Goal: Information Seeking & Learning: Learn about a topic

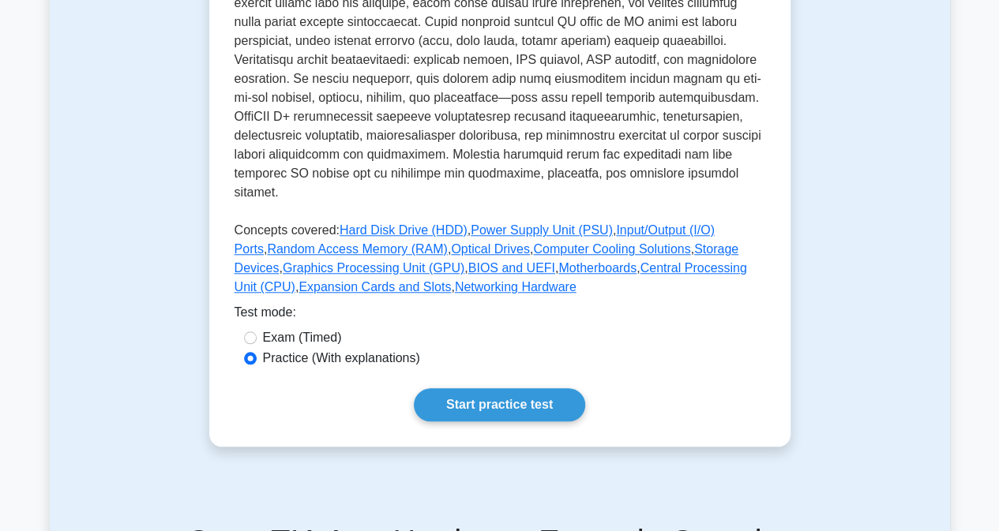
scroll to position [611, 0]
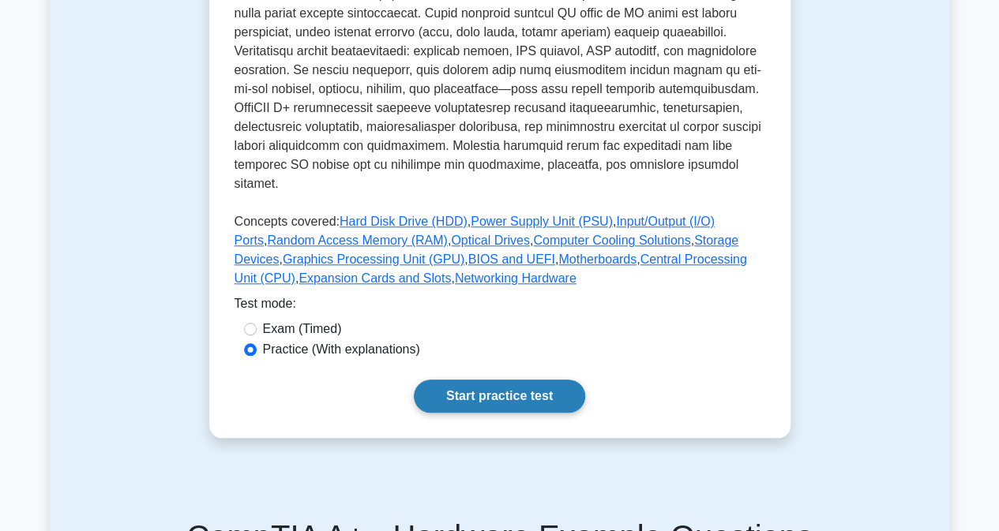
click at [469, 380] on link "Start practice test" at bounding box center [499, 396] width 171 height 33
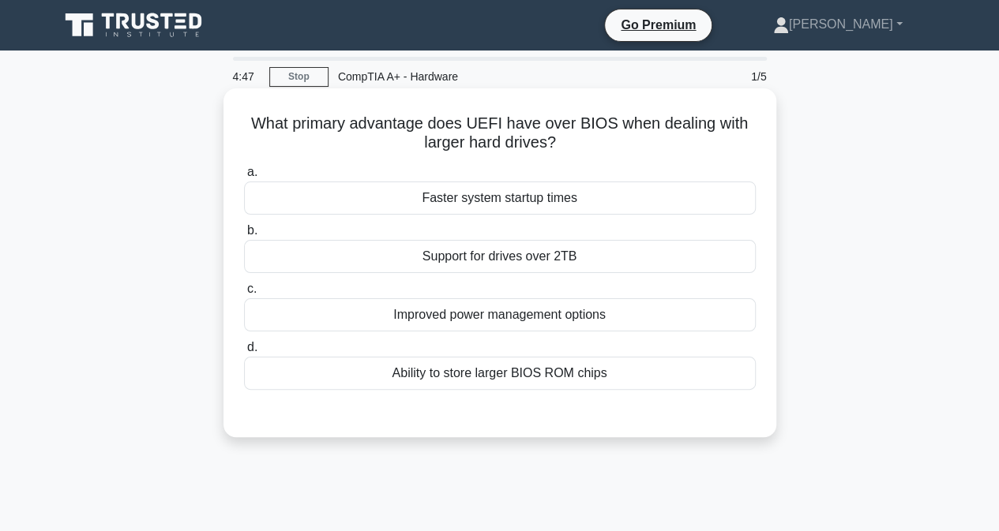
click at [553, 381] on div "Ability to store larger BIOS ROM chips" at bounding box center [500, 373] width 512 height 33
click at [244, 353] on input "d. Ability to store larger BIOS ROM chips" at bounding box center [244, 348] width 0 height 10
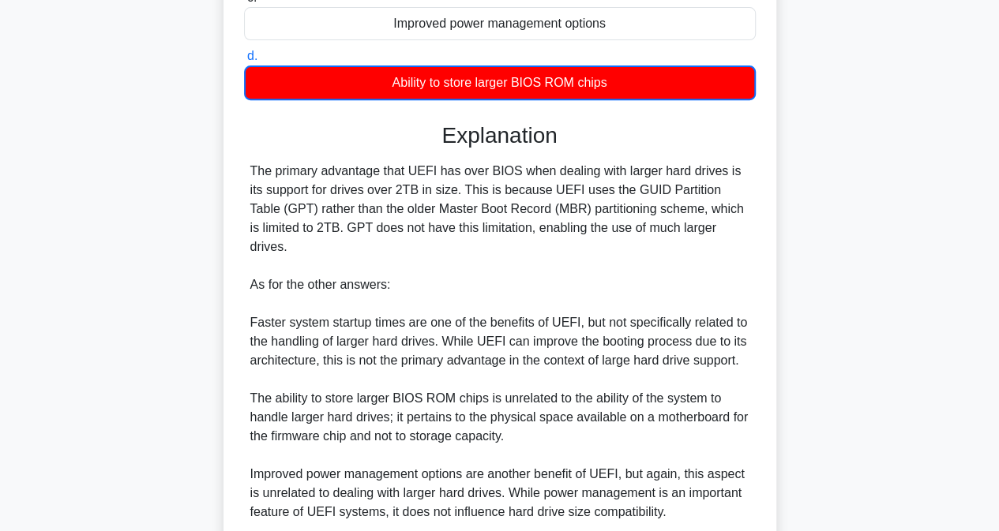
scroll to position [404, 0]
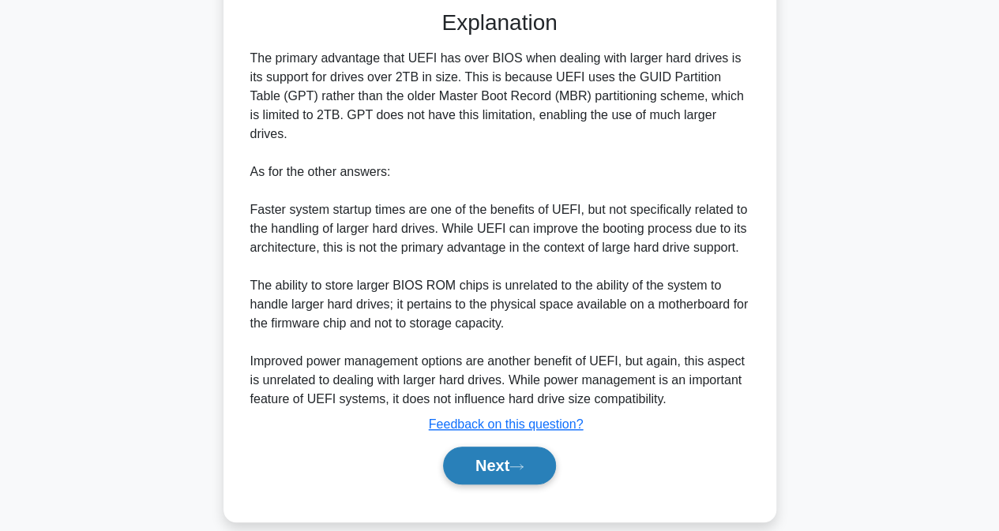
click at [509, 453] on button "Next" at bounding box center [499, 466] width 113 height 38
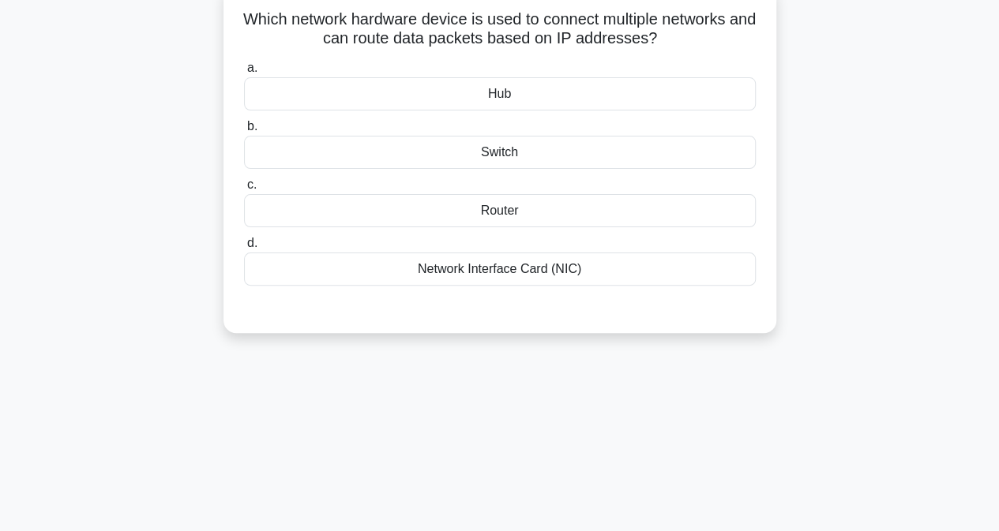
scroll to position [0, 0]
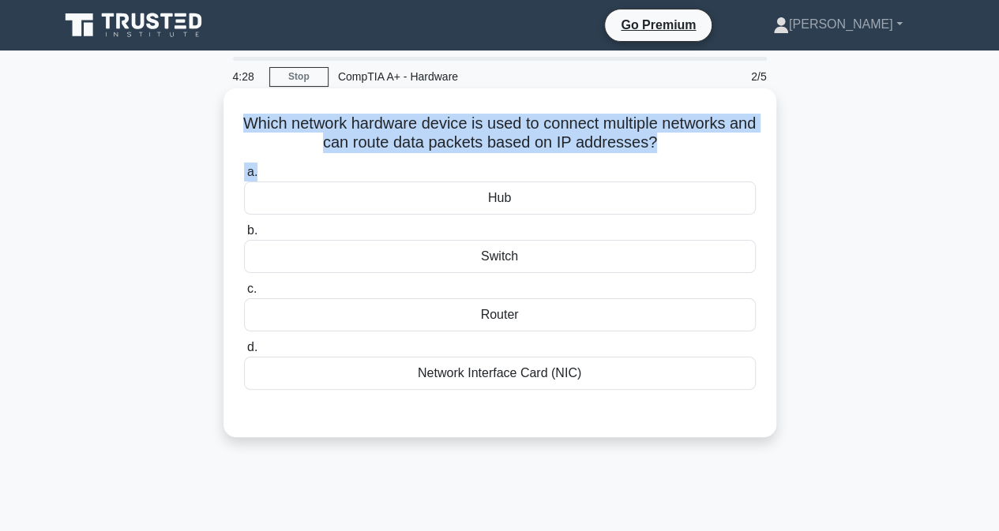
drag, startPoint x: 253, startPoint y: 115, endPoint x: 715, endPoint y: 160, distance: 464.8
click at [715, 160] on div "Which network hardware device is used to connect multiple networks and can rout…" at bounding box center [500, 263] width 540 height 336
click at [617, 137] on h5 "Which network hardware device is used to connect multiple networks and can rout…" at bounding box center [499, 133] width 515 height 39
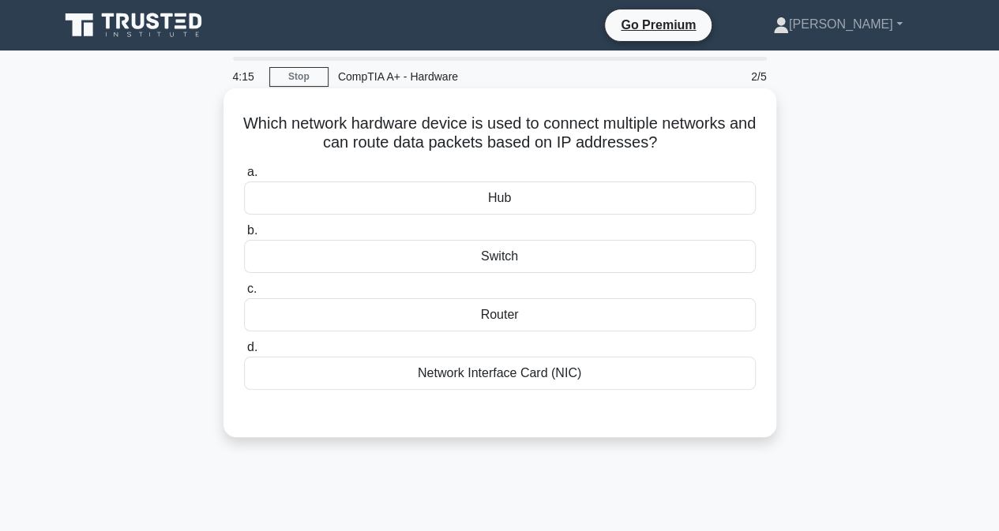
drag, startPoint x: 257, startPoint y: 122, endPoint x: 677, endPoint y: 146, distance: 421.5
click at [677, 146] on h5 "Which network hardware device is used to connect multiple networks and can rout…" at bounding box center [499, 133] width 515 height 39
copy h5 "Which network hardware device is used to connect multiple networks and can rout…"
click at [494, 317] on div "Router" at bounding box center [500, 314] width 512 height 33
click at [244, 294] on input "c. Router" at bounding box center [244, 289] width 0 height 10
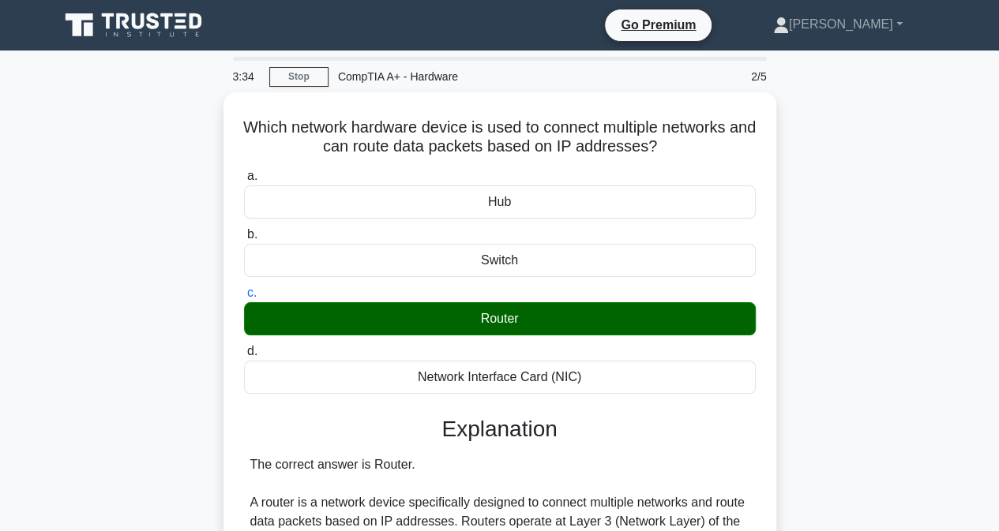
drag, startPoint x: 995, startPoint y: 185, endPoint x: 1002, endPoint y: 332, distance: 147.8
click at [998, 332] on html "Go Premium Cyrille Dubuisson" at bounding box center [499, 496] width 999 height 992
click at [954, 276] on main "3:34 Stop CompTIA A+ - Hardware 2/5 Which network hardware device is used to co…" at bounding box center [499, 521] width 999 height 941
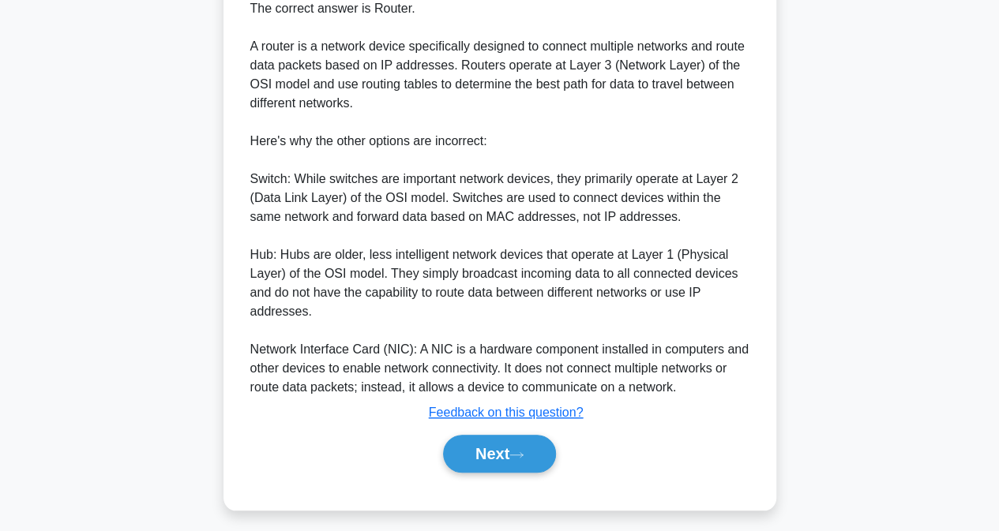
scroll to position [459, 0]
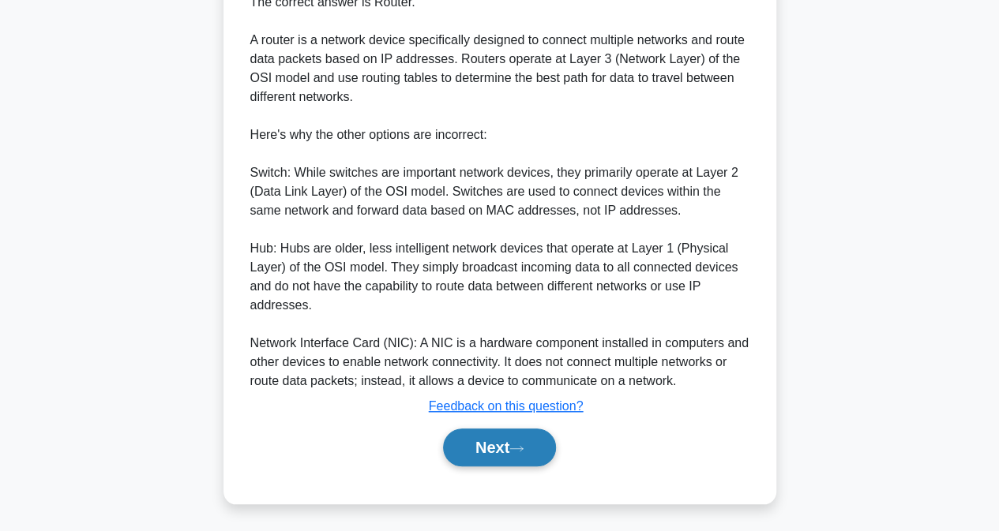
click at [512, 452] on button "Next" at bounding box center [499, 448] width 113 height 38
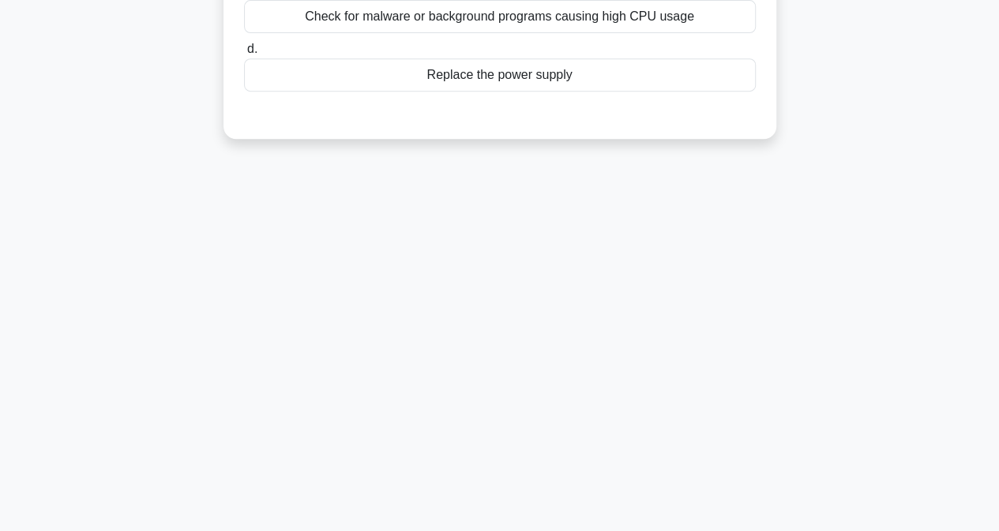
scroll to position [0, 0]
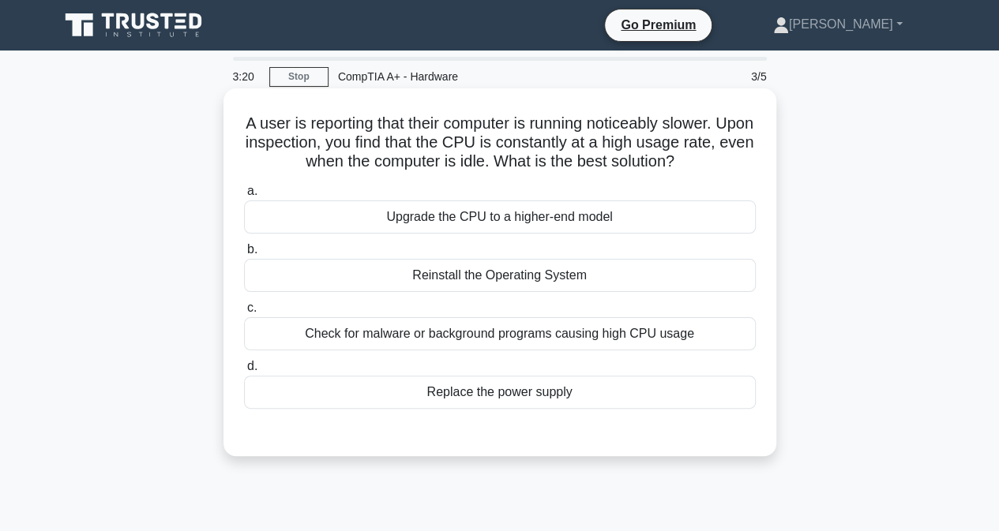
drag, startPoint x: 249, startPoint y: 122, endPoint x: 742, endPoint y: 168, distance: 494.8
click at [742, 168] on h5 "A user is reporting that their computer is running noticeably slower. Upon insp…" at bounding box center [499, 143] width 515 height 58
copy h5 "A user is reporting that their computer is running noticeably slower. Upon insp…"
click at [501, 345] on div "Check for malware or background programs causing high CPU usage" at bounding box center [500, 333] width 512 height 33
click at [244, 313] on input "c. Check for malware or background programs causing high CPU usage" at bounding box center [244, 308] width 0 height 10
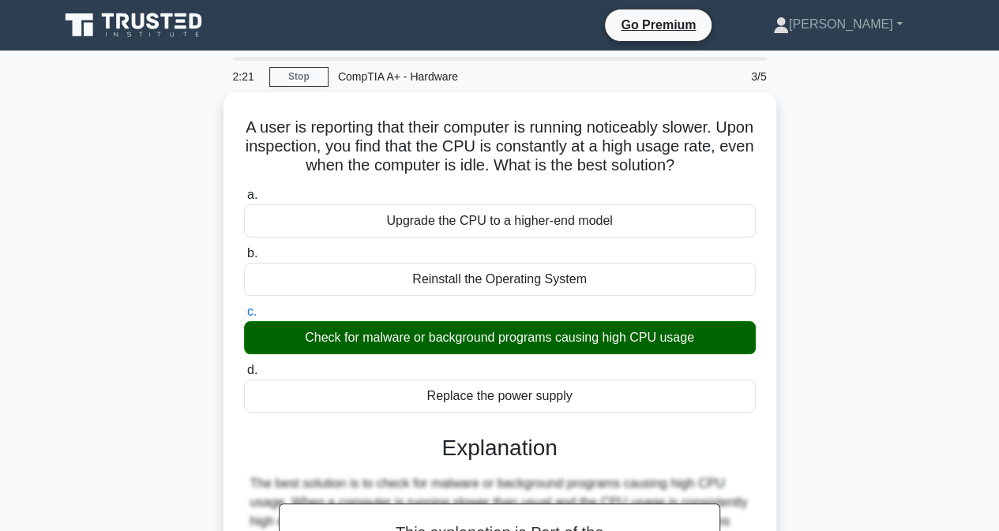
drag, startPoint x: 998, startPoint y: 198, endPoint x: 988, endPoint y: 350, distance: 151.9
click at [988, 350] on main "2:21 Stop CompTIA A+ - Hardware 3/5 A user is reporting that their computer is …" at bounding box center [499, 452] width 999 height 802
click at [901, 337] on div "A user is reporting that their computer is running noticeably slower. Upon insp…" at bounding box center [500, 443] width 900 height 703
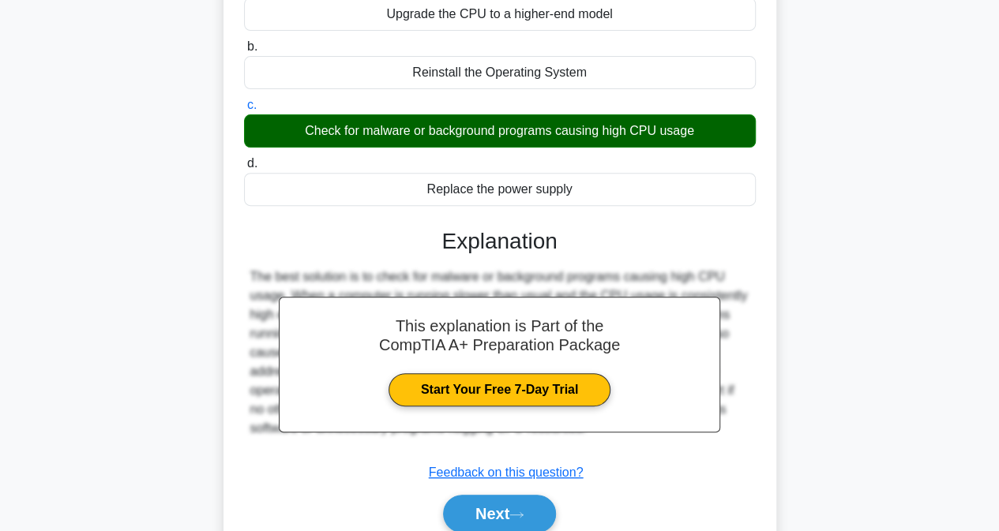
scroll to position [272, 0]
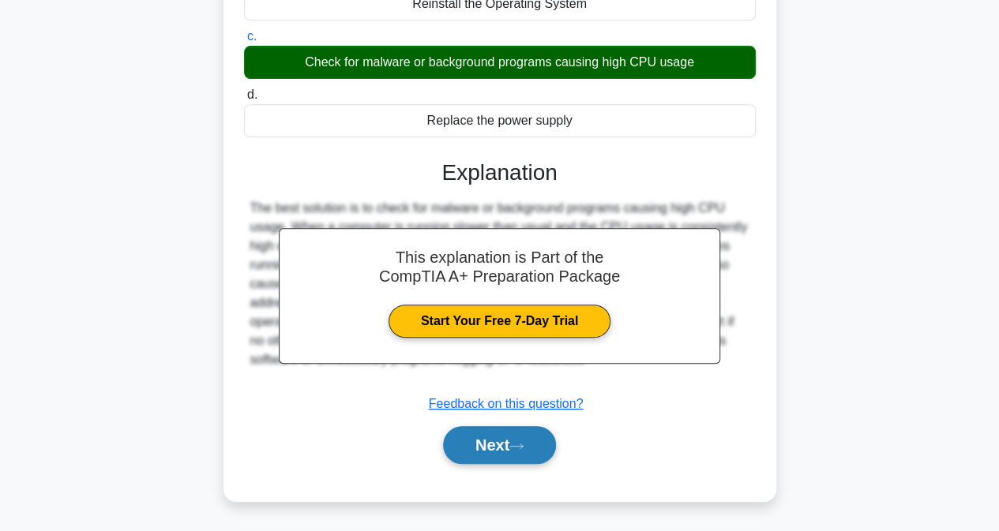
click at [495, 446] on button "Next" at bounding box center [499, 445] width 113 height 38
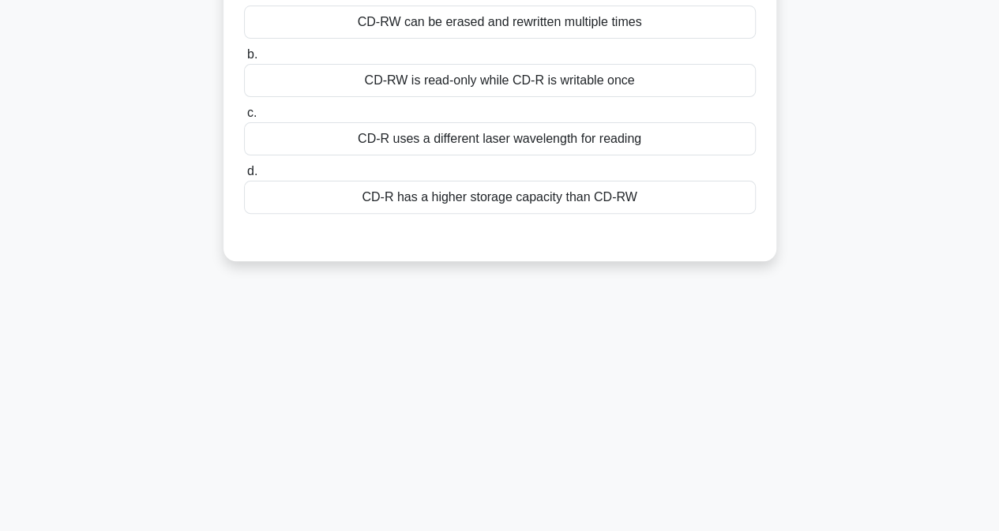
scroll to position [0, 0]
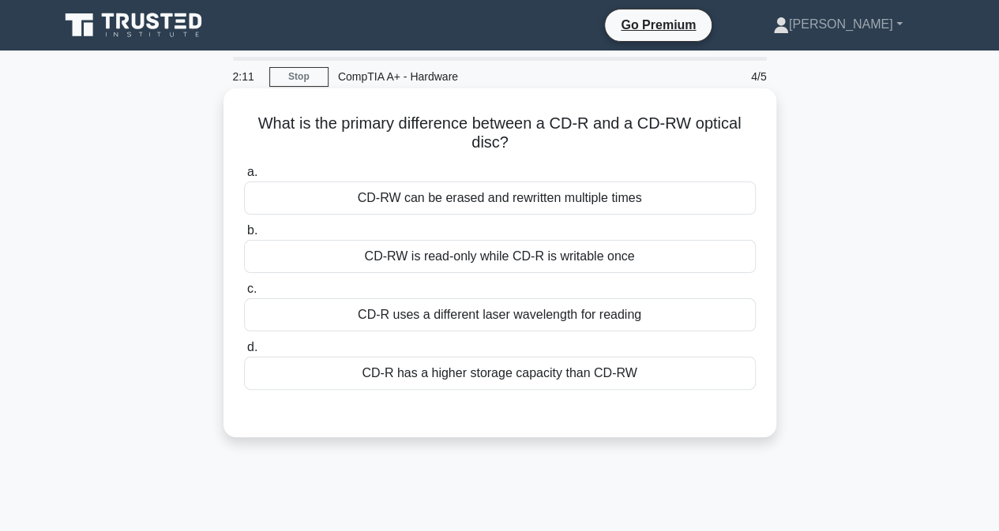
drag, startPoint x: 374, startPoint y: 108, endPoint x: 526, endPoint y: 135, distance: 153.9
click at [576, 137] on h5 "What is the primary difference between a CD-R and a CD-RW optical disc? .spinne…" at bounding box center [499, 133] width 515 height 39
copy h5 "What is the primary difference between a CD-R and a CD-RW optical disc?"
click at [505, 384] on div "CD-R has a higher storage capacity than CD-RW" at bounding box center [500, 373] width 512 height 33
click at [244, 353] on input "d. CD-R has a higher storage capacity than CD-RW" at bounding box center [244, 348] width 0 height 10
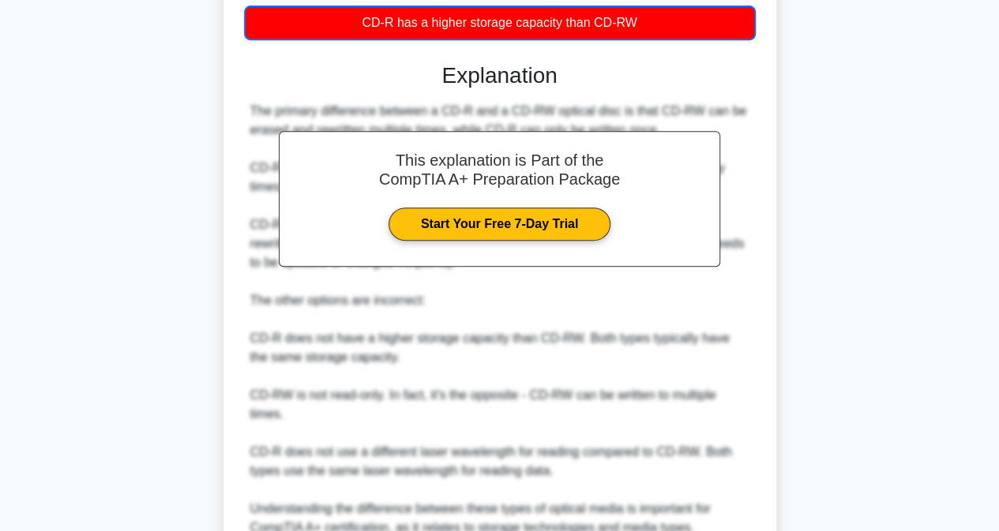
scroll to position [499, 0]
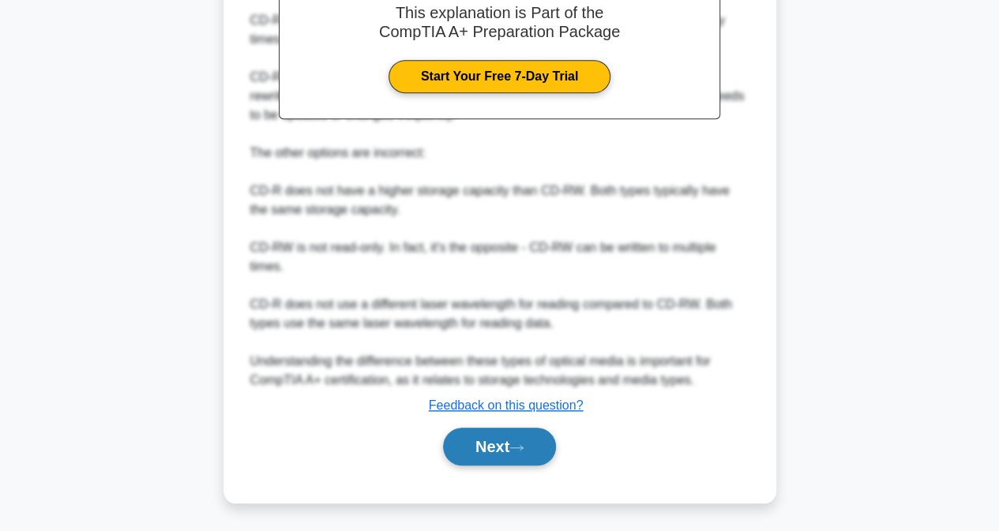
click at [443, 441] on button "Next" at bounding box center [499, 447] width 113 height 38
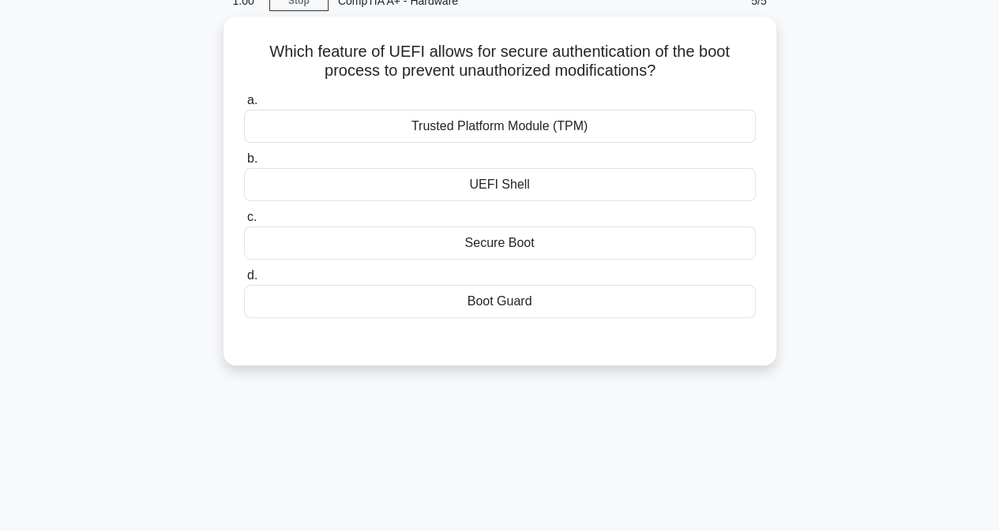
scroll to position [0, 0]
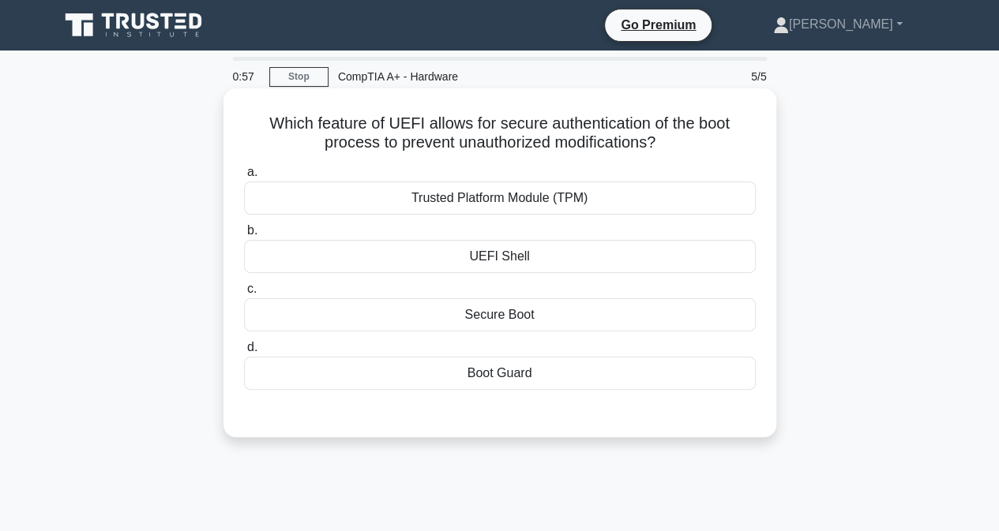
drag, startPoint x: 261, startPoint y: 122, endPoint x: 666, endPoint y: 146, distance: 405.7
click at [666, 146] on h5 "Which feature of UEFI allows for secure authentication of the boot process to p…" at bounding box center [499, 133] width 515 height 39
copy h5 "Which feature of UEFI allows for secure authentication of the boot process to p…"
click at [487, 307] on div "Secure Boot" at bounding box center [500, 314] width 512 height 33
click at [244, 294] on input "c. Secure Boot" at bounding box center [244, 289] width 0 height 10
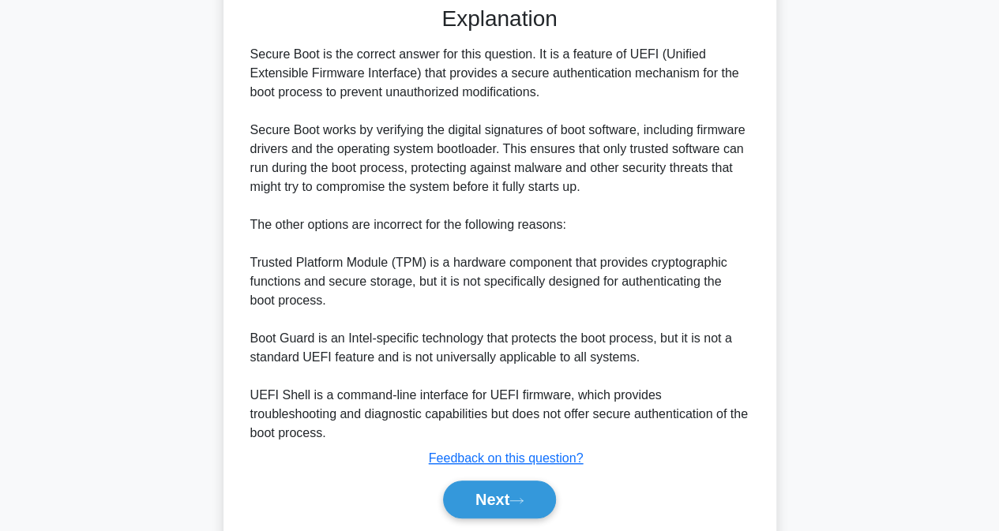
scroll to position [440, 0]
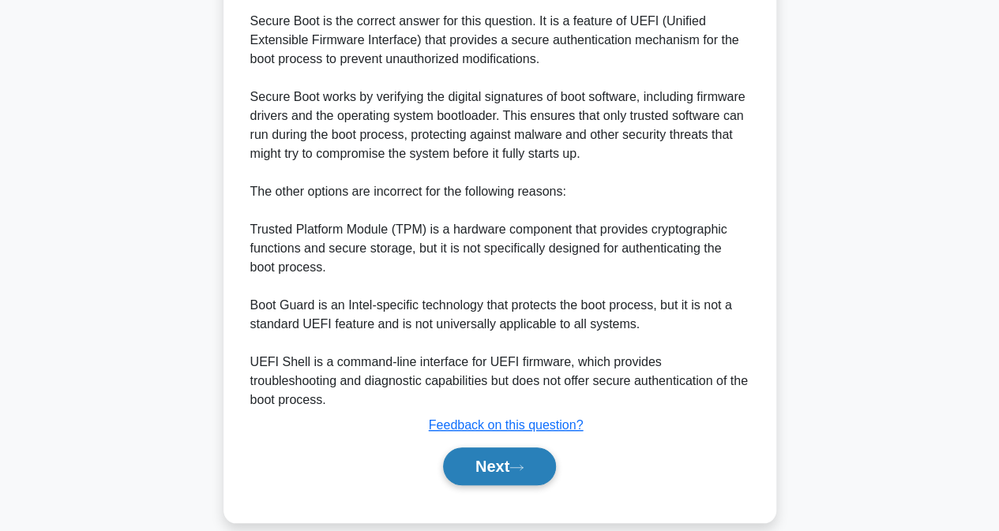
click at [523, 463] on icon at bounding box center [516, 467] width 14 height 9
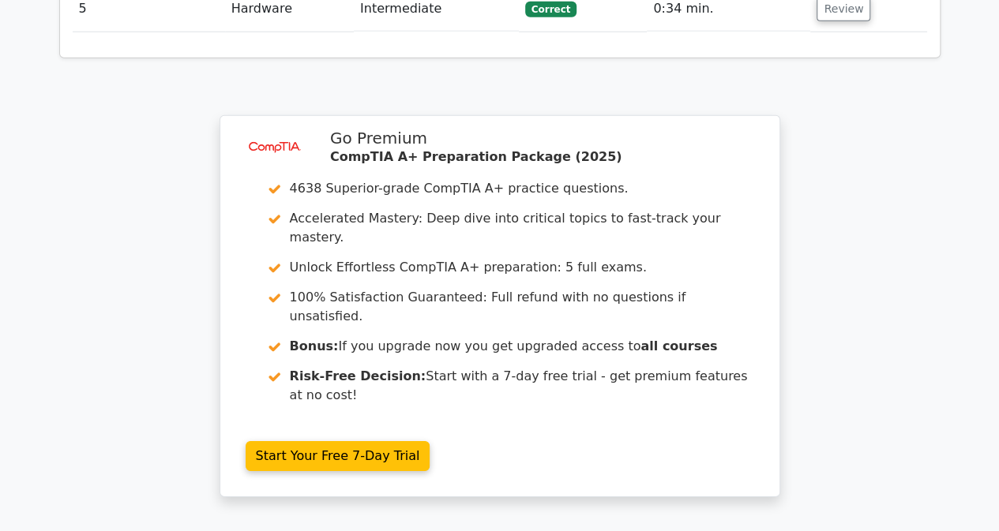
scroll to position [2214, 0]
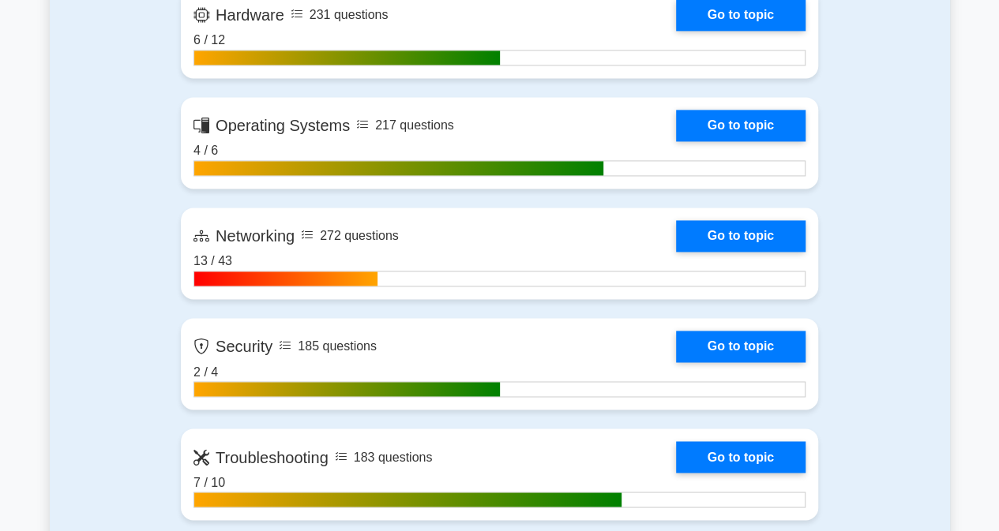
scroll to position [1144, 0]
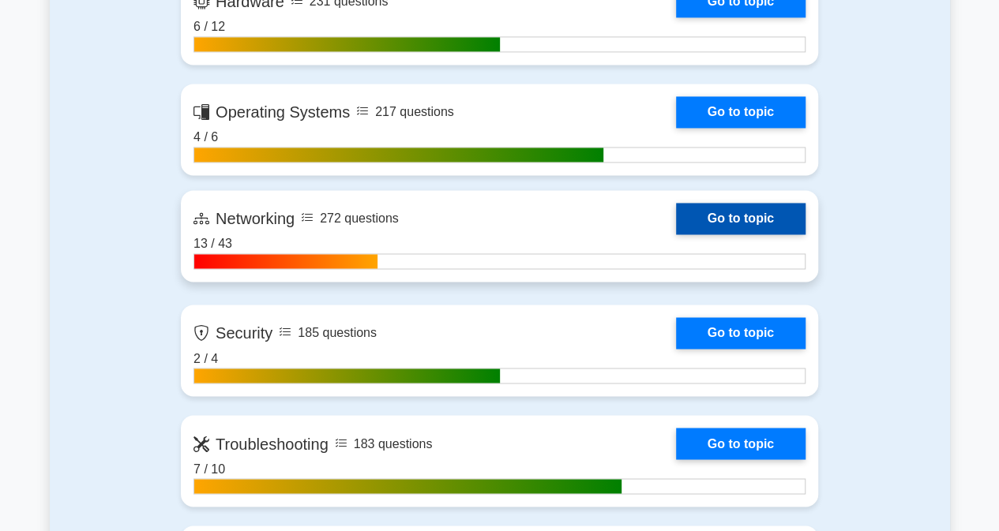
click at [723, 219] on link "Go to topic" at bounding box center [740, 219] width 129 height 32
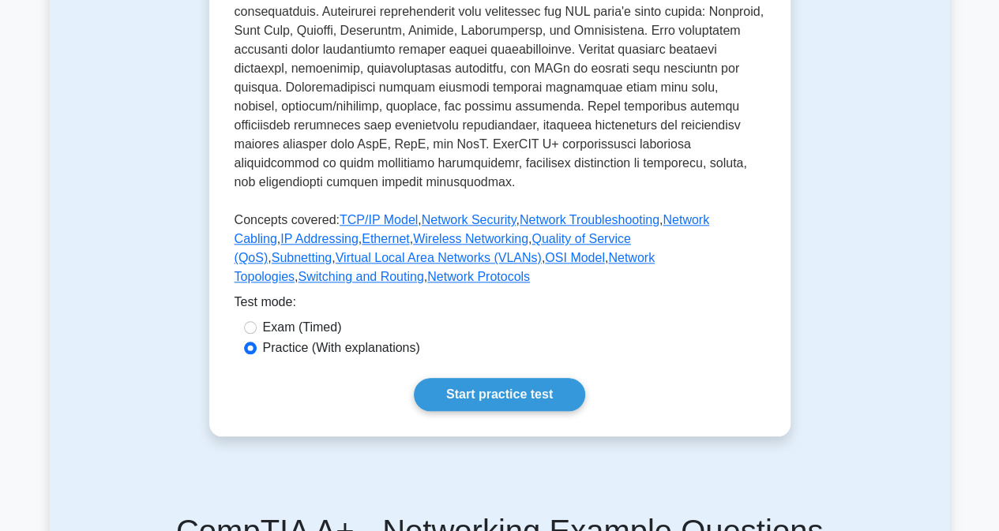
scroll to position [641, 0]
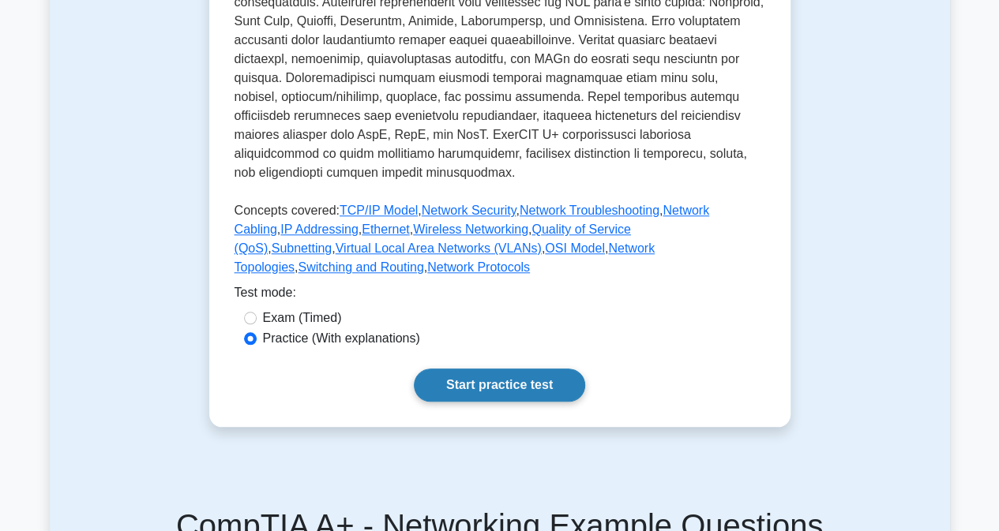
click at [516, 369] on link "Start practice test" at bounding box center [499, 385] width 171 height 33
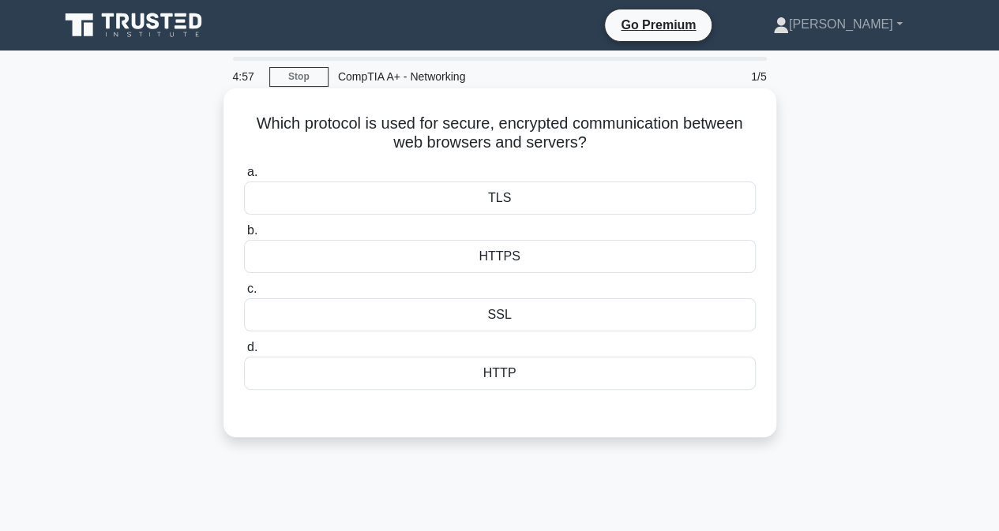
drag, startPoint x: 241, startPoint y: 121, endPoint x: 607, endPoint y: 147, distance: 367.2
click at [607, 147] on div "Which protocol is used for secure, encrypted communication between web browsers…" at bounding box center [500, 263] width 540 height 336
copy h5 "Which protocol is used for secure, encrypted communication between web browsers…"
click at [490, 255] on div "HTTPS" at bounding box center [500, 256] width 512 height 33
click at [244, 236] on input "b. HTTPS" at bounding box center [244, 231] width 0 height 10
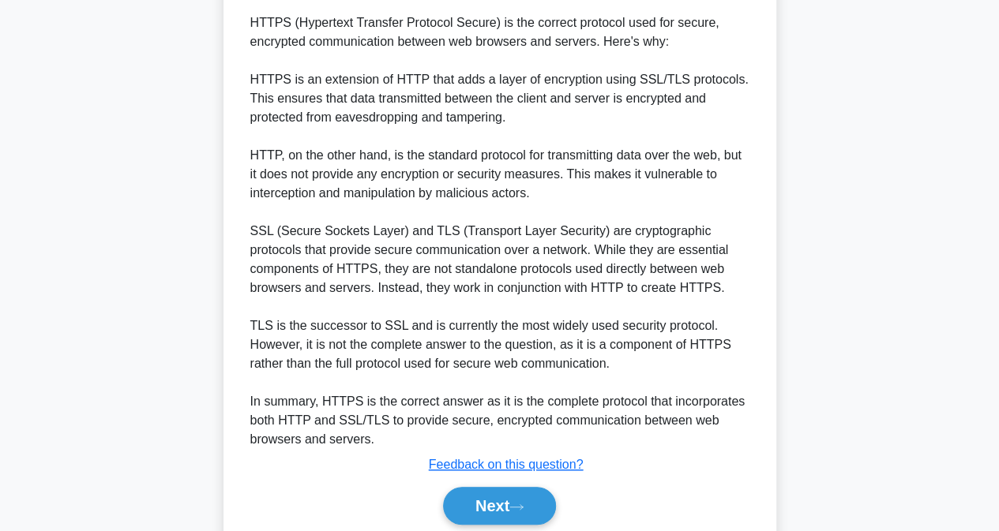
scroll to position [448, 0]
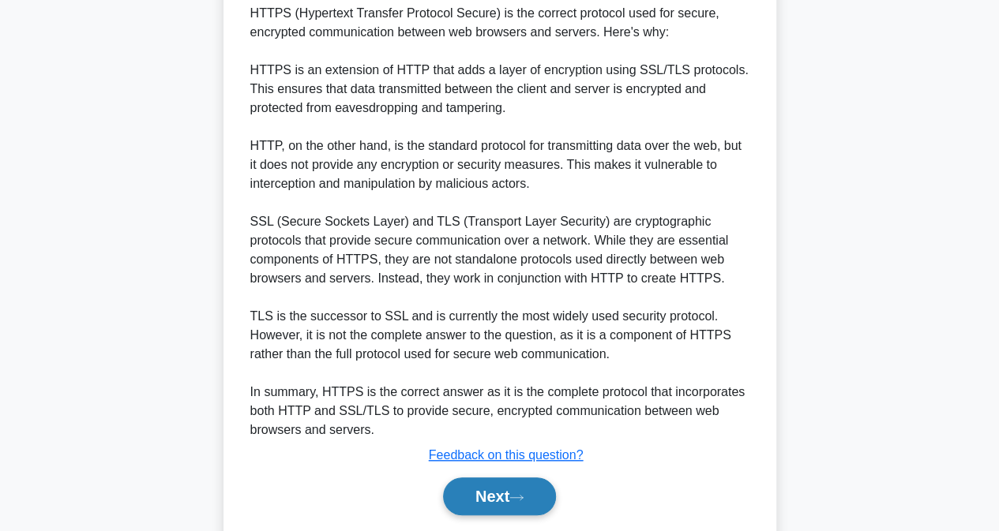
click at [522, 478] on button "Next" at bounding box center [499, 497] width 113 height 38
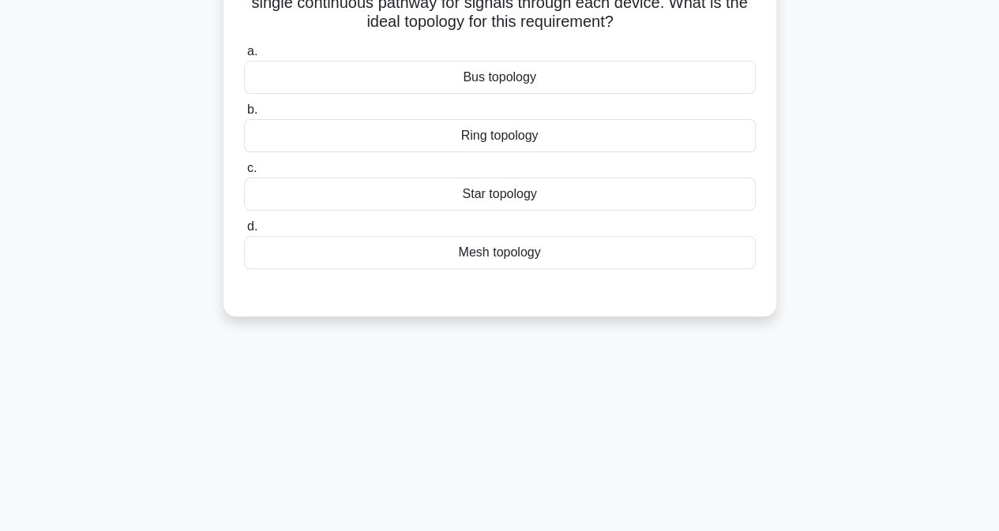
scroll to position [86, 0]
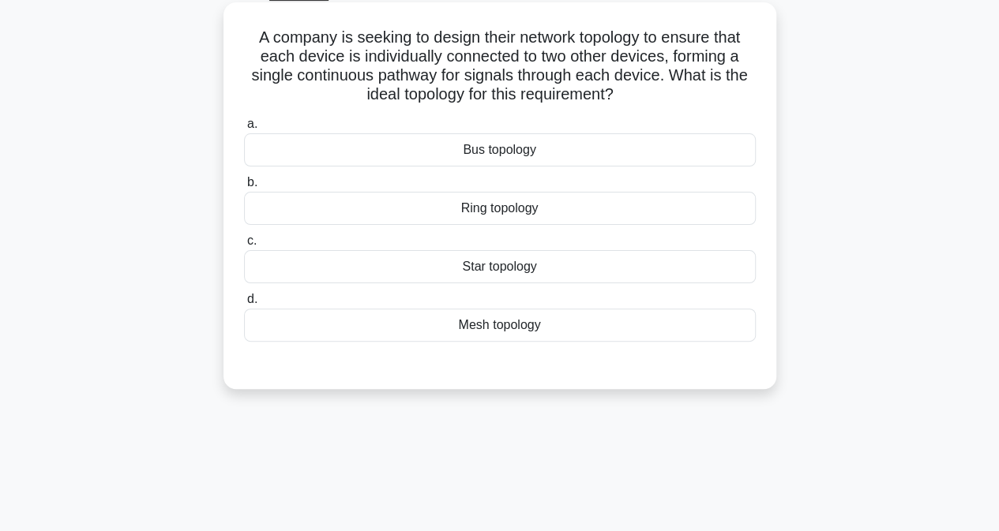
drag, startPoint x: 250, startPoint y: 31, endPoint x: 635, endPoint y: 103, distance: 391.1
click at [635, 103] on h5 "A company is seeking to design their network topology to ensure that each devic…" at bounding box center [499, 66] width 515 height 77
copy h5 "A company is seeking to design their network topology to ensure that each devic…"
click at [496, 198] on div "Ring topology" at bounding box center [500, 208] width 512 height 33
click at [244, 188] on input "b. Ring topology" at bounding box center [244, 183] width 0 height 10
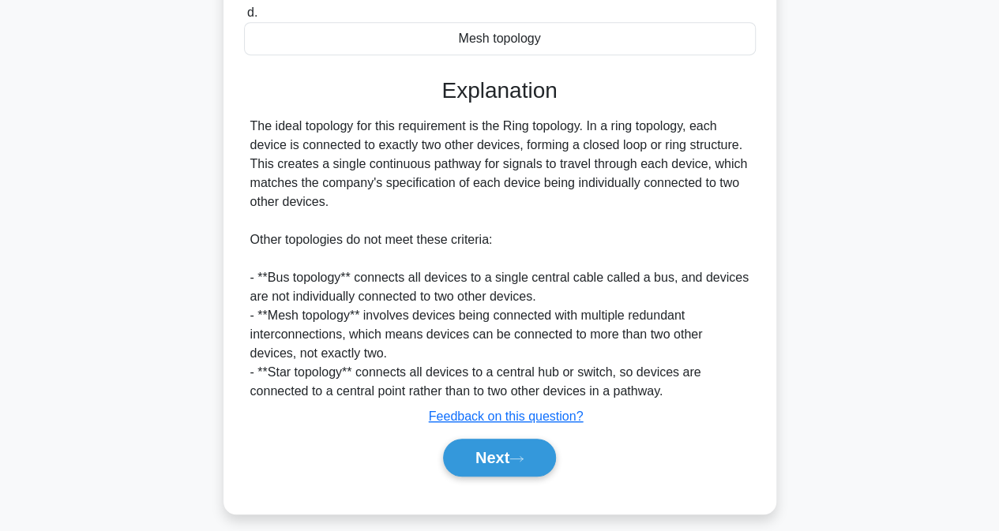
scroll to position [380, 0]
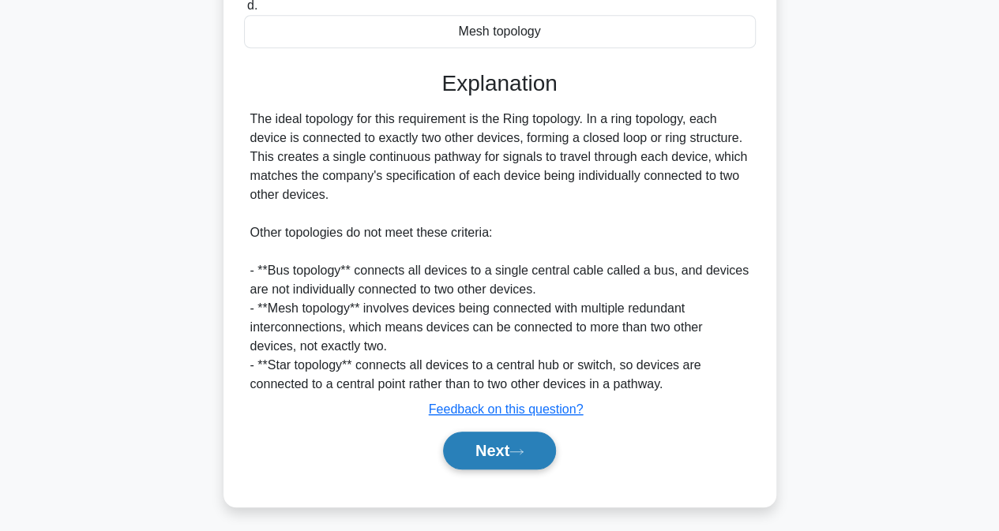
click at [515, 437] on button "Next" at bounding box center [499, 451] width 113 height 38
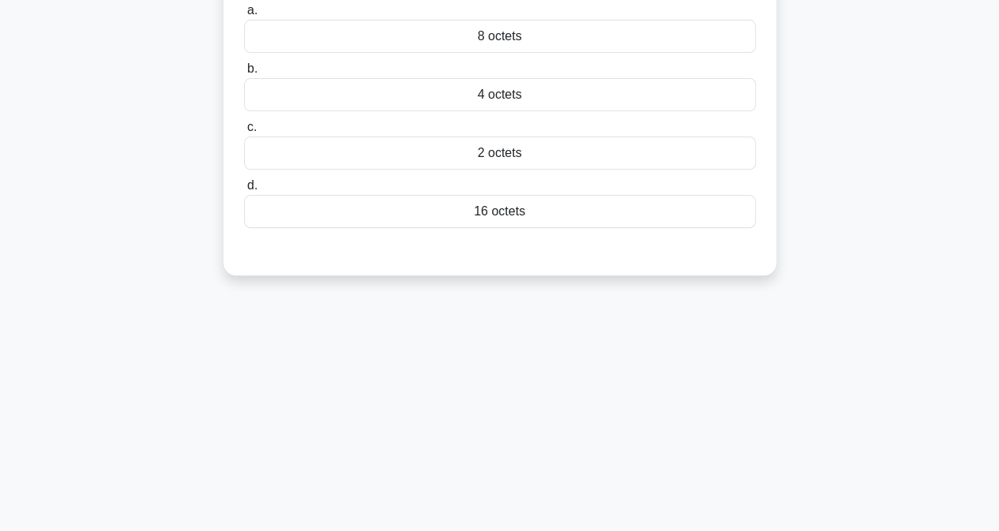
scroll to position [0, 0]
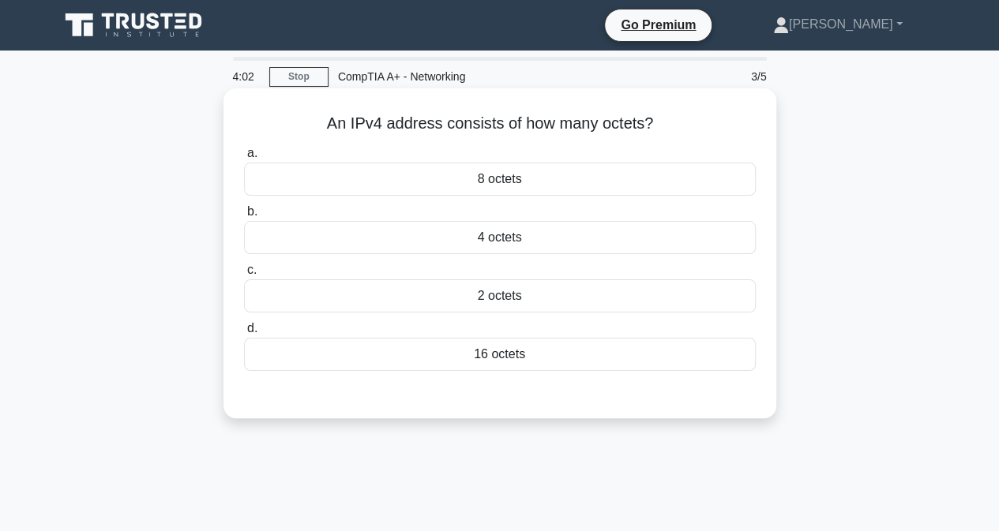
drag, startPoint x: 316, startPoint y: 125, endPoint x: 669, endPoint y: 118, distance: 353.8
click at [669, 118] on h5 "An IPv4 address consists of how many octets? .spinner_0XTQ{transform-origin:cen…" at bounding box center [499, 124] width 515 height 21
copy h5 "An IPv4 address consists of how many octets?"
click at [503, 238] on div "4 octets" at bounding box center [500, 237] width 512 height 33
click at [244, 217] on input "b. 4 octets" at bounding box center [244, 212] width 0 height 10
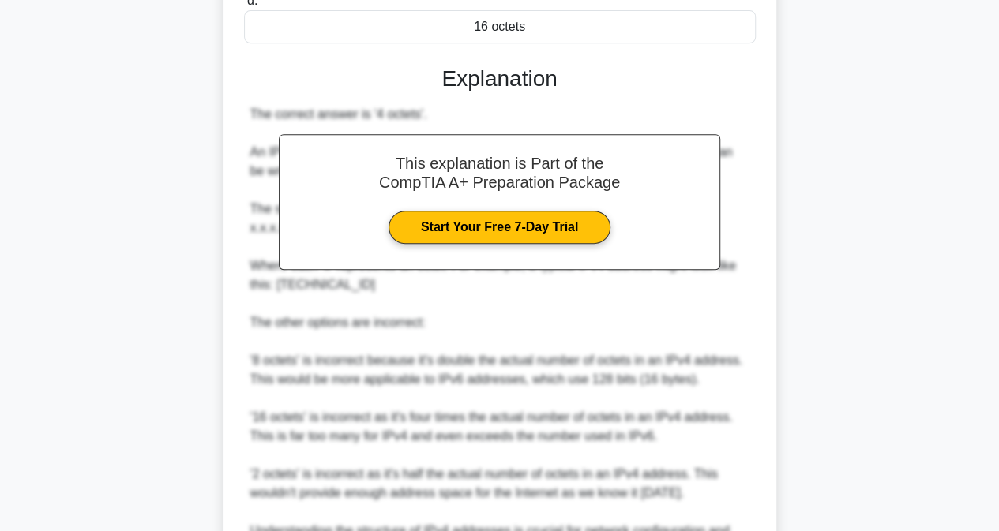
scroll to position [351, 0]
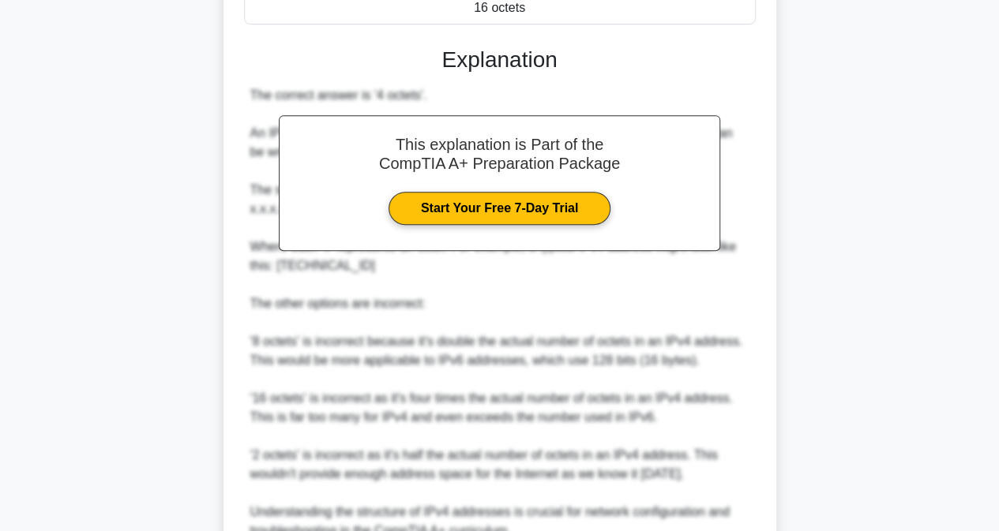
click at [943, 419] on div "An IPv4 address consists of how many octets? .spinner_0XTQ{transform-origin:cen…" at bounding box center [500, 207] width 900 height 931
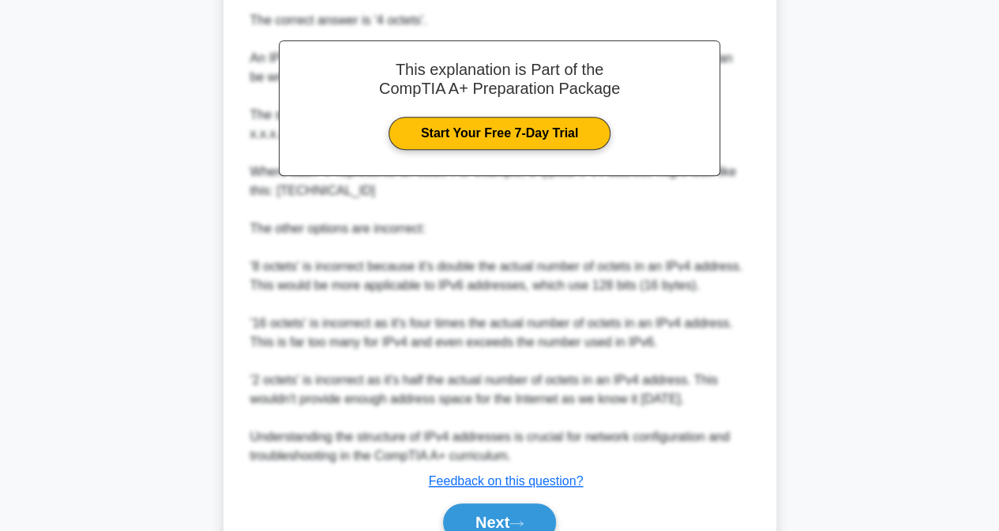
scroll to position [497, 0]
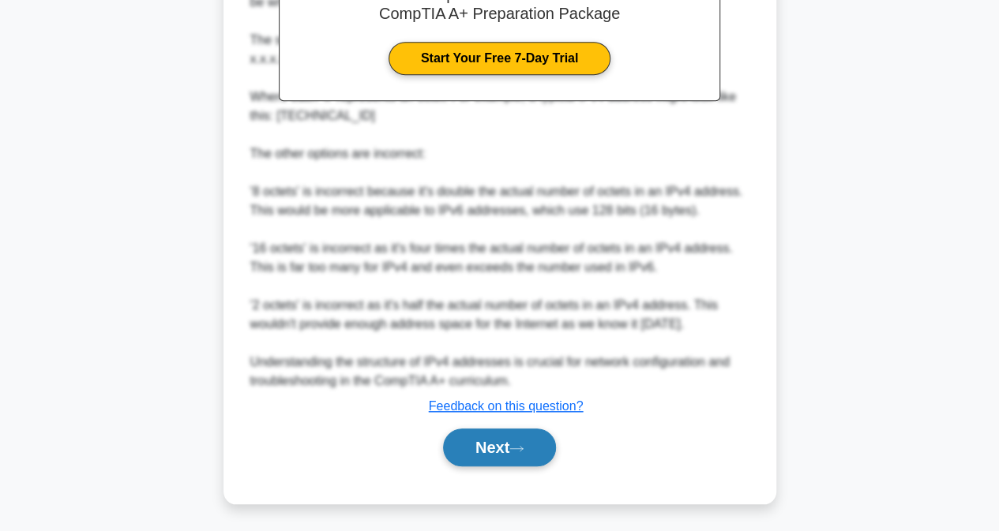
click at [488, 442] on button "Next" at bounding box center [499, 448] width 113 height 38
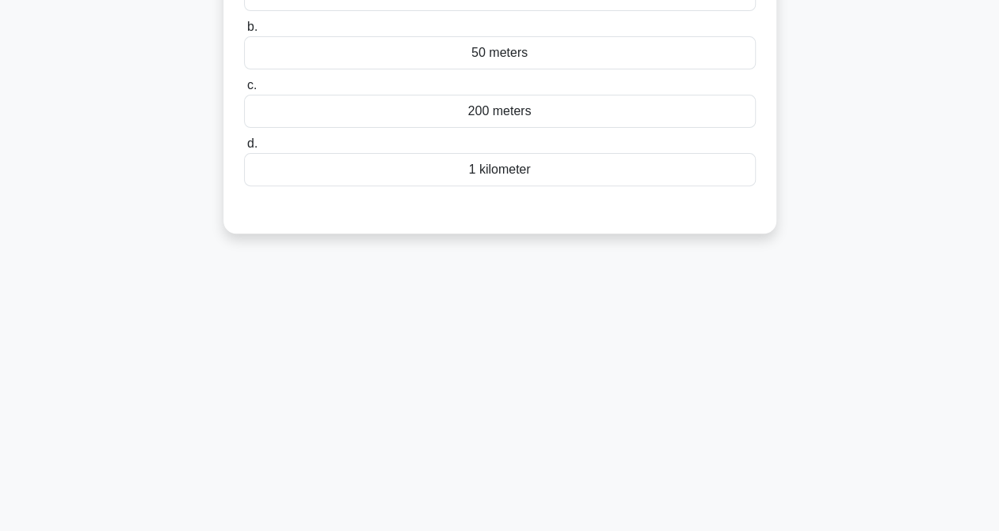
scroll to position [0, 0]
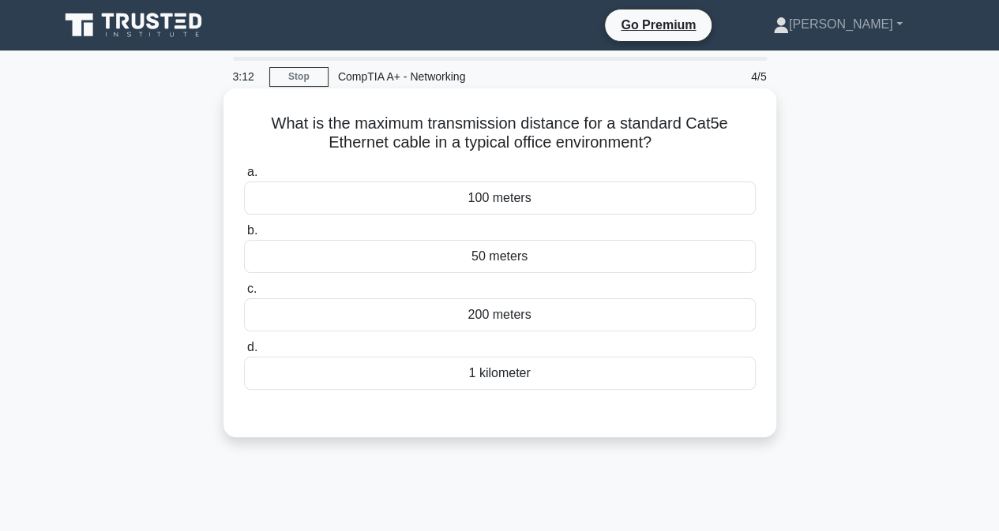
drag, startPoint x: 264, startPoint y: 119, endPoint x: 594, endPoint y: 124, distance: 330.0
click at [643, 143] on h5 "What is the maximum transmission distance for a standard Cat5e Ethernet cable i…" at bounding box center [499, 133] width 515 height 39
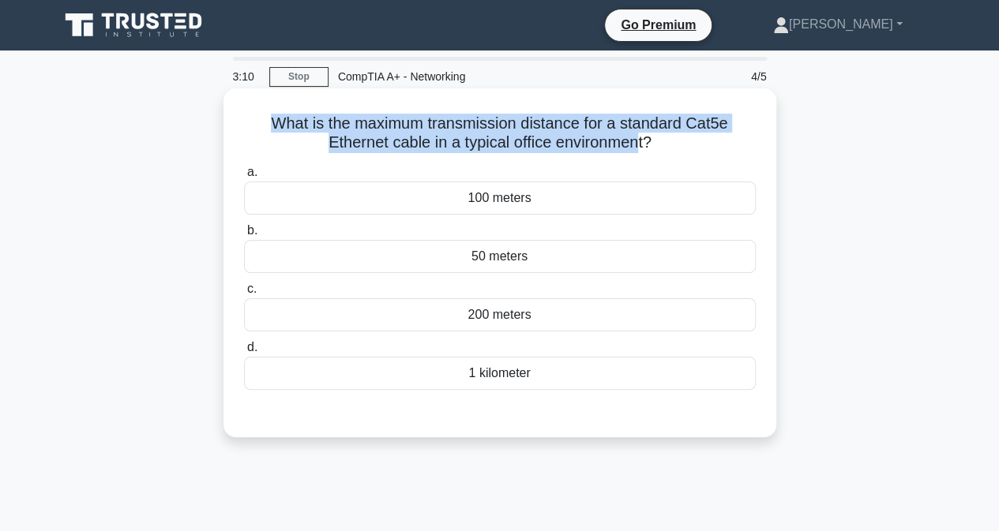
copy h5 "What is the maximum transmission distance for a standard Cat5e Ethernet cable i…"
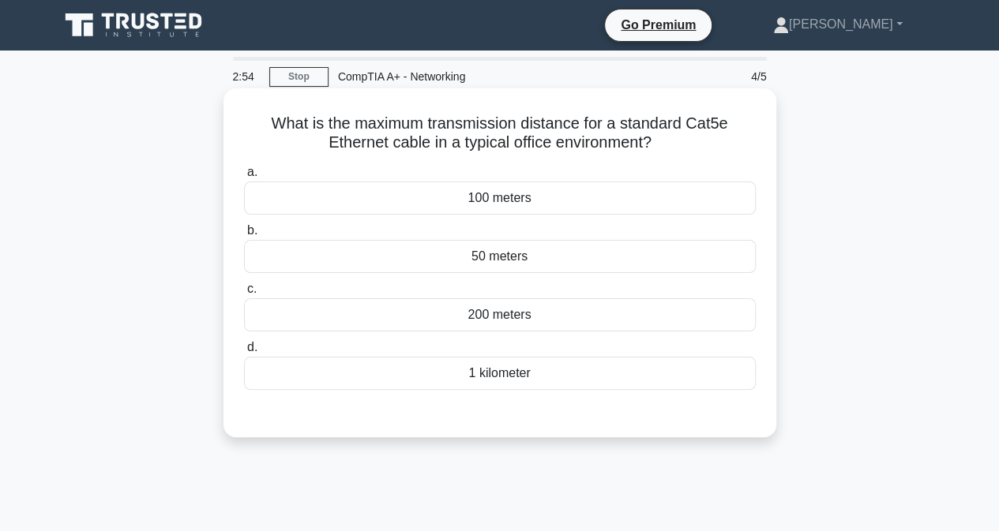
click at [769, 290] on div "What is the maximum transmission distance for a standard Cat5e Ethernet cable i…" at bounding box center [499, 262] width 553 height 349
drag, startPoint x: 264, startPoint y: 115, endPoint x: 663, endPoint y: 151, distance: 401.0
click at [663, 151] on h5 "What is the maximum transmission distance for a standard Cat5e Ethernet cable i…" at bounding box center [499, 133] width 515 height 39
copy h5 "What is the maximum transmission distance for a standard Cat5e Ethernet cable i…"
click at [502, 201] on div "100 meters" at bounding box center [500, 198] width 512 height 33
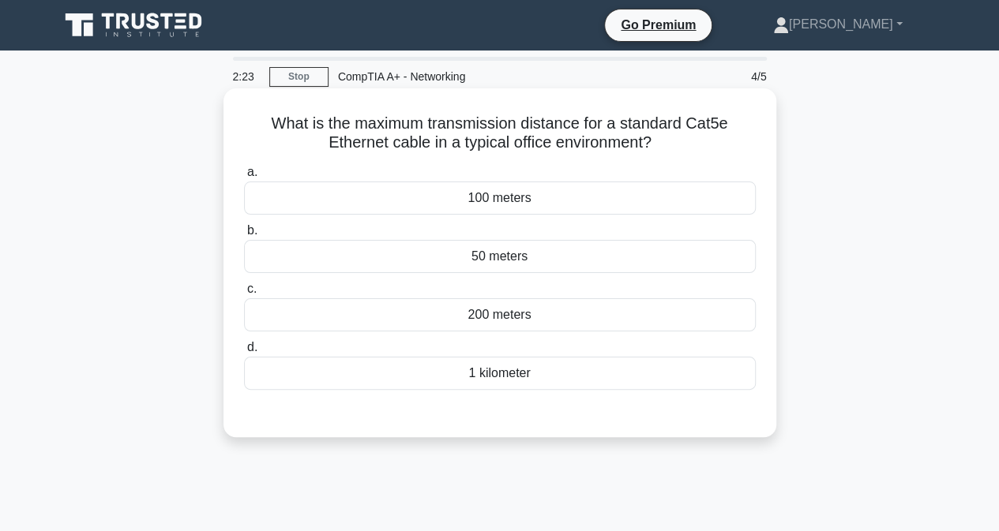
click at [244, 178] on input "a. 100 meters" at bounding box center [244, 172] width 0 height 10
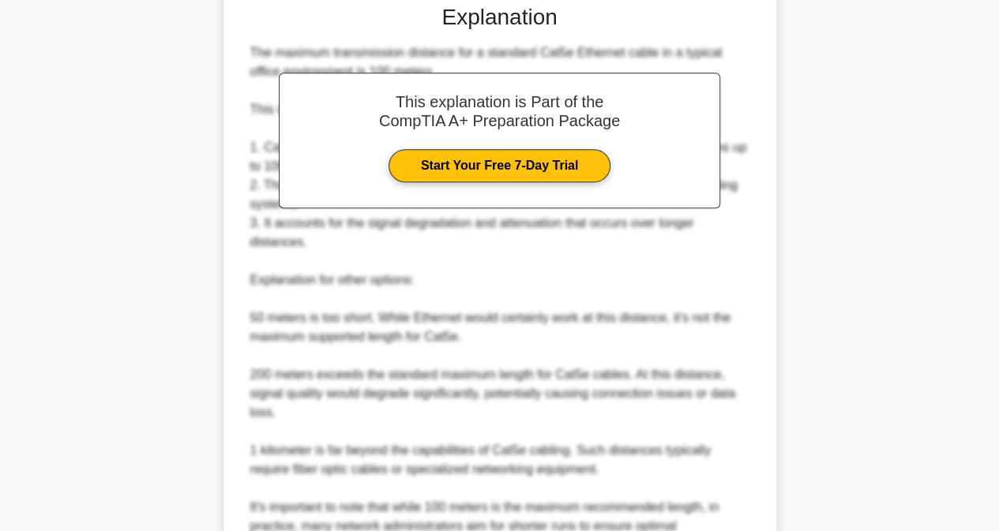
scroll to position [572, 0]
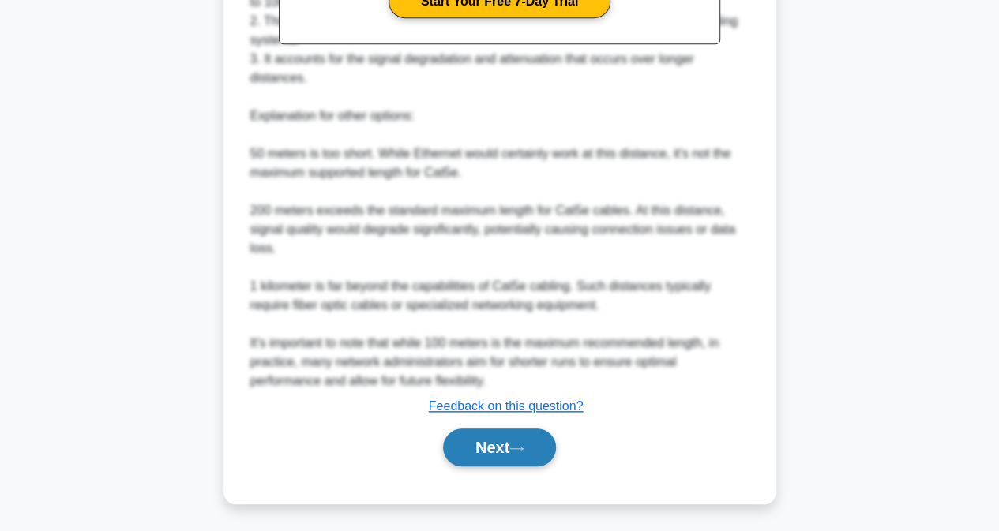
click at [536, 448] on button "Next" at bounding box center [499, 448] width 113 height 38
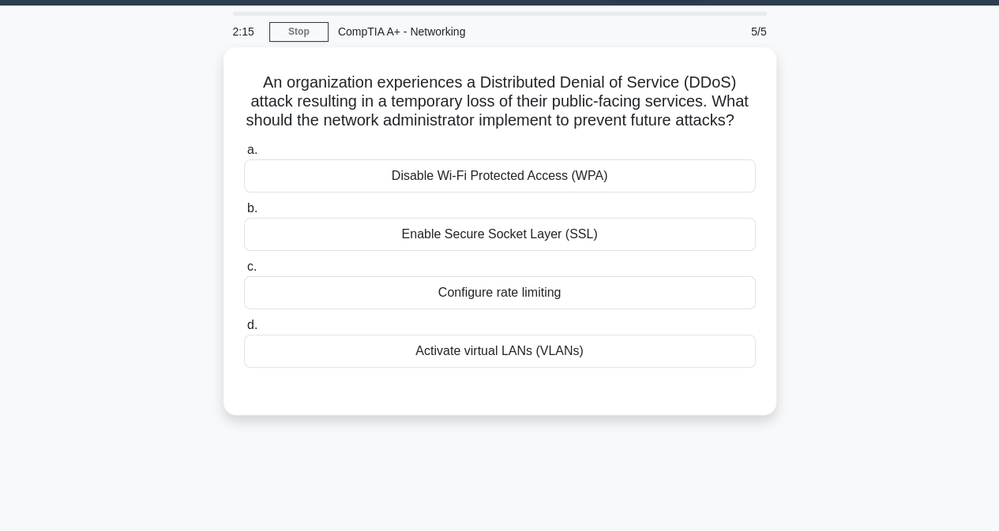
scroll to position [0, 0]
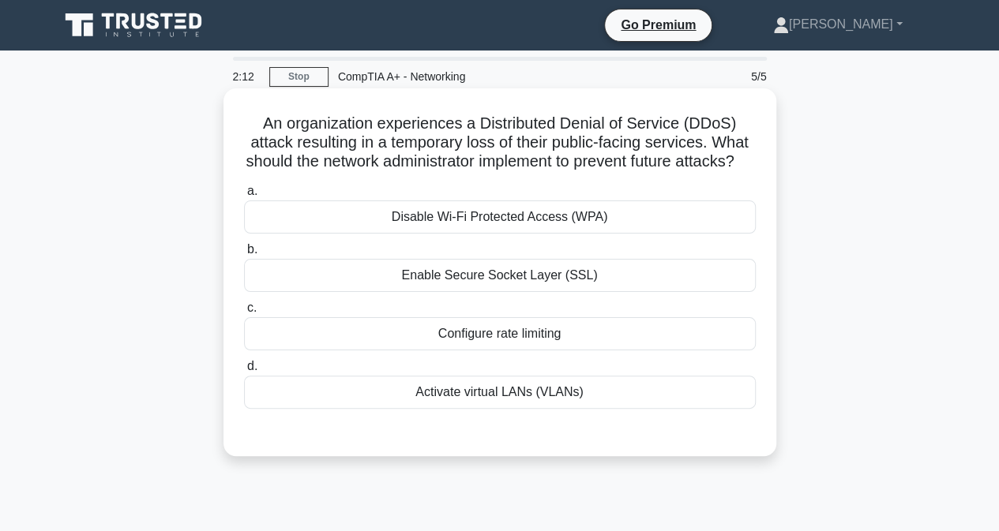
drag, startPoint x: 309, startPoint y: 114, endPoint x: 729, endPoint y: 175, distance: 424.4
click at [729, 172] on h5 "An organization experiences a Distributed Denial of Service (DDoS) attack resul…" at bounding box center [499, 143] width 515 height 58
copy h5 "An organization experiences a Distributed Denial of Service (DDoS) attack resul…"
click at [644, 351] on div "Configure rate limiting" at bounding box center [500, 333] width 512 height 33
click at [244, 313] on input "c. Configure rate limiting" at bounding box center [244, 308] width 0 height 10
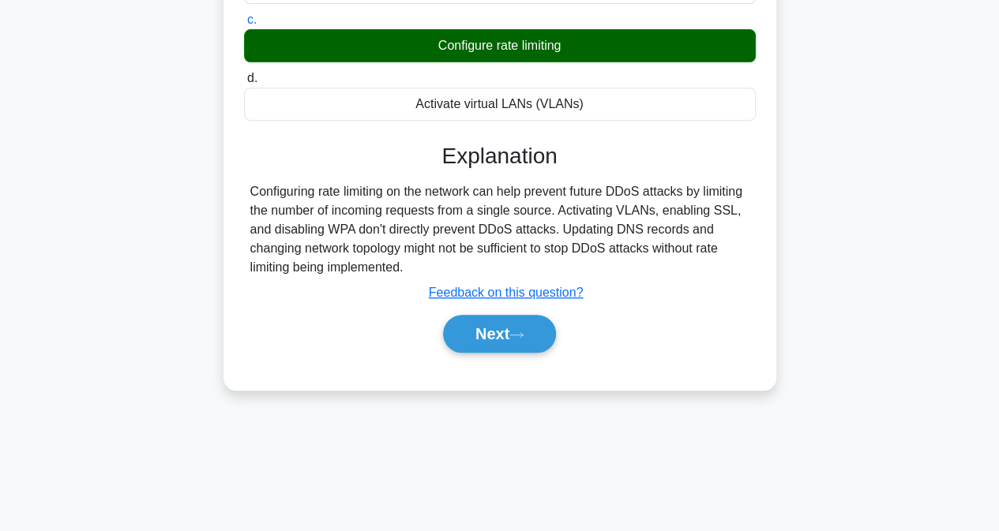
scroll to position [321, 0]
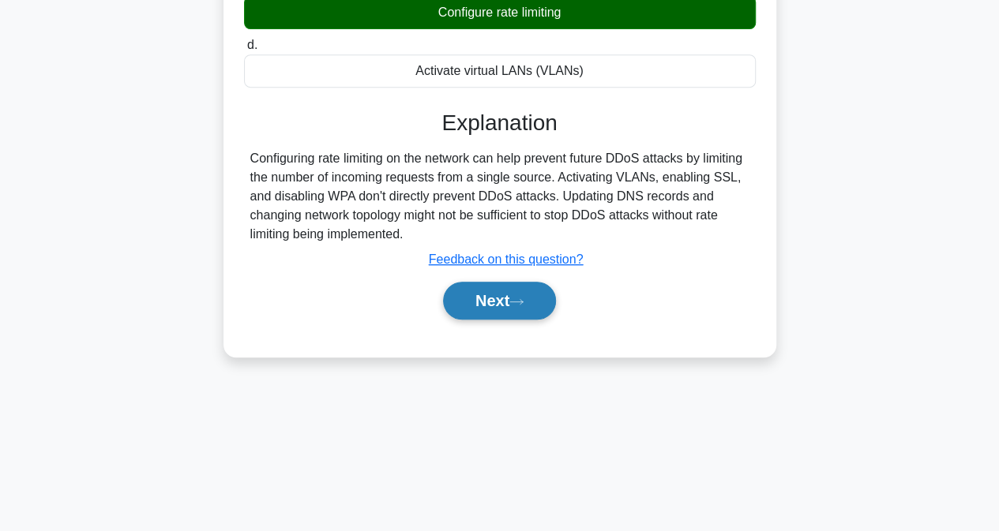
click at [501, 320] on button "Next" at bounding box center [499, 301] width 113 height 38
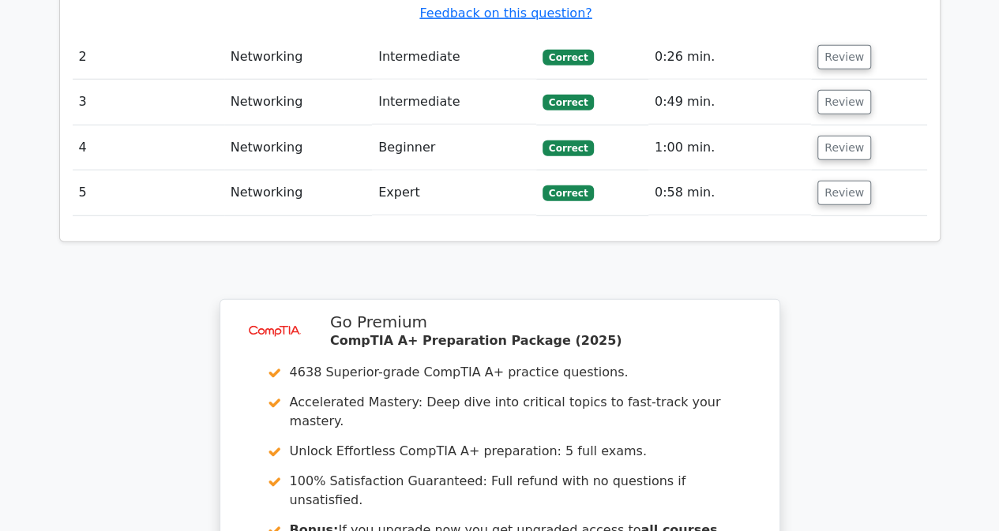
scroll to position [2031, 0]
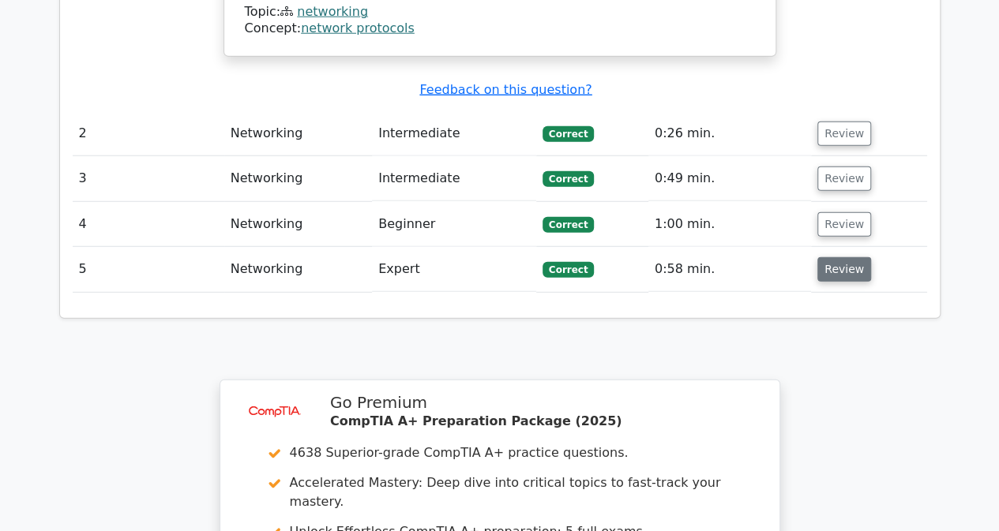
click at [830, 257] on button "Review" at bounding box center [844, 269] width 54 height 24
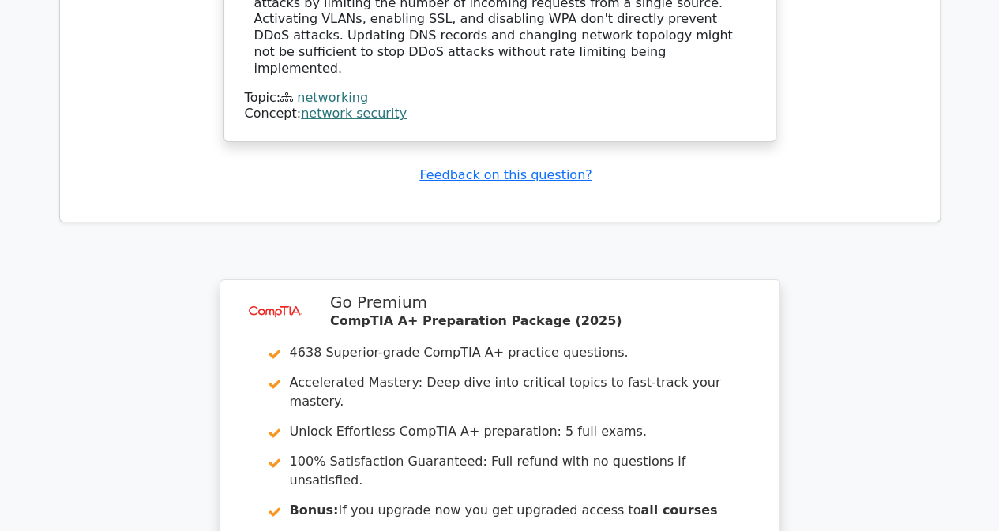
scroll to position [2990, 0]
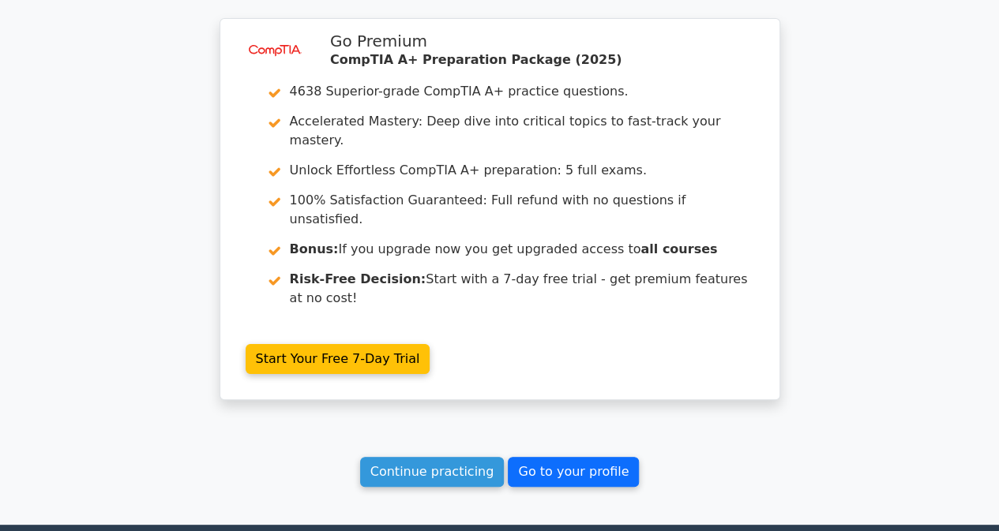
click at [561, 457] on link "Go to your profile" at bounding box center [573, 472] width 131 height 30
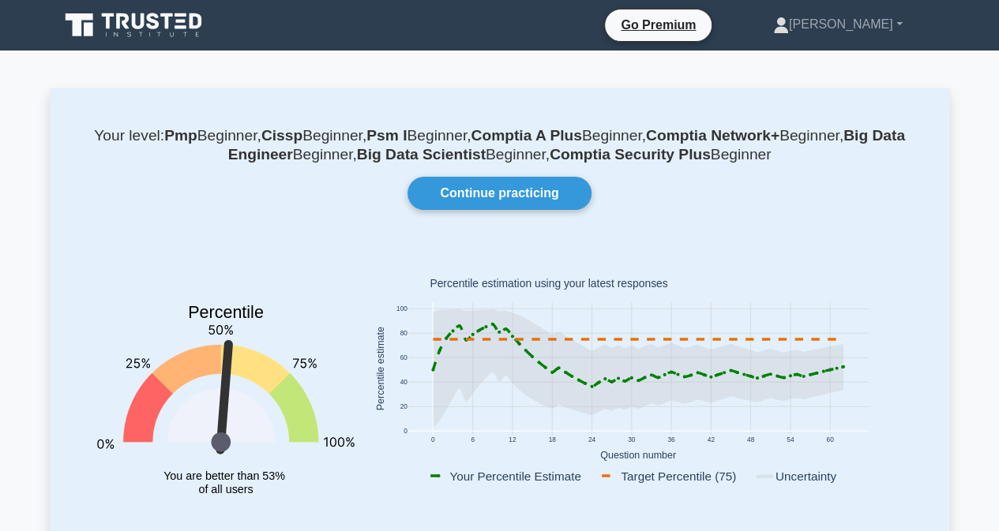
click at [171, 24] on icon at bounding box center [135, 25] width 152 height 30
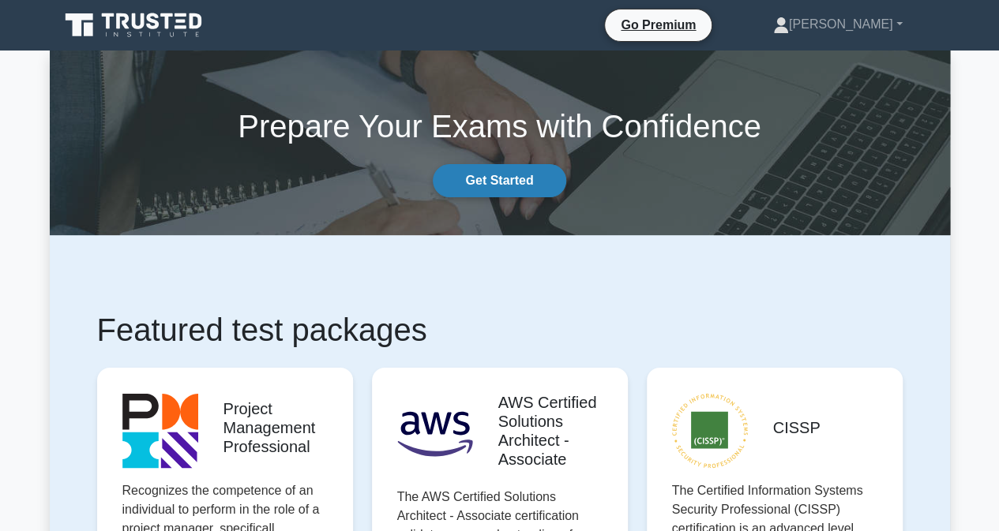
click at [532, 173] on link "Get Started" at bounding box center [499, 180] width 133 height 33
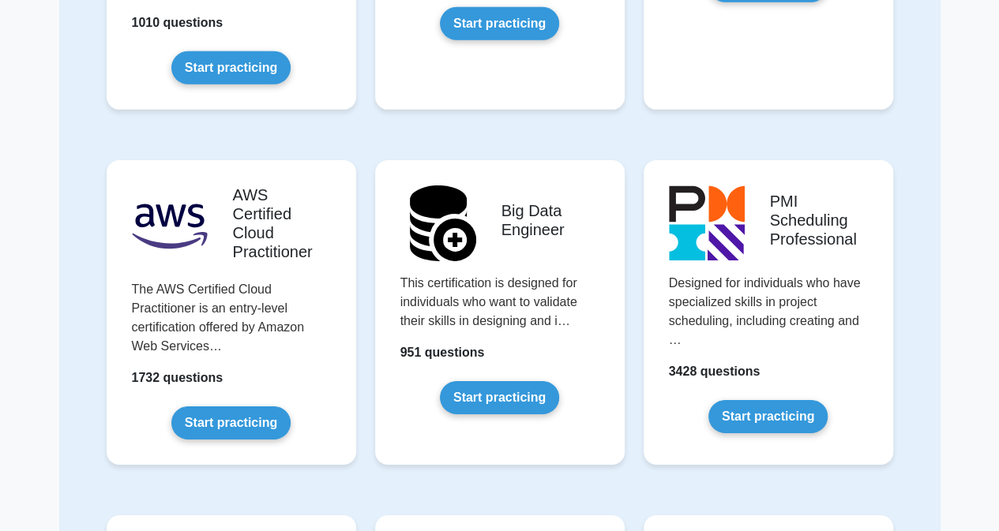
scroll to position [2499, 0]
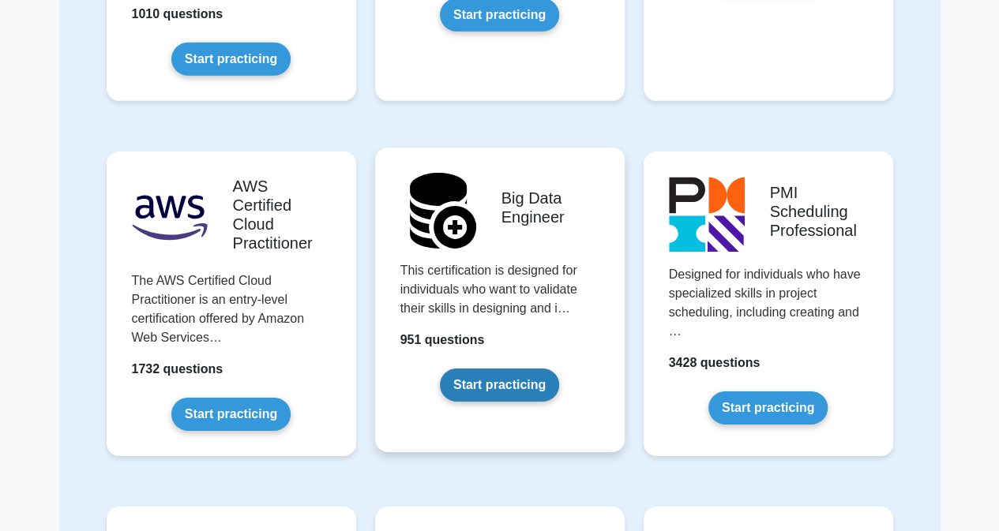
click at [496, 369] on link "Start practicing" at bounding box center [499, 385] width 119 height 33
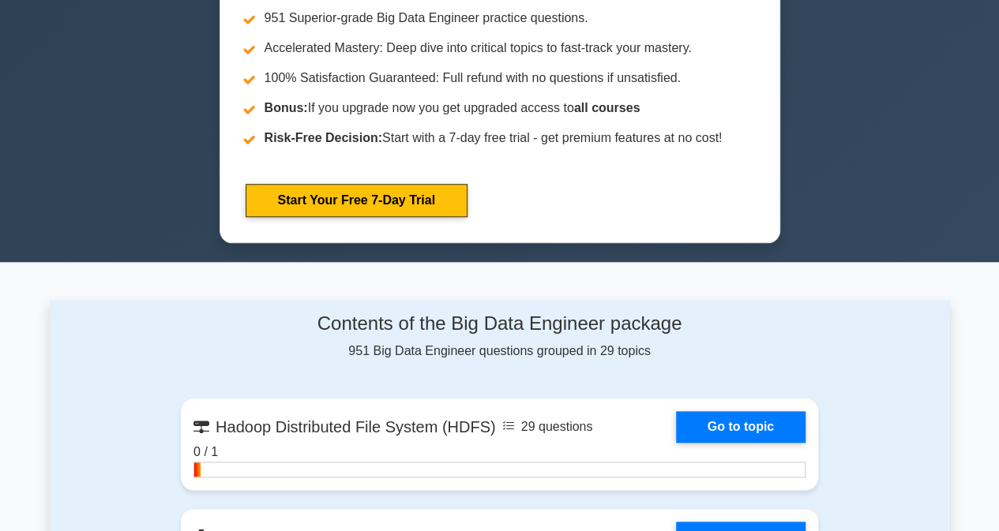
scroll to position [774, 0]
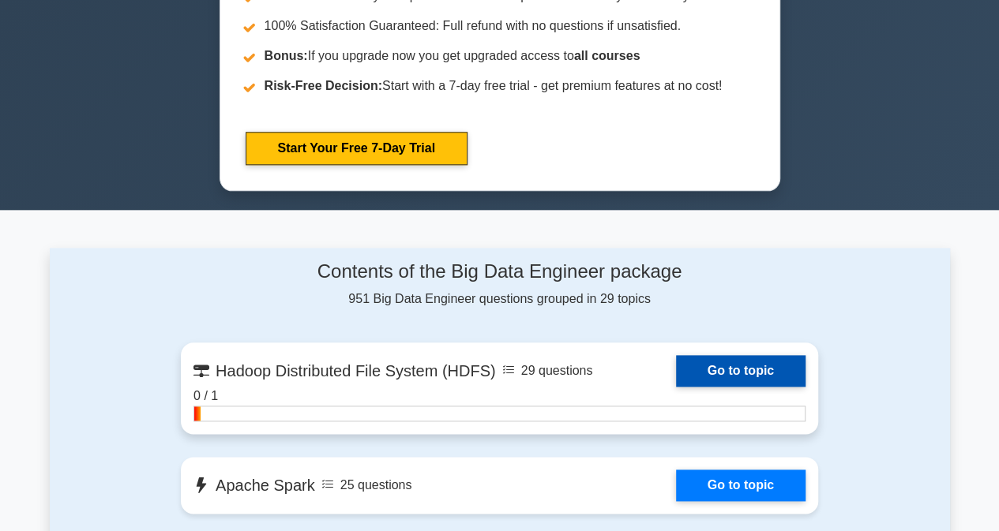
click at [773, 362] on link "Go to topic" at bounding box center [740, 371] width 129 height 32
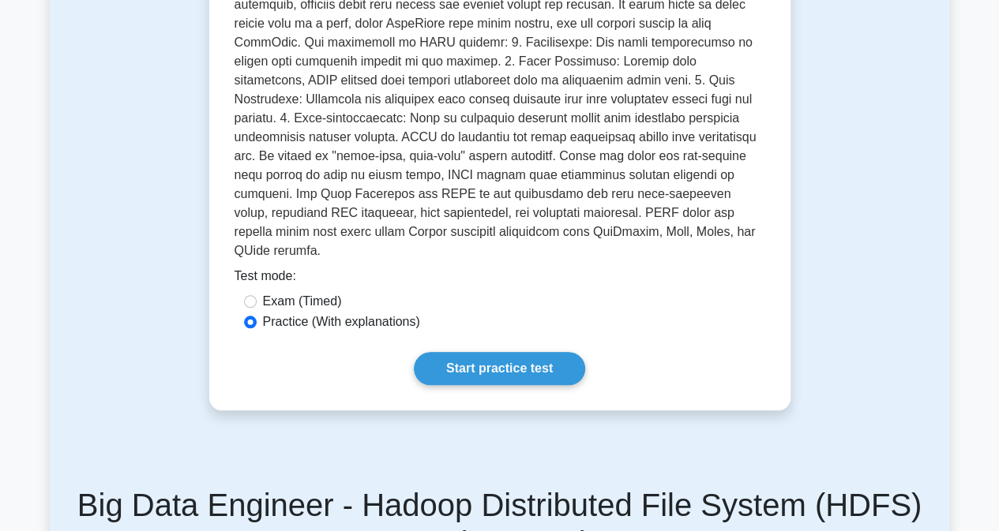
scroll to position [565, 0]
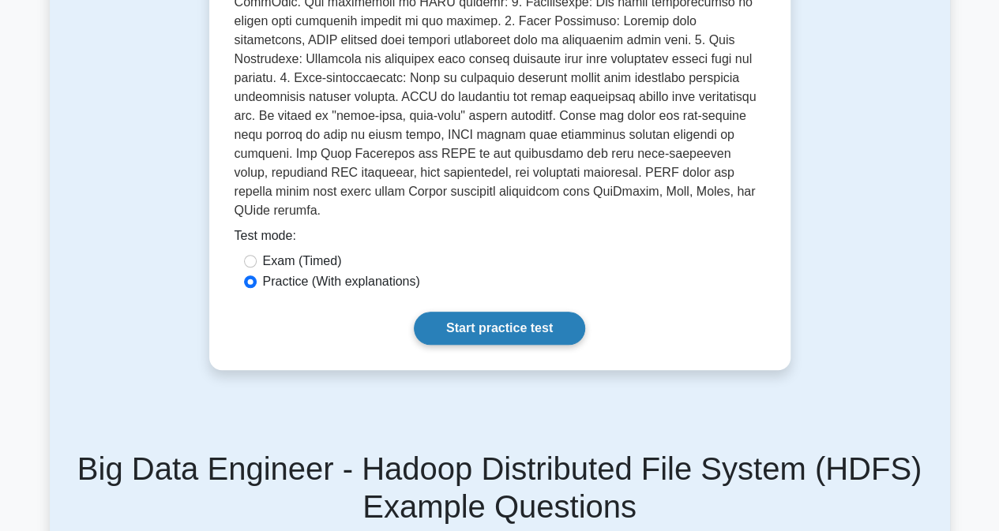
click at [538, 312] on link "Start practice test" at bounding box center [499, 328] width 171 height 33
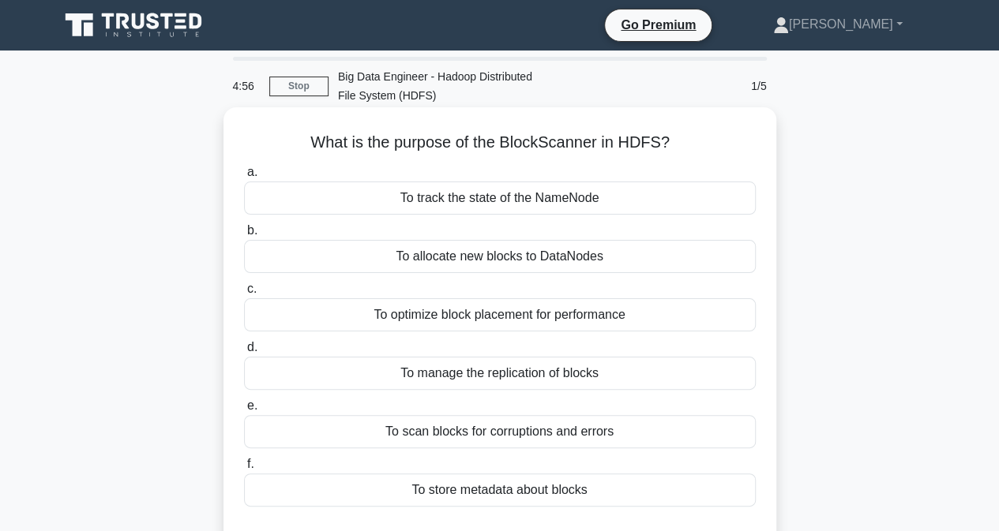
drag, startPoint x: 304, startPoint y: 147, endPoint x: 672, endPoint y: 152, distance: 367.9
click at [672, 152] on h5 "What is the purpose of the BlockScanner in HDFS? .spinner_0XTQ{transform-origin…" at bounding box center [499, 143] width 515 height 21
copy h5 "What is the purpose of the BlockScanner in HDFS?"
click at [527, 258] on div "To allocate new blocks to DataNodes" at bounding box center [500, 256] width 512 height 33
click at [244, 236] on input "b. To allocate new blocks to DataNodes" at bounding box center [244, 231] width 0 height 10
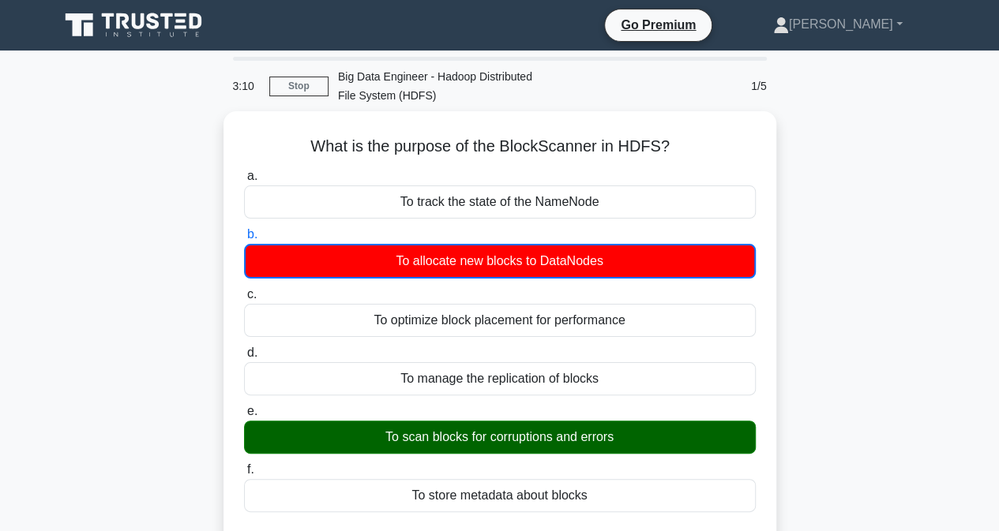
drag, startPoint x: 1003, startPoint y: 271, endPoint x: 973, endPoint y: 446, distance: 177.7
click at [973, 446] on main "3:10 Stop Big Data Engineer - Hadoop Distributed File System (HDFS) 1/5 What is…" at bounding box center [499, 452] width 999 height 802
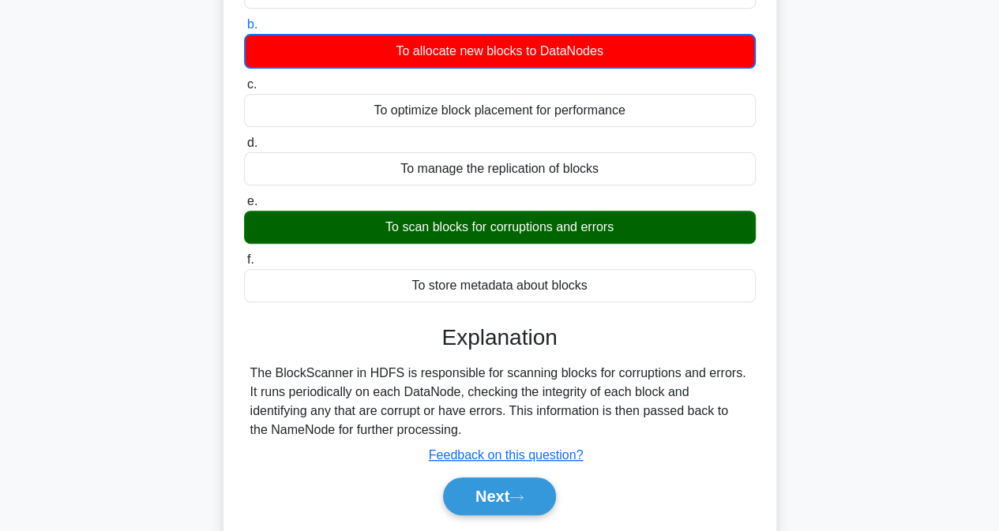
scroll to position [304, 0]
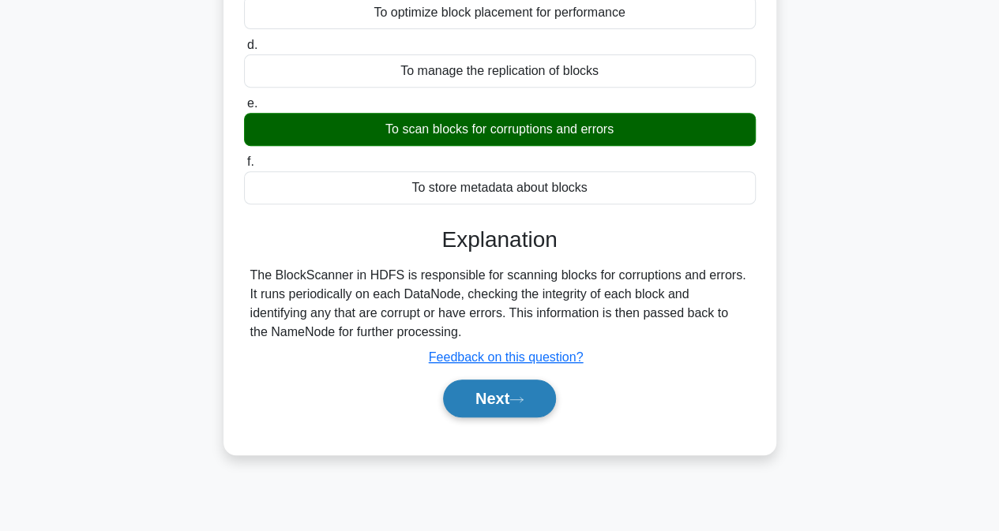
click at [535, 395] on button "Next" at bounding box center [499, 399] width 113 height 38
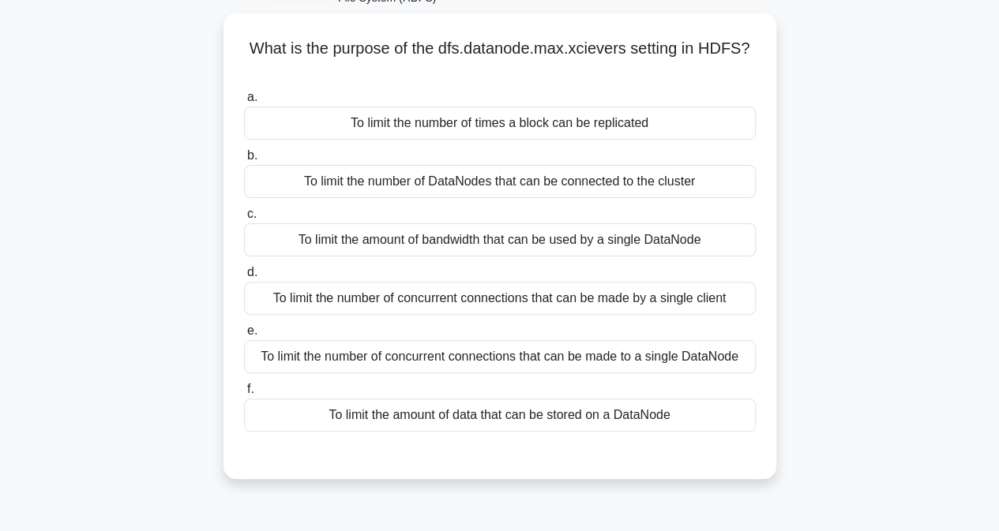
scroll to position [0, 0]
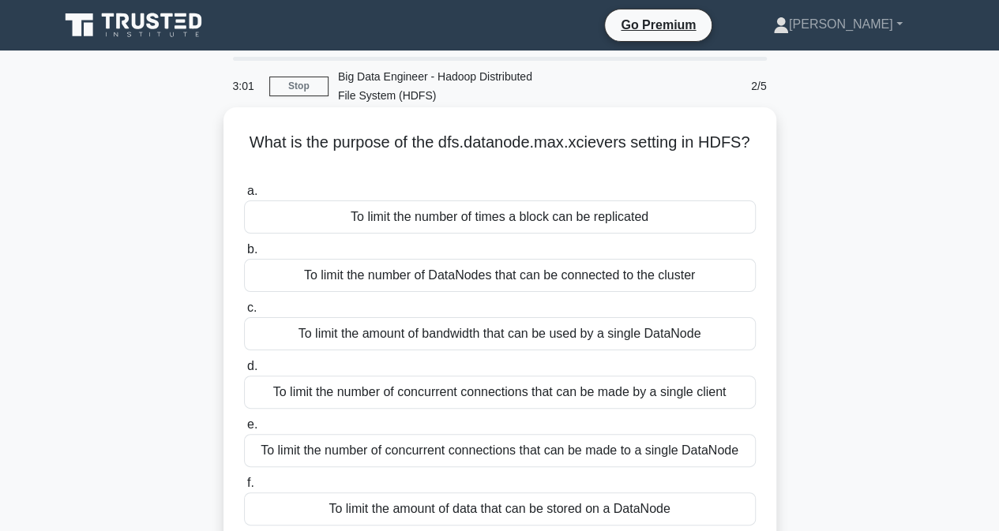
drag, startPoint x: 230, startPoint y: 136, endPoint x: 764, endPoint y: 154, distance: 534.8
click at [764, 154] on div "What is the purpose of the dfs.datanode.max.xcievers setting in HDFS? .spinner_…" at bounding box center [500, 340] width 540 height 453
copy h5 "What is the purpose of the dfs.datanode.max.xcievers setting in HDFS?"
click at [554, 442] on div "To limit the number of concurrent connections that can be made to a single Data…" at bounding box center [500, 450] width 512 height 33
click at [244, 430] on input "e. To limit the number of concurrent connections that can be made to a single D…" at bounding box center [244, 425] width 0 height 10
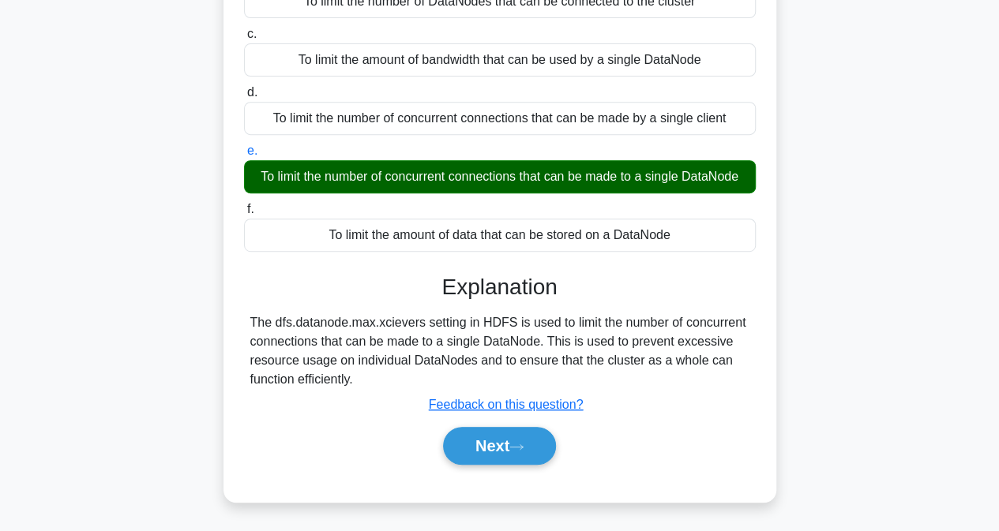
scroll to position [321, 0]
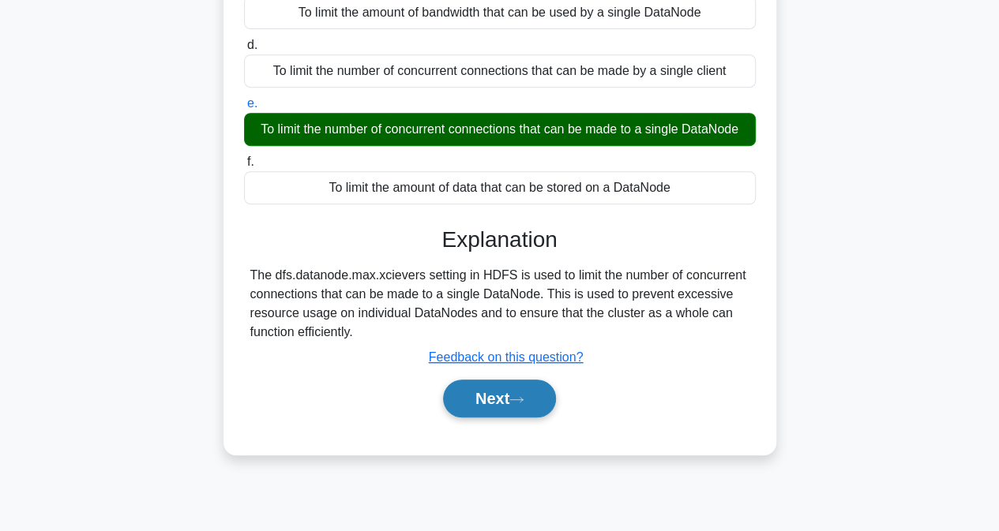
click at [545, 383] on button "Next" at bounding box center [499, 399] width 113 height 38
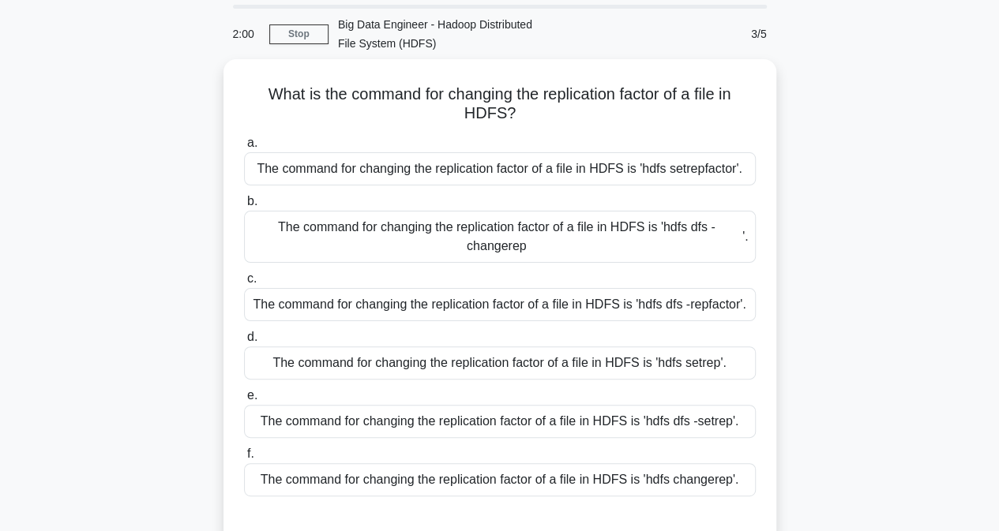
scroll to position [37, 0]
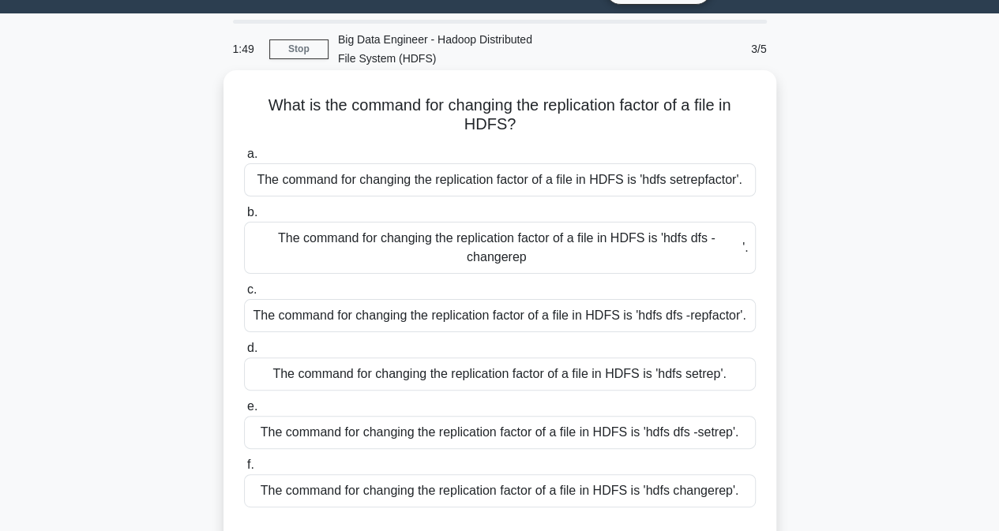
drag, startPoint x: 260, startPoint y: 103, endPoint x: 532, endPoint y: 130, distance: 273.7
click at [532, 130] on h5 "What is the command for changing the replication factor of a file in HDFS? .spi…" at bounding box center [499, 115] width 515 height 39
copy h5 "What is the command for changing the replication factor of a file in HDFS?"
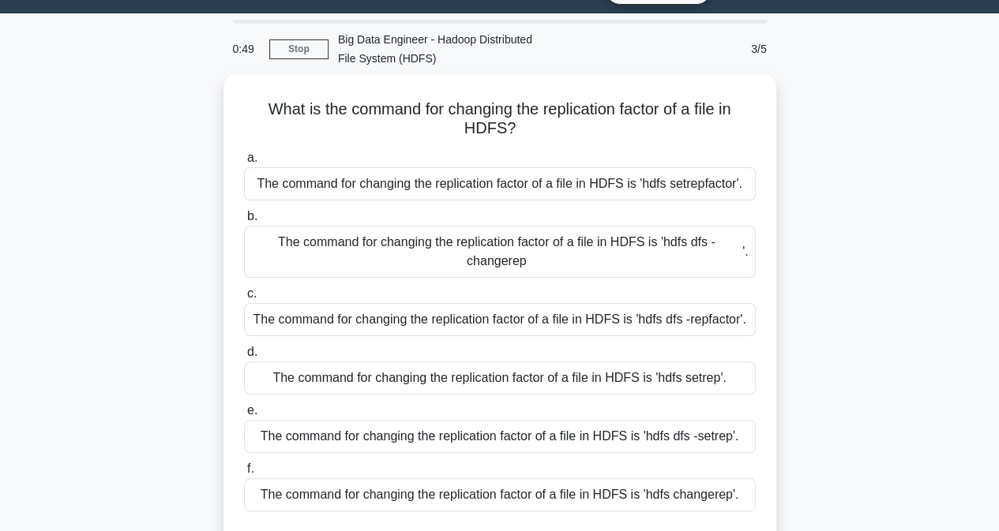
drag, startPoint x: 1003, startPoint y: 318, endPoint x: 966, endPoint y: 445, distance: 132.6
click at [966, 445] on main "0:49 Stop Big Data Engineer - Hadoop Distributed File System (HDFS) 3/5 What is…" at bounding box center [499, 414] width 999 height 802
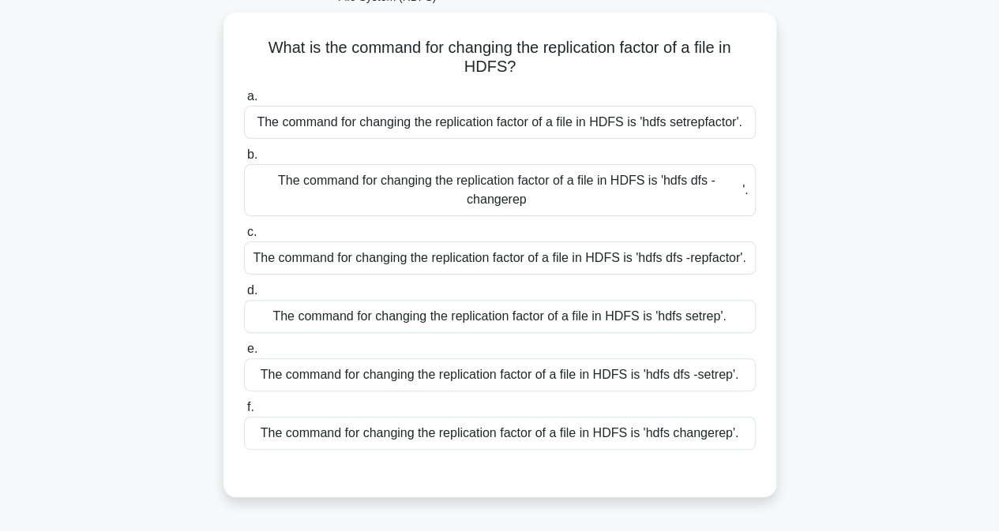
scroll to position [100, 0]
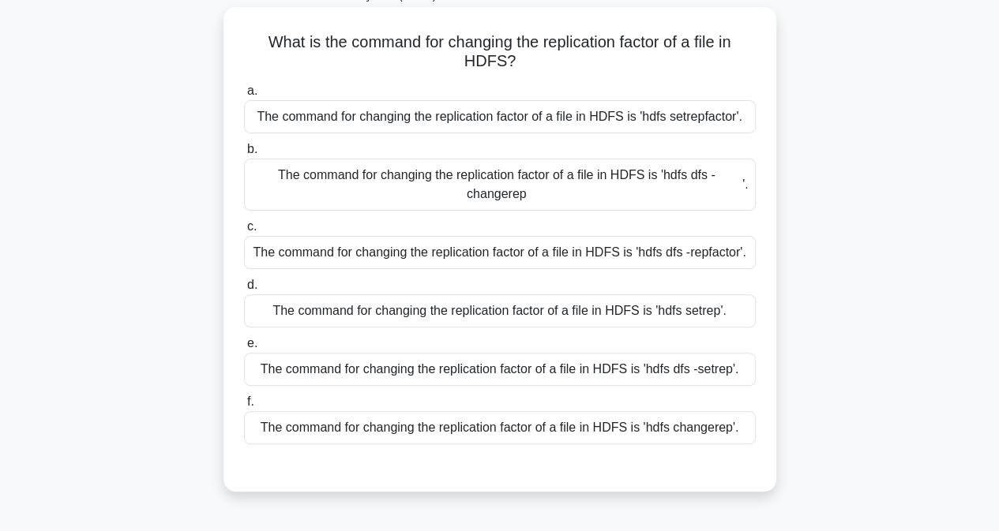
click at [496, 259] on div "The command for changing the replication factor of a file in HDFS is 'hdfs dfs …" at bounding box center [500, 252] width 512 height 33
click at [244, 232] on input "c. The command for changing the replication factor of a file in HDFS is 'hdfs d…" at bounding box center [244, 227] width 0 height 10
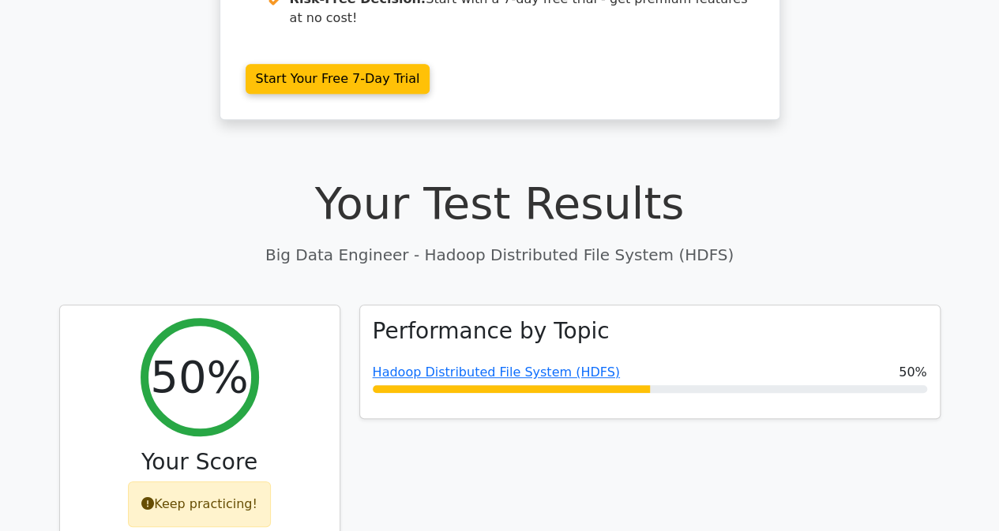
scroll to position [343, 0]
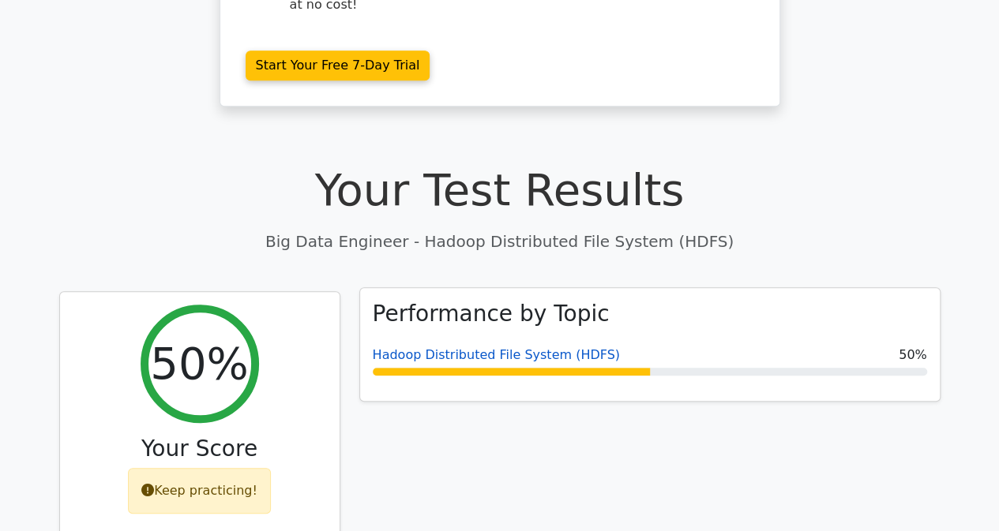
click at [561, 347] on link "Hadoop Distributed File System (HDFS)" at bounding box center [496, 354] width 247 height 15
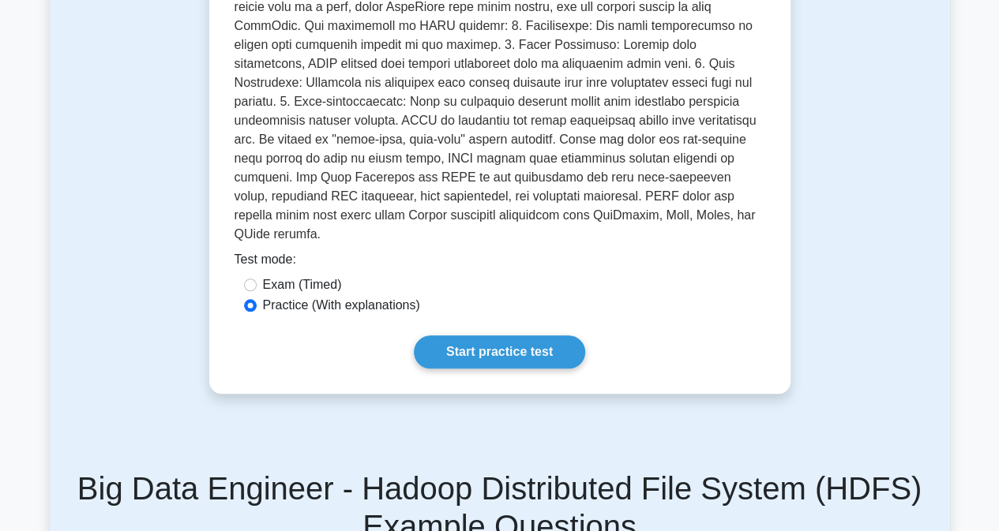
scroll to position [582, 0]
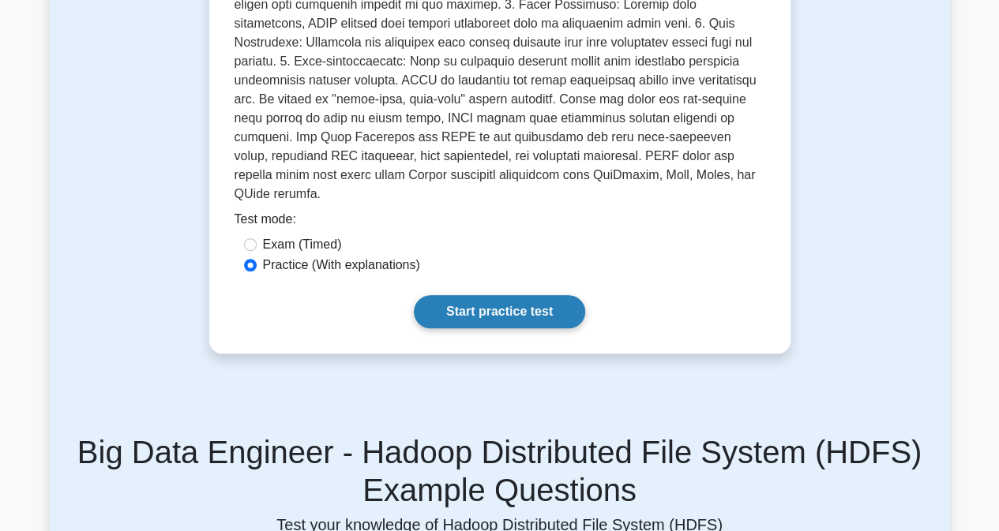
click at [510, 295] on link "Start practice test" at bounding box center [499, 311] width 171 height 33
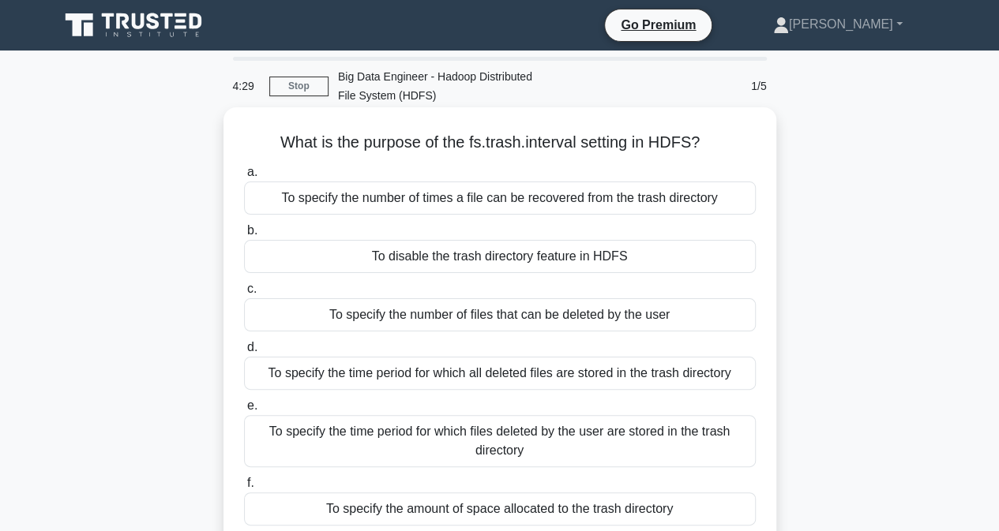
drag, startPoint x: 275, startPoint y: 139, endPoint x: 696, endPoint y: 137, distance: 421.6
click at [713, 132] on div "What is the purpose of the fs.trash.interval setting in HDFS? .spinner_0XTQ{tra…" at bounding box center [500, 340] width 540 height 453
copy h5 "What is the purpose of the fs.trash.interval setting in HDFS?"
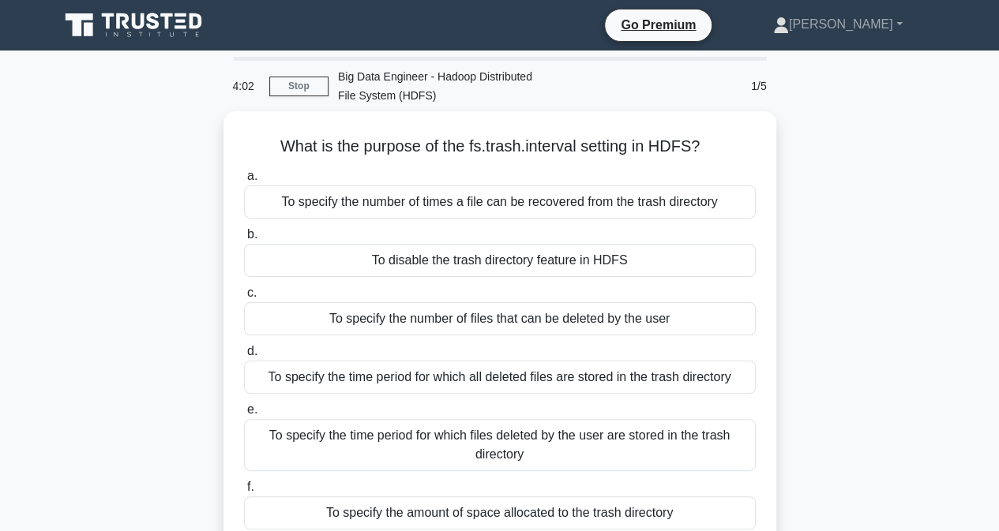
drag, startPoint x: 1004, startPoint y: 253, endPoint x: 827, endPoint y: 437, distance: 255.7
click at [827, 437] on div "What is the purpose of the fs.trash.interval setting in HDFS? .spinner_0XTQ{tra…" at bounding box center [500, 353] width 900 height 485
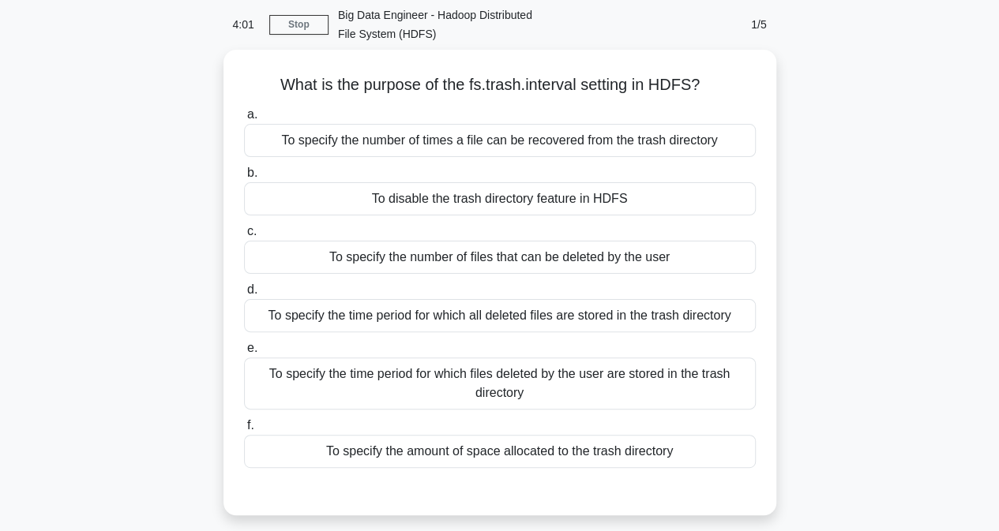
scroll to position [63, 0]
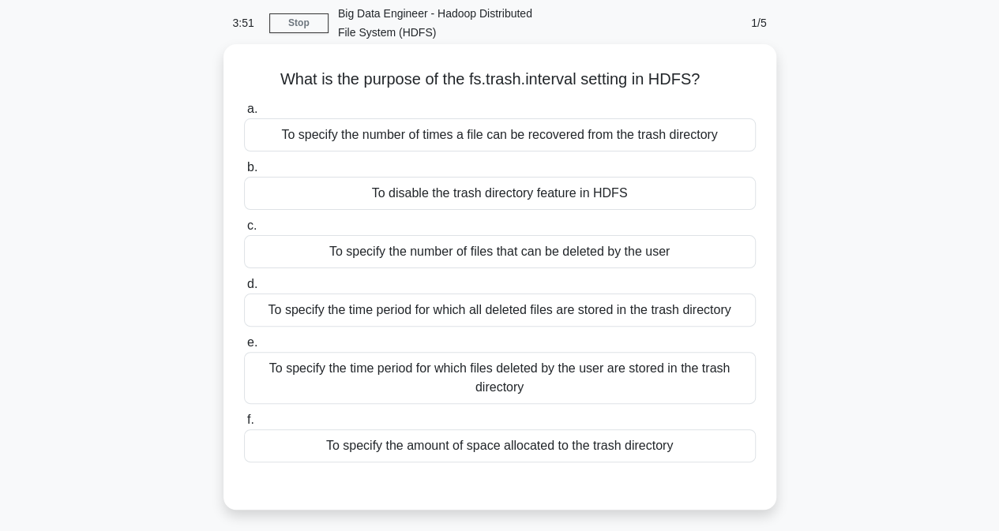
click at [501, 131] on div "To specify the number of times a file can be recovered from the trash directory" at bounding box center [500, 134] width 512 height 33
click at [244, 114] on input "a. To specify the number of times a file can be recovered from the trash direct…" at bounding box center [244, 109] width 0 height 10
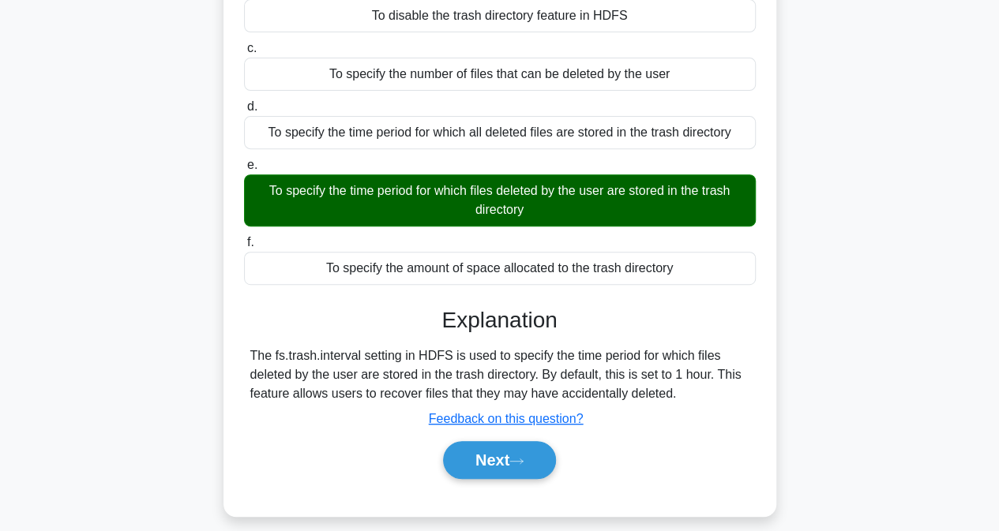
scroll to position [278, 0]
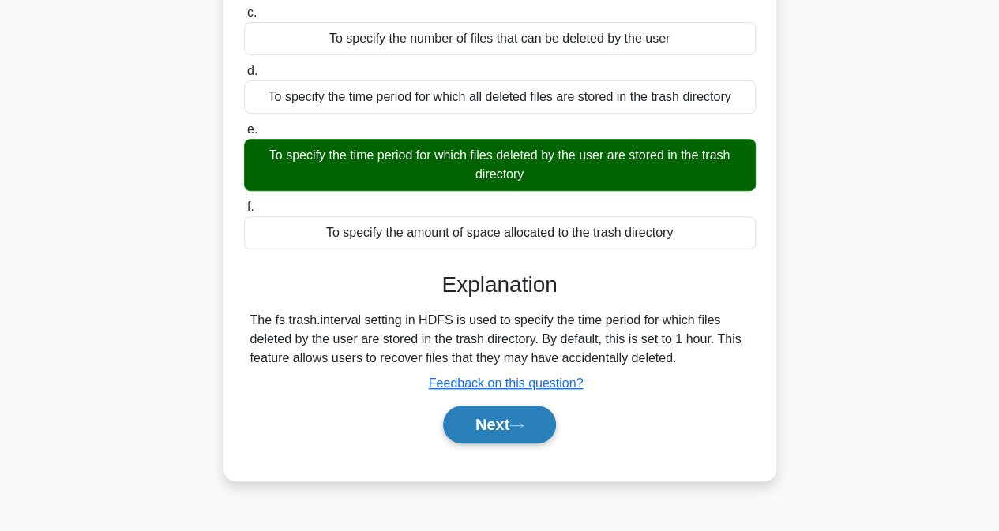
click at [544, 422] on button "Next" at bounding box center [499, 425] width 113 height 38
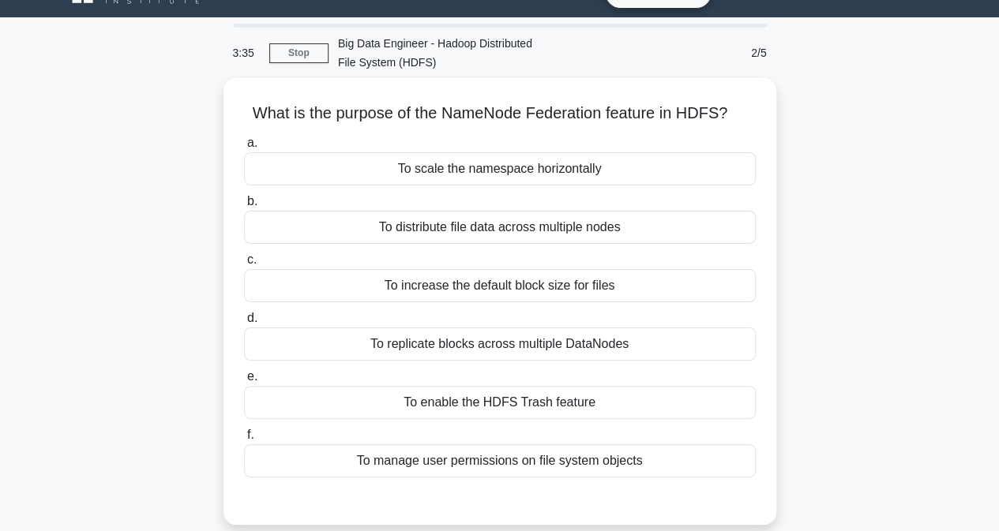
scroll to position [32, 0]
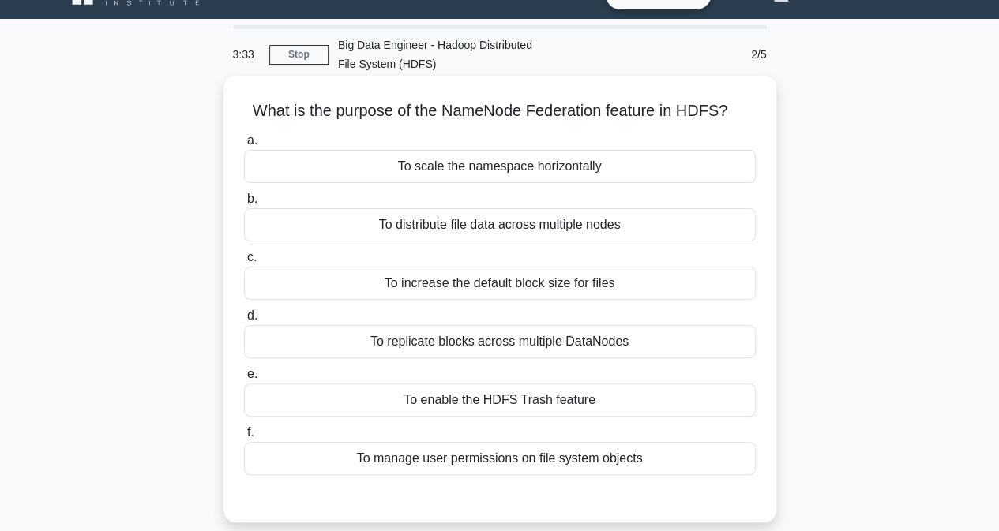
drag, startPoint x: 245, startPoint y: 113, endPoint x: 684, endPoint y: 110, distance: 439.7
click at [729, 114] on h5 "What is the purpose of the NameNode Federation feature in HDFS? .spinner_0XTQ{t…" at bounding box center [499, 111] width 515 height 21
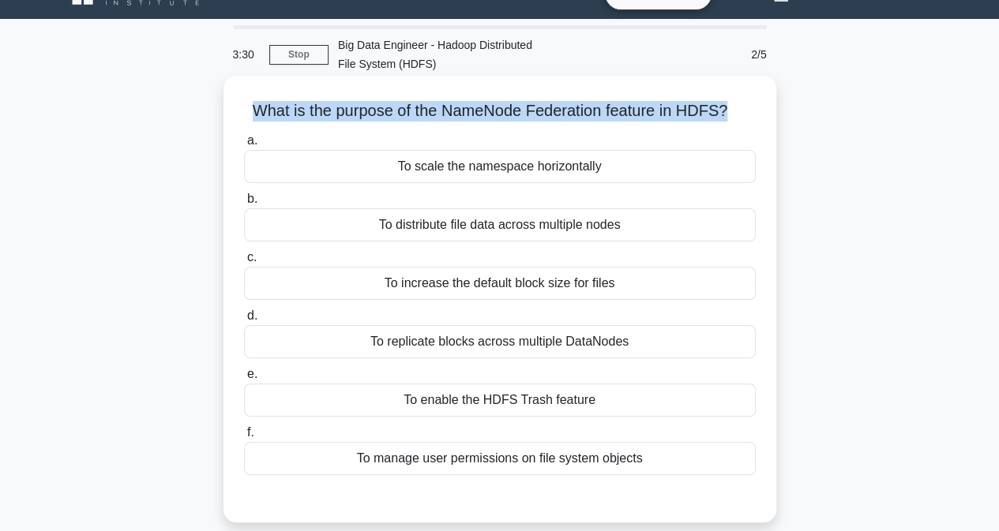
copy h5 "What is the purpose of the NameNode Federation feature in HDFS?"
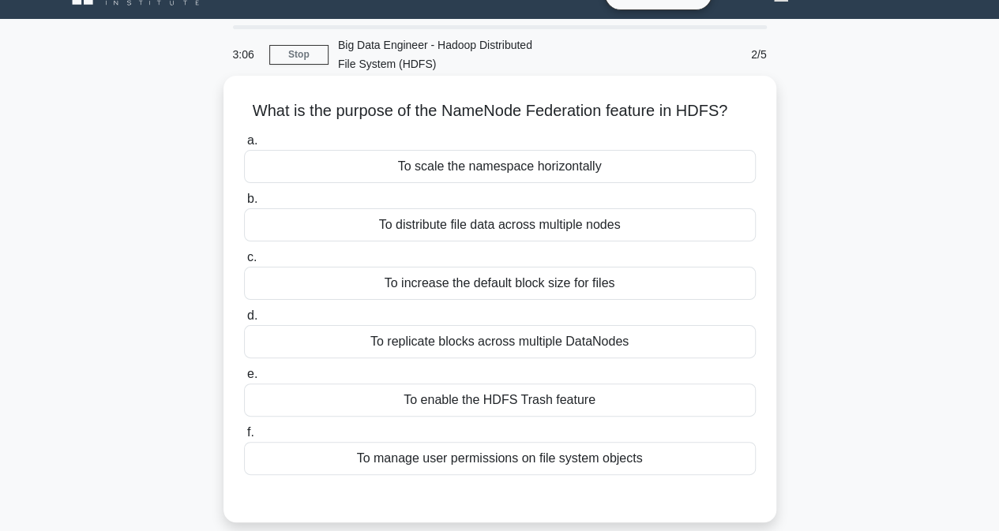
click at [553, 339] on div "To replicate blocks across multiple DataNodes" at bounding box center [500, 341] width 512 height 33
click at [244, 321] on input "d. To replicate blocks across multiple DataNodes" at bounding box center [244, 316] width 0 height 10
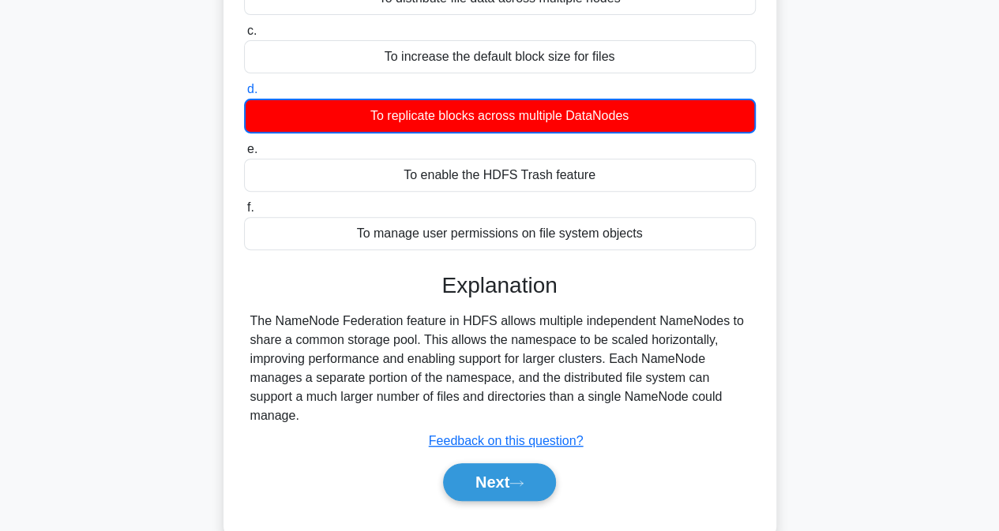
scroll to position [321, 0]
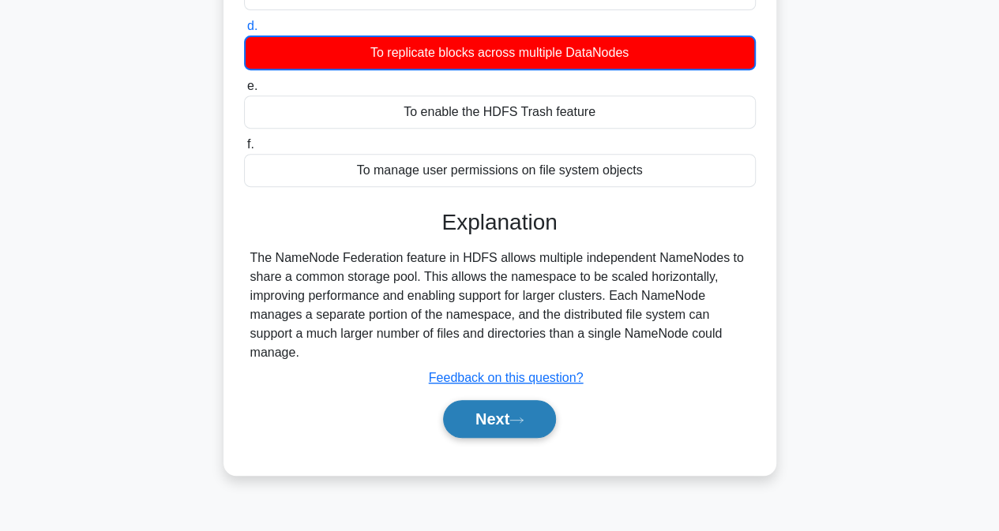
click at [519, 419] on icon at bounding box center [516, 420] width 14 height 9
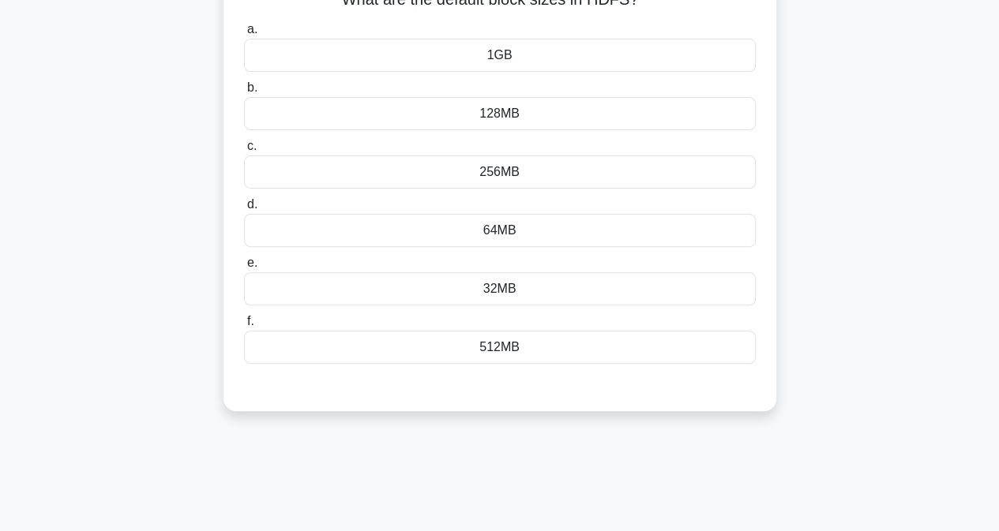
scroll to position [100, 0]
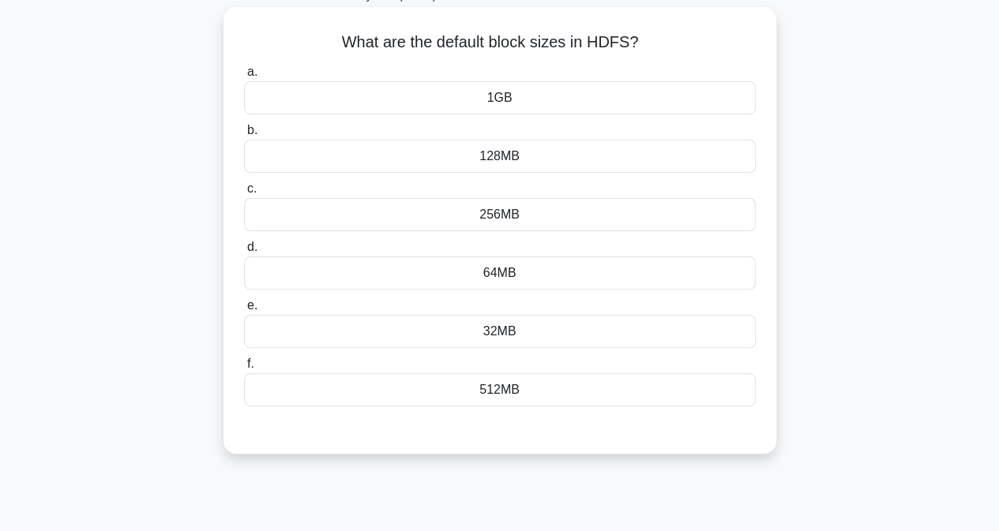
drag, startPoint x: 333, startPoint y: 36, endPoint x: 658, endPoint y: 45, distance: 325.4
click at [663, 45] on h5 "What are the default block sizes in HDFS? .spinner_0XTQ{transform-origin:center…" at bounding box center [499, 42] width 515 height 21
copy h5 "What are the default block sizes in HDFS?"
click at [523, 274] on div "64MB" at bounding box center [500, 273] width 512 height 33
click at [244, 253] on input "d. 64MB" at bounding box center [244, 247] width 0 height 10
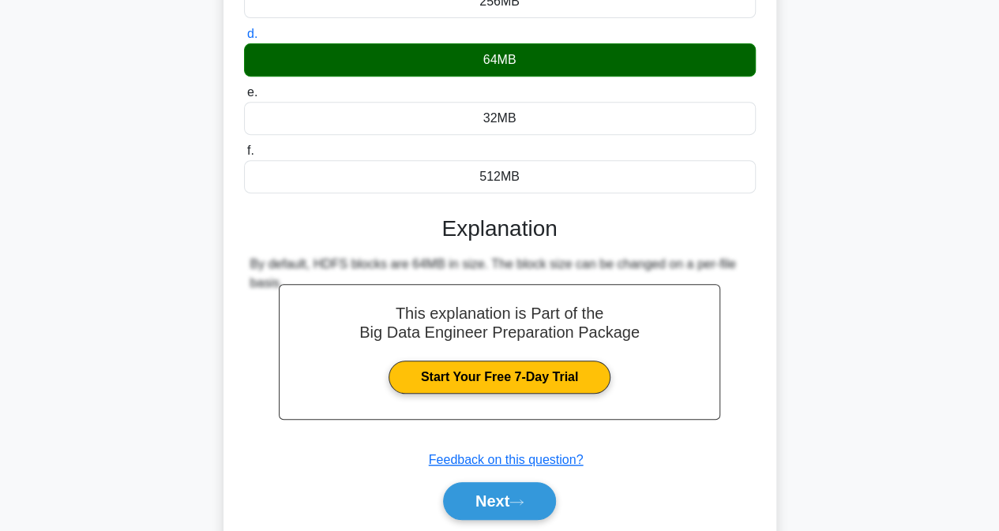
scroll to position [366, 0]
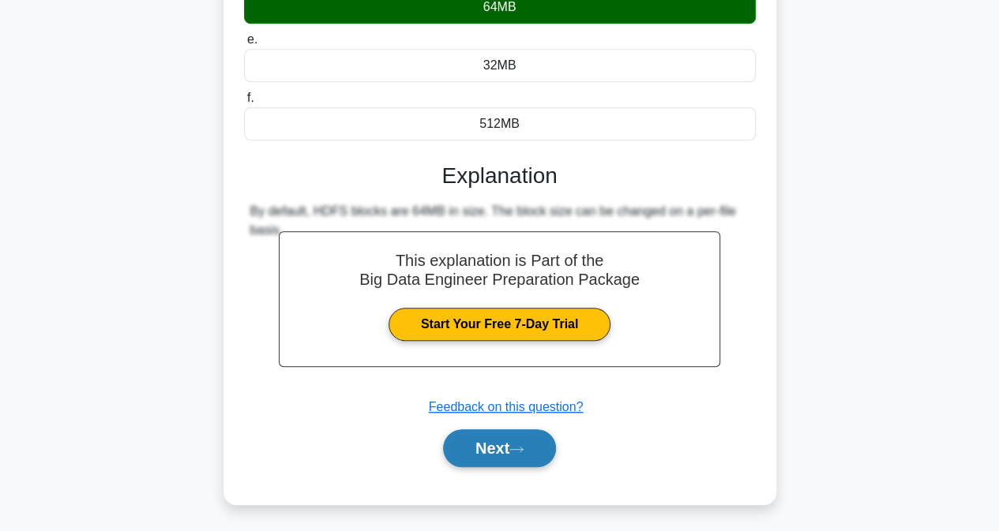
click at [518, 436] on button "Next" at bounding box center [499, 448] width 113 height 38
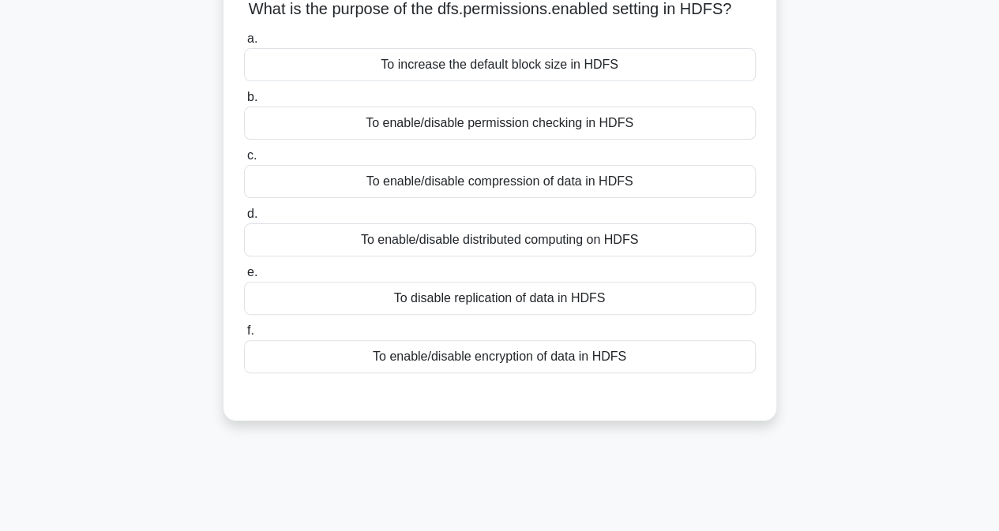
scroll to position [0, 0]
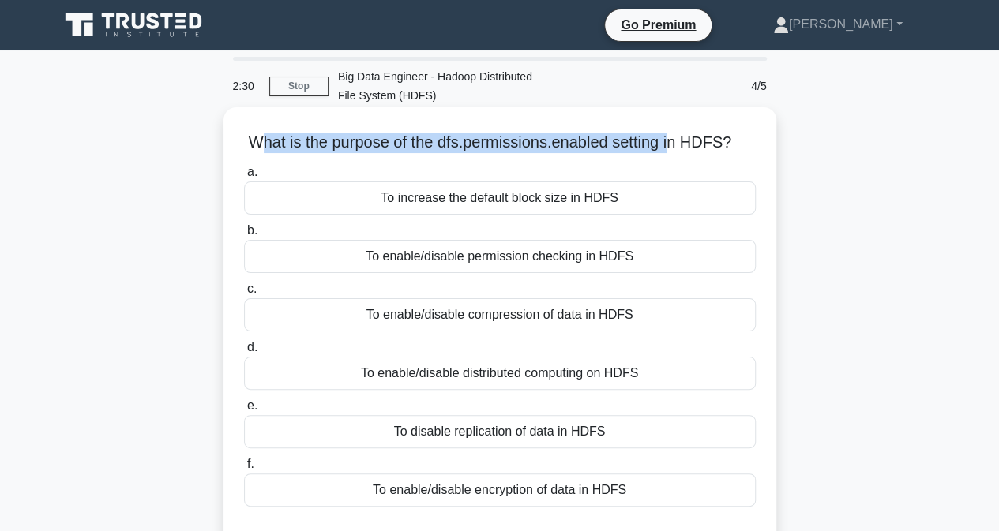
drag, startPoint x: 253, startPoint y: 137, endPoint x: 673, endPoint y: 123, distance: 420.2
click at [673, 123] on div "What is the purpose of the dfs.permissions.enabled setting in HDFS? .spinner_0X…" at bounding box center [500, 331] width 540 height 434
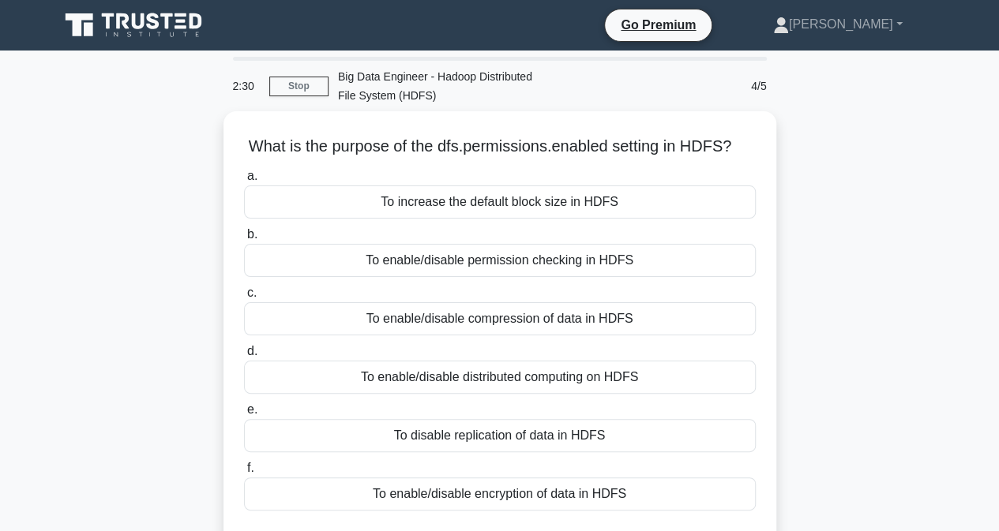
click at [576, 97] on div "2:30 Stop Big Data Engineer - Hadoop Distributed File System (HDFS) 4/5" at bounding box center [499, 86] width 553 height 51
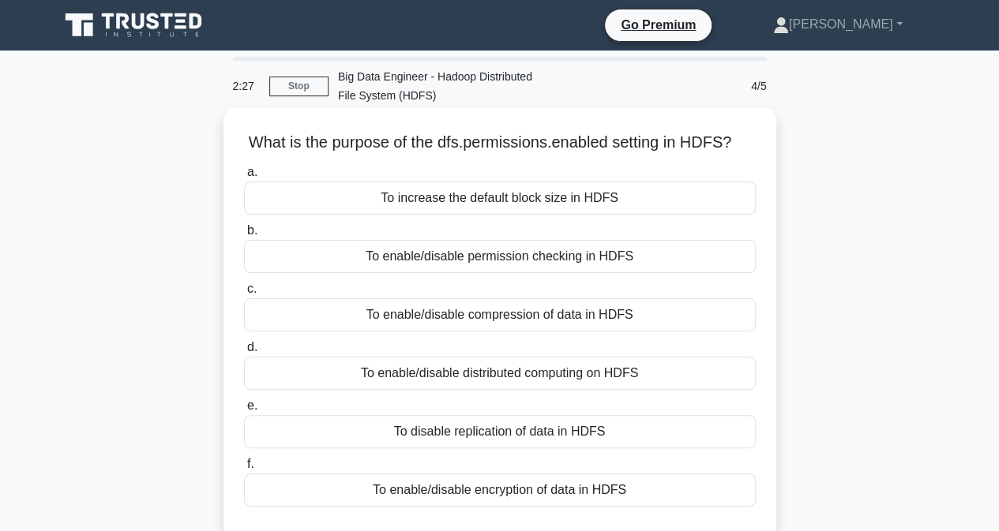
drag, startPoint x: 242, startPoint y: 141, endPoint x: 732, endPoint y: 152, distance: 490.4
click at [741, 152] on h5 "What is the purpose of the dfs.permissions.enabled setting in HDFS? .spinner_0X…" at bounding box center [499, 143] width 515 height 21
copy h5 "What is the purpose of the dfs.permissions.enabled setting in HDFS?"
click at [714, 312] on div "To enable/disable compression of data in HDFS" at bounding box center [500, 314] width 512 height 33
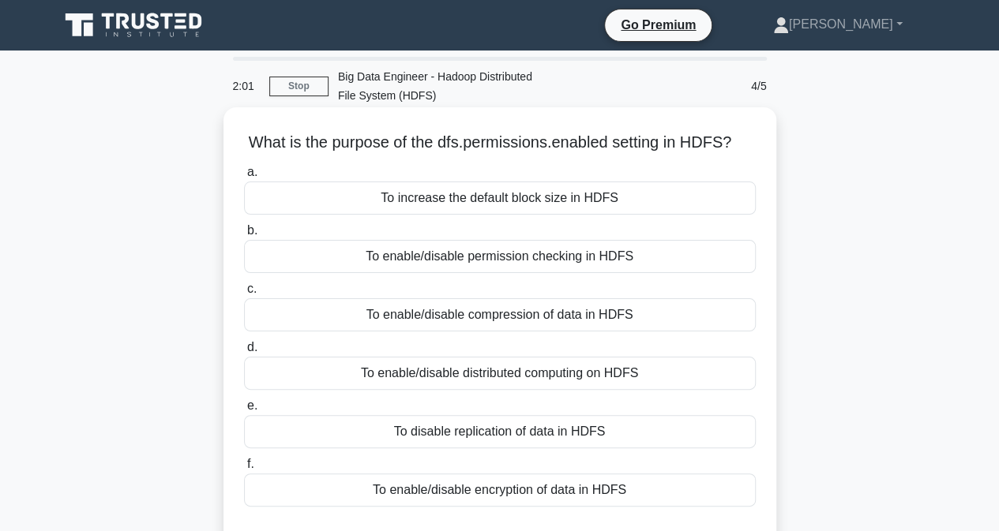
click at [244, 294] on input "c. To enable/disable compression of data in HDFS" at bounding box center [244, 289] width 0 height 10
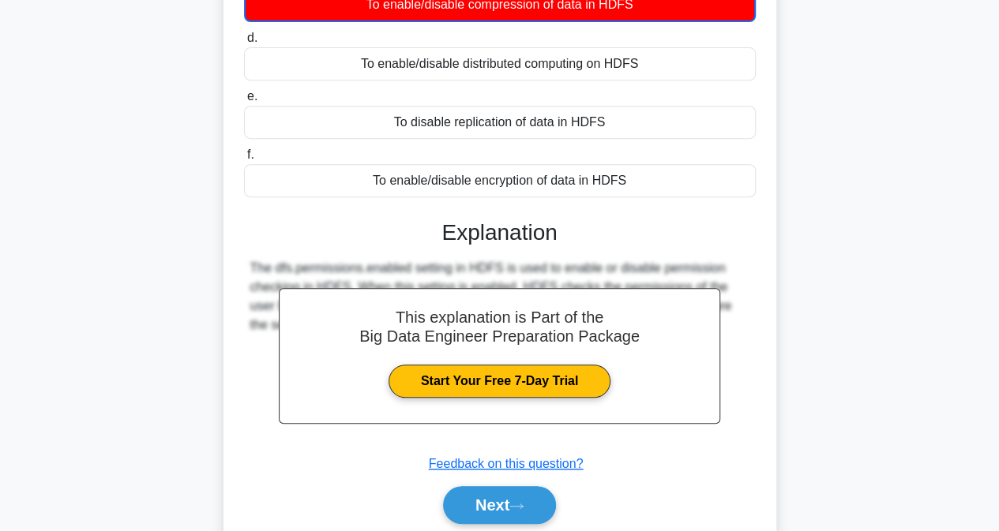
scroll to position [327, 0]
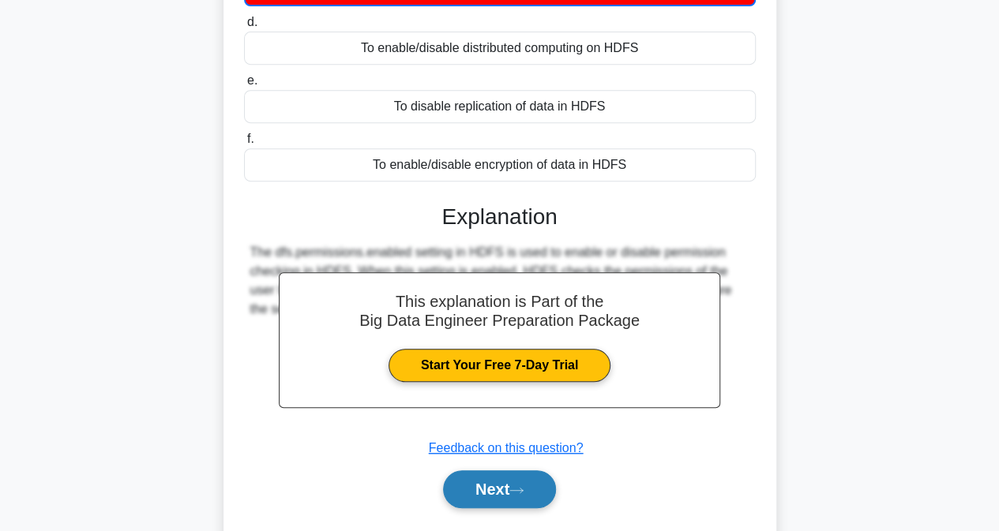
click at [486, 475] on button "Next" at bounding box center [499, 490] width 113 height 38
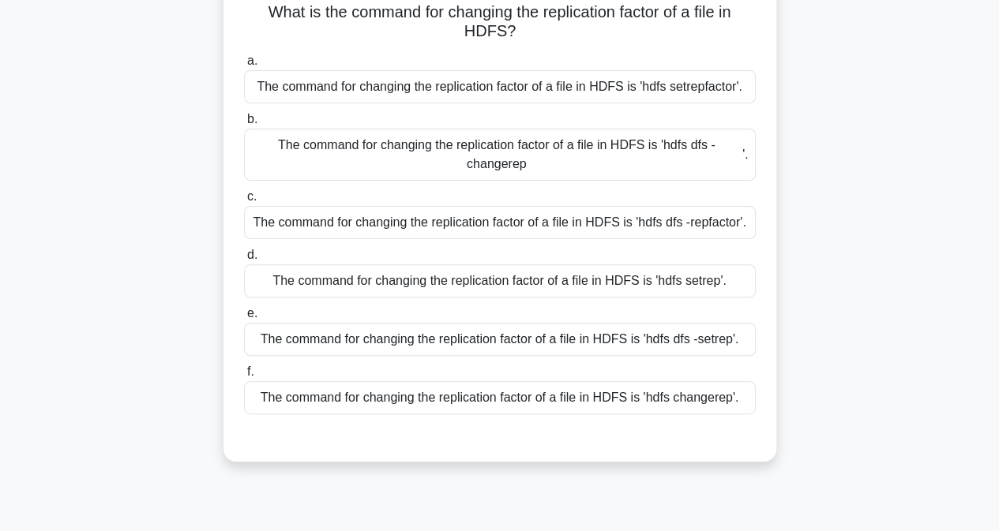
scroll to position [2, 0]
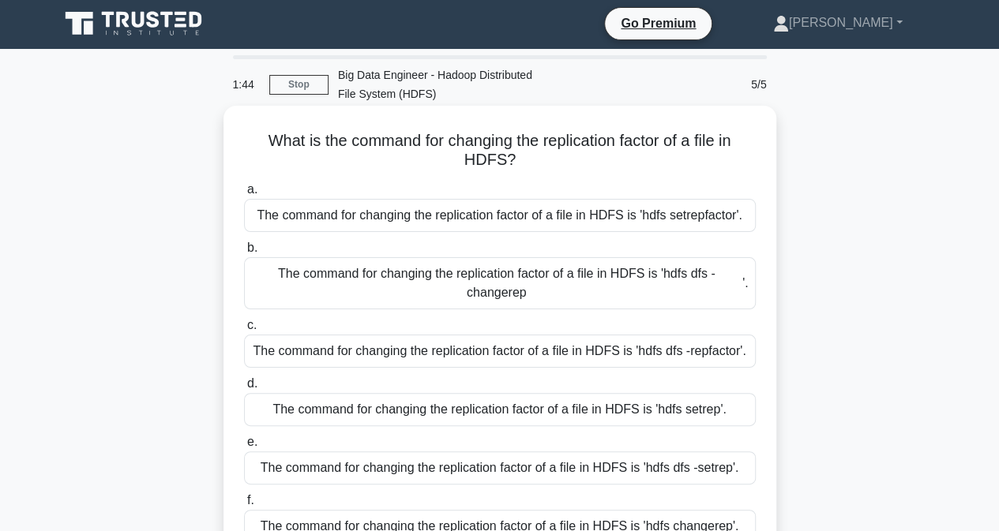
drag, startPoint x: 253, startPoint y: 134, endPoint x: 658, endPoint y: 159, distance: 406.5
click at [658, 159] on h5 "What is the command for changing the replication factor of a file in HDFS? .spi…" at bounding box center [499, 150] width 515 height 39
copy h5 "What is the command for changing the replication factor of a file in HDFS?"
click at [633, 279] on div "The command for changing the replication factor of a file in HDFS is 'hdfs dfs …" at bounding box center [500, 283] width 512 height 52
click at [244, 253] on input "b. The command for changing the replication factor of a file in HDFS is 'hdfs d…" at bounding box center [244, 248] width 0 height 10
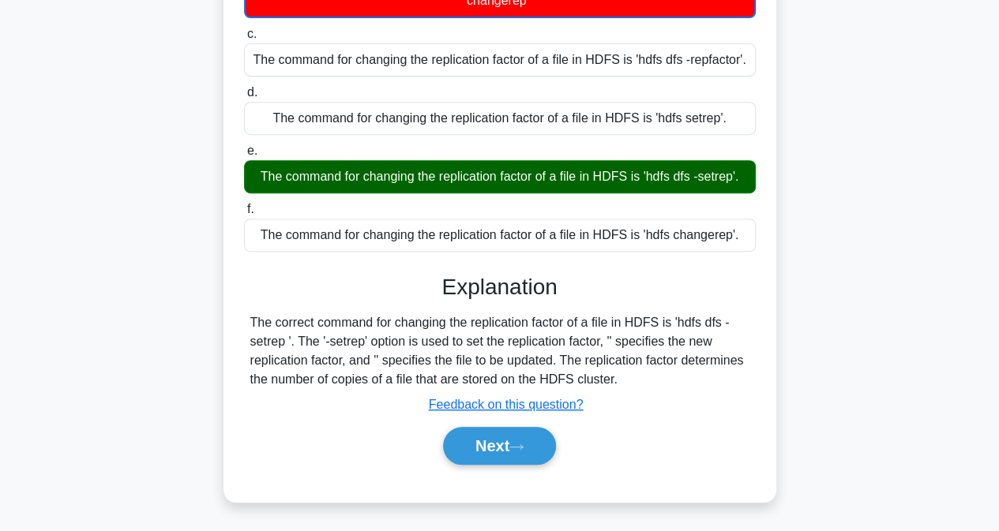
scroll to position [302, 0]
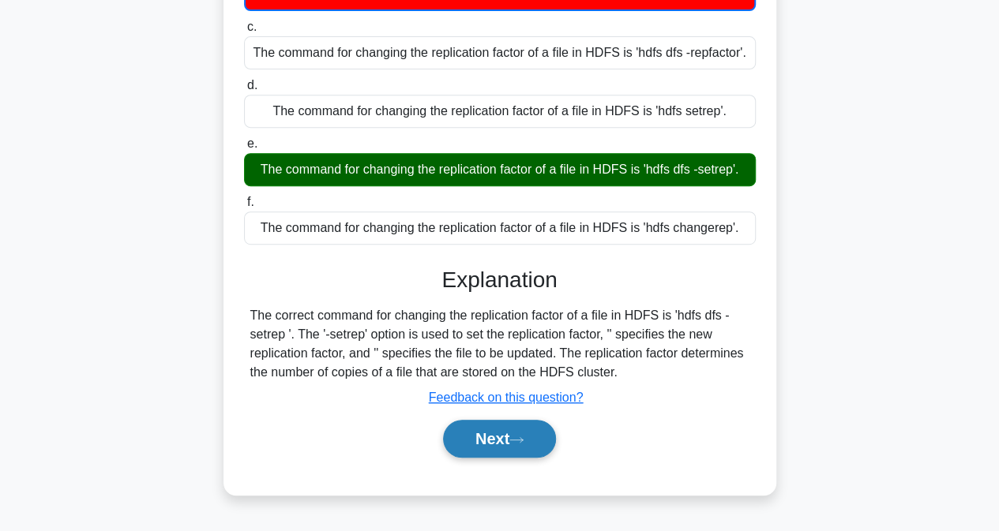
click at [508, 438] on button "Next" at bounding box center [499, 439] width 113 height 38
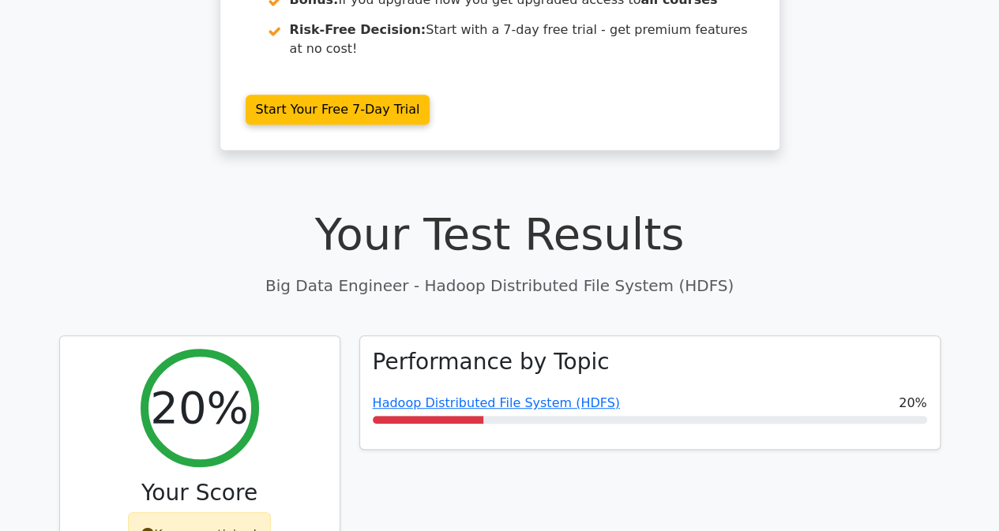
scroll to position [327, 0]
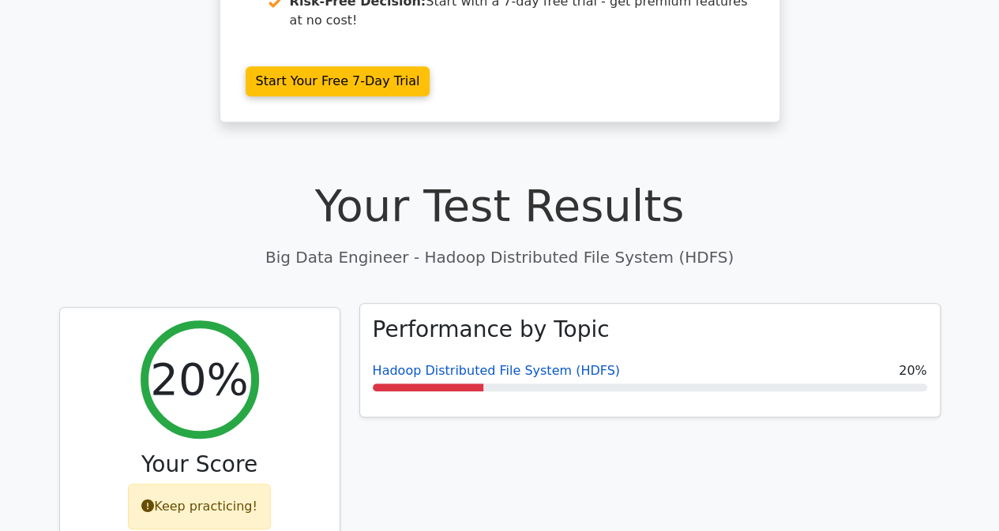
click at [529, 363] on link "Hadoop Distributed File System (HDFS)" at bounding box center [496, 370] width 247 height 15
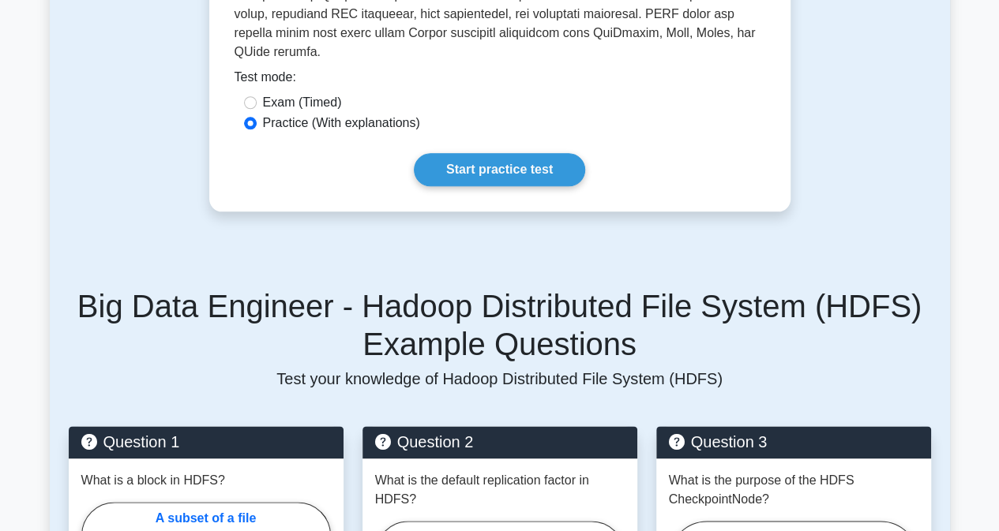
scroll to position [737, 0]
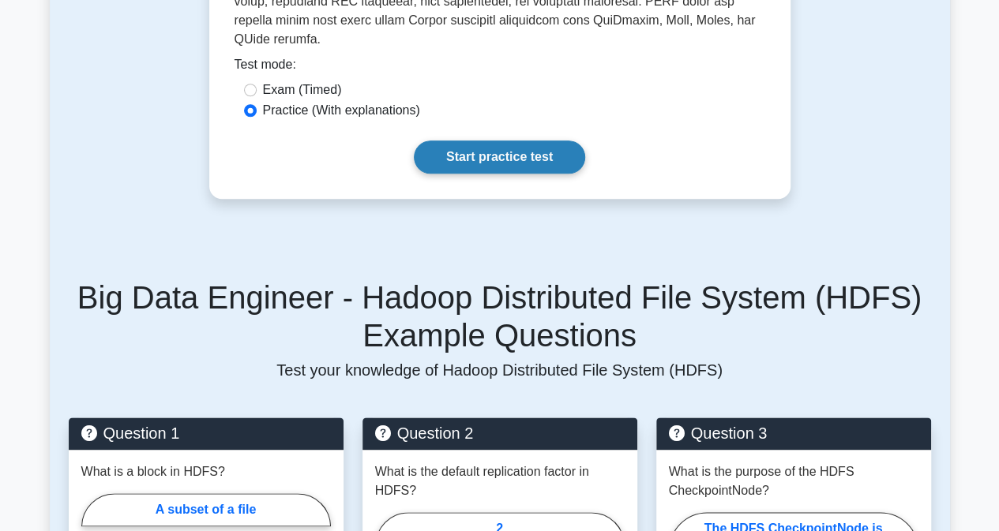
click at [478, 141] on link "Start practice test" at bounding box center [499, 157] width 171 height 33
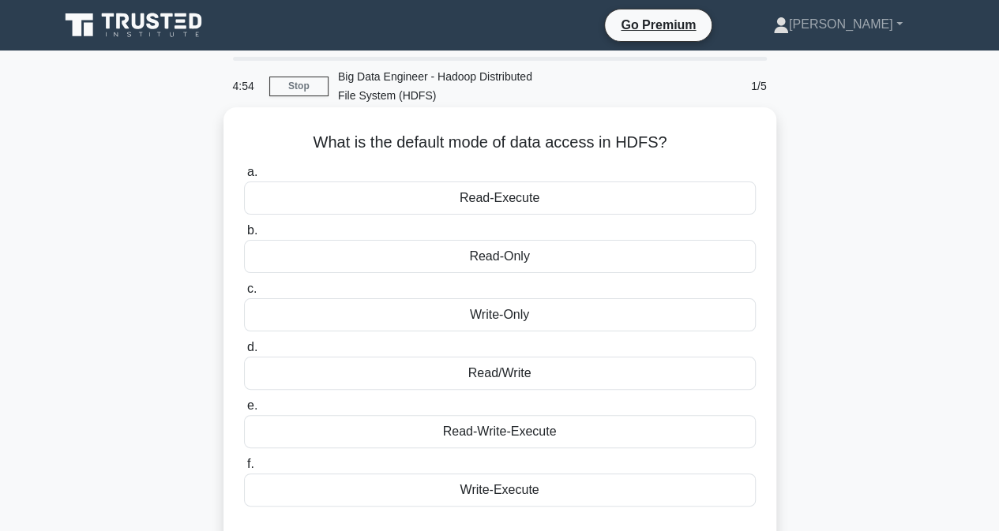
drag, startPoint x: 302, startPoint y: 141, endPoint x: 673, endPoint y: 147, distance: 371.1
click at [673, 147] on h5 "What is the default mode of data access in HDFS? .spinner_0XTQ{transform-origin…" at bounding box center [499, 143] width 515 height 21
copy h5 "What is the default mode of data access in HDFS?"
click at [520, 316] on div "Write-Only" at bounding box center [500, 314] width 512 height 33
click at [244, 294] on input "c. Write-Only" at bounding box center [244, 289] width 0 height 10
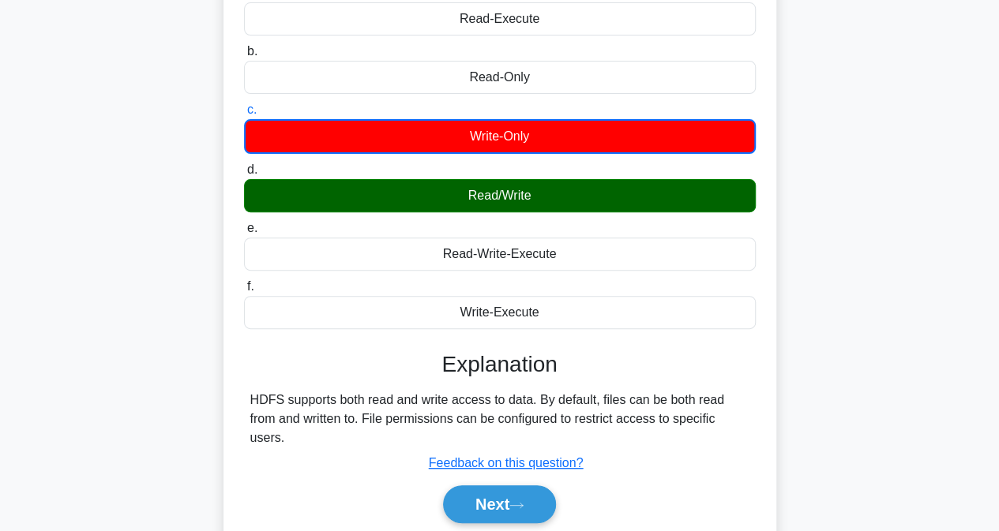
scroll to position [204, 0]
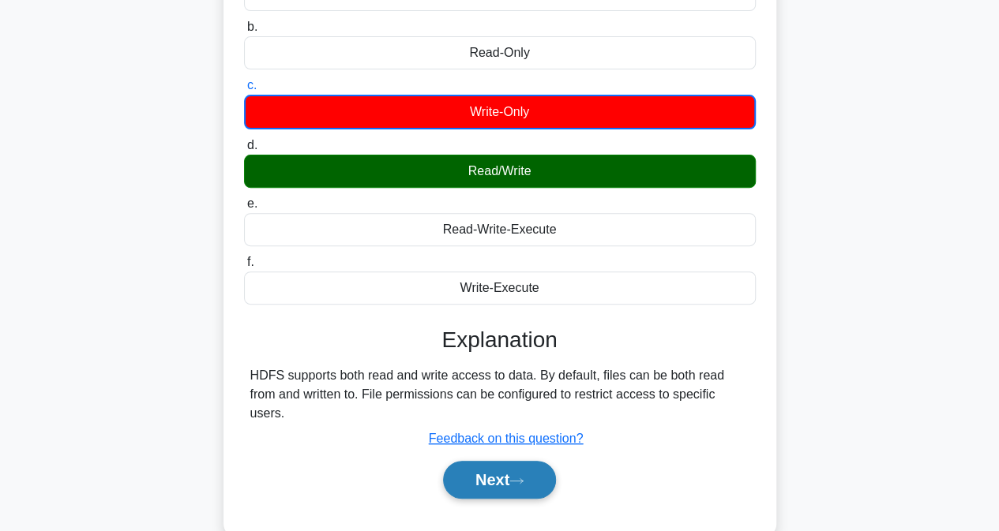
click at [516, 461] on button "Next" at bounding box center [499, 480] width 113 height 38
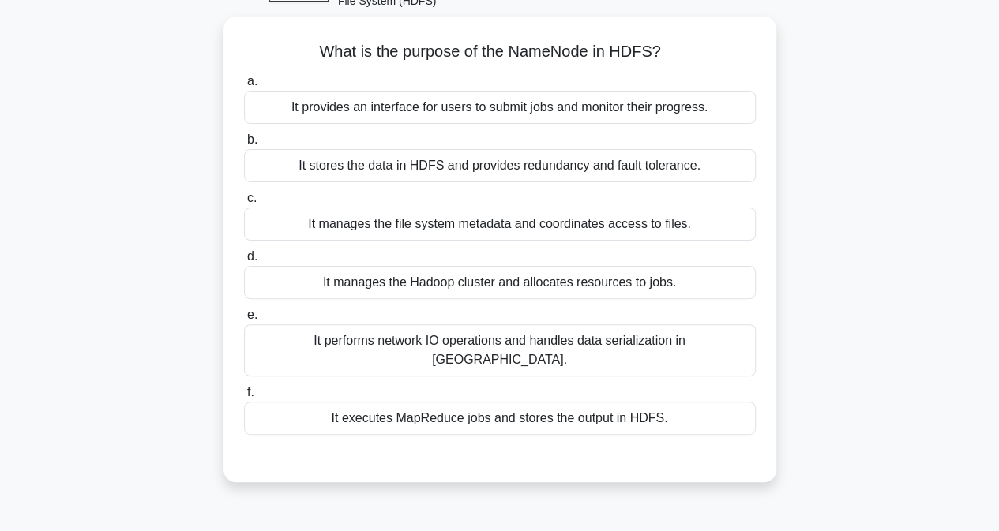
scroll to position [31, 0]
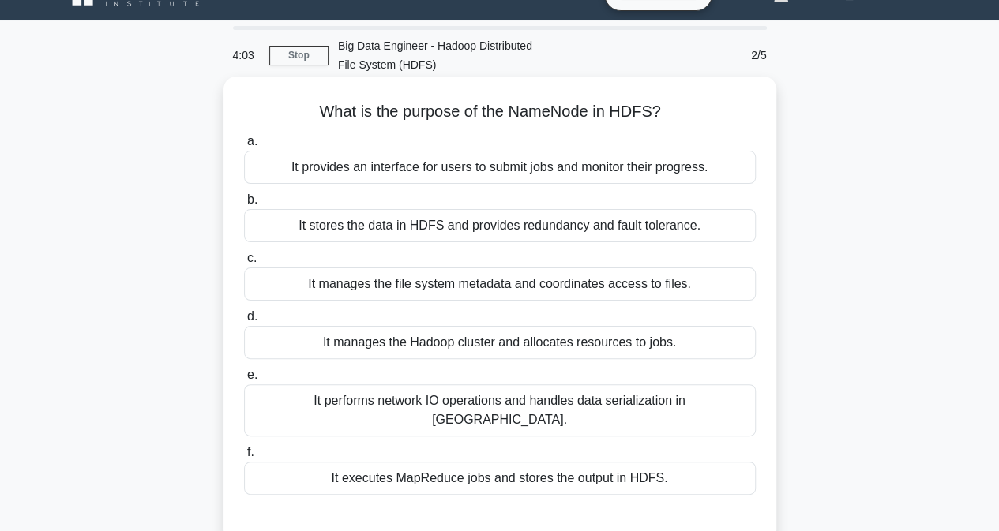
drag, startPoint x: 311, startPoint y: 110, endPoint x: 658, endPoint y: 113, distance: 346.6
click at [691, 111] on h5 "What is the purpose of the NameNode in HDFS? .spinner_0XTQ{transform-origin:cen…" at bounding box center [499, 112] width 515 height 21
copy h5 "What is the purpose of the NameNode in HDFS?"
click at [466, 286] on div "It manages the file system metadata and coordinates access to files." at bounding box center [500, 284] width 512 height 33
click at [244, 264] on input "c. It manages the file system metadata and coordinates access to files." at bounding box center [244, 258] width 0 height 10
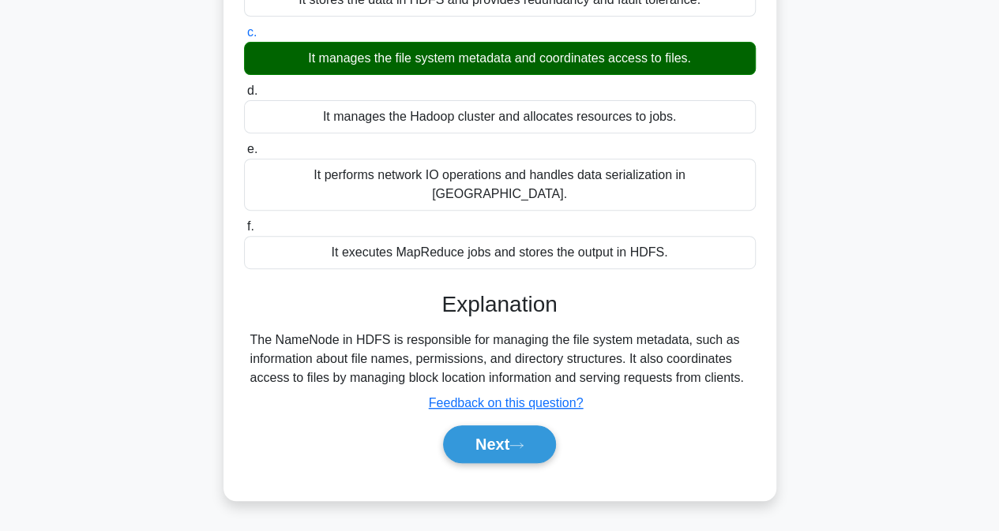
scroll to position [317, 0]
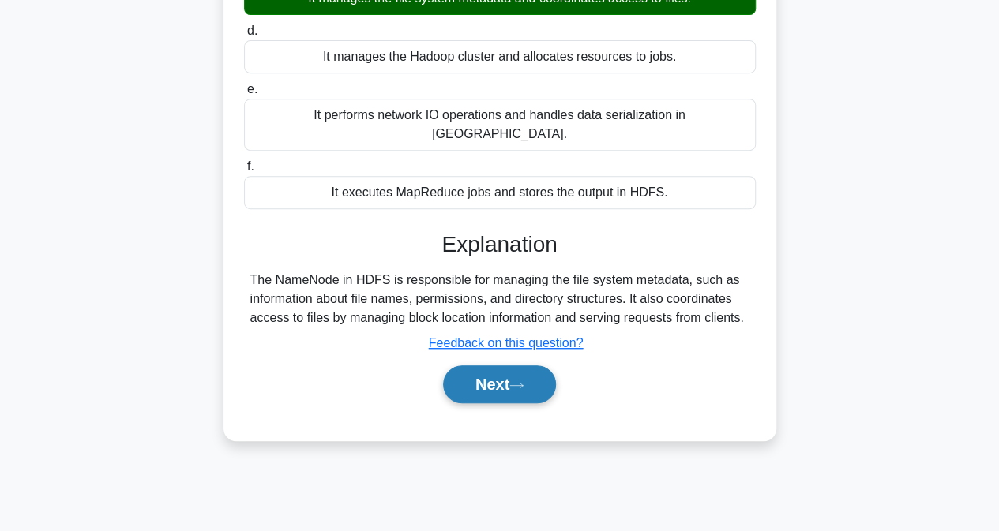
click at [519, 366] on button "Next" at bounding box center [499, 385] width 113 height 38
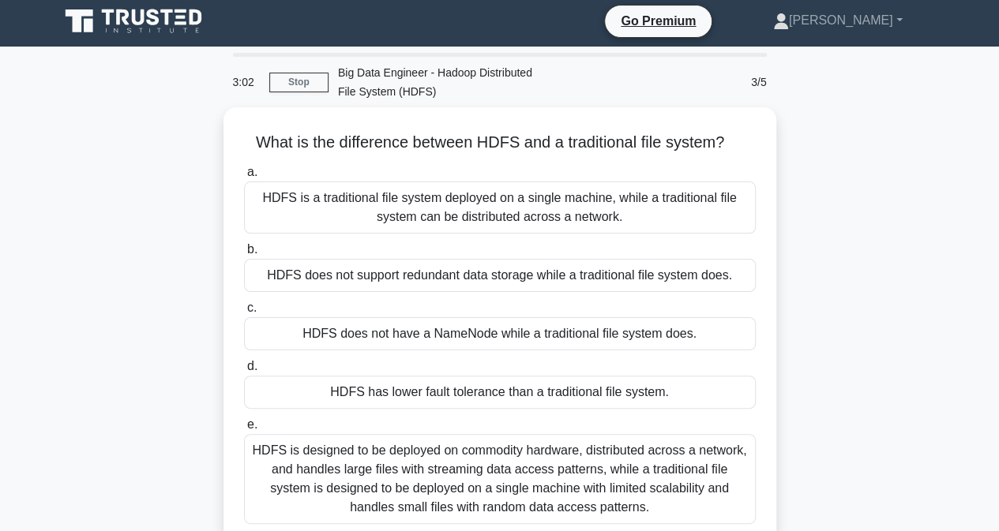
scroll to position [0, 0]
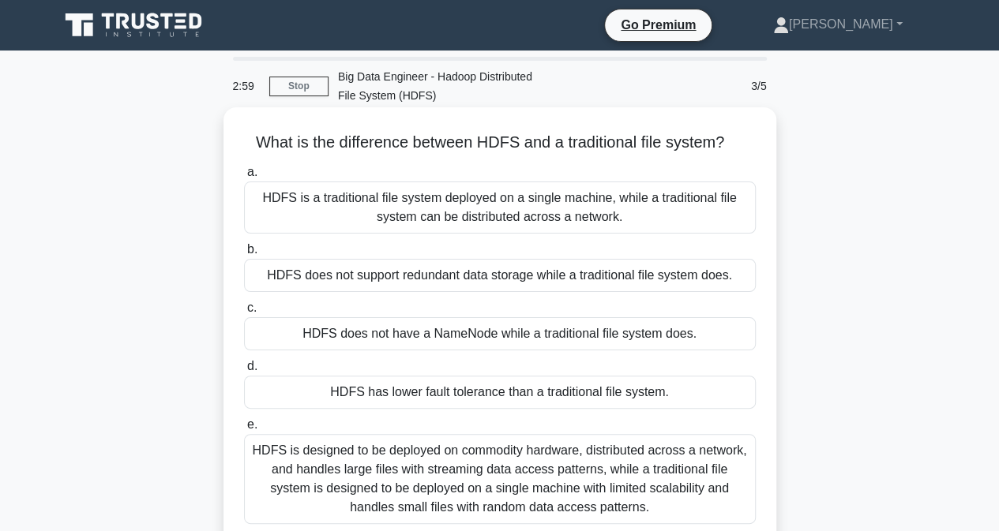
drag, startPoint x: 248, startPoint y: 141, endPoint x: 651, endPoint y: 160, distance: 403.1
click at [725, 146] on h5 "What is the difference between HDFS and a traditional file system? .spinner_0XT…" at bounding box center [499, 143] width 515 height 21
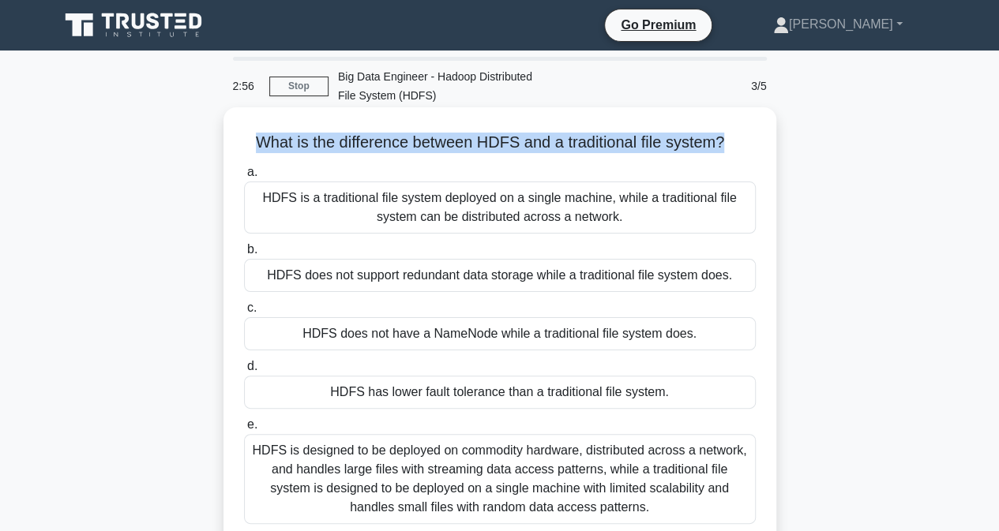
copy h5 "What is the difference between HDFS and a traditional file system?"
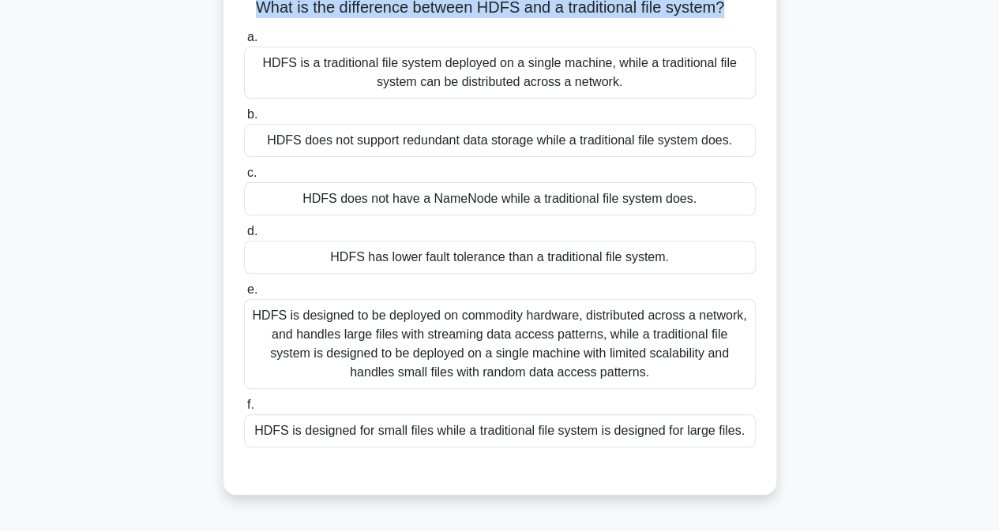
scroll to position [147, 0]
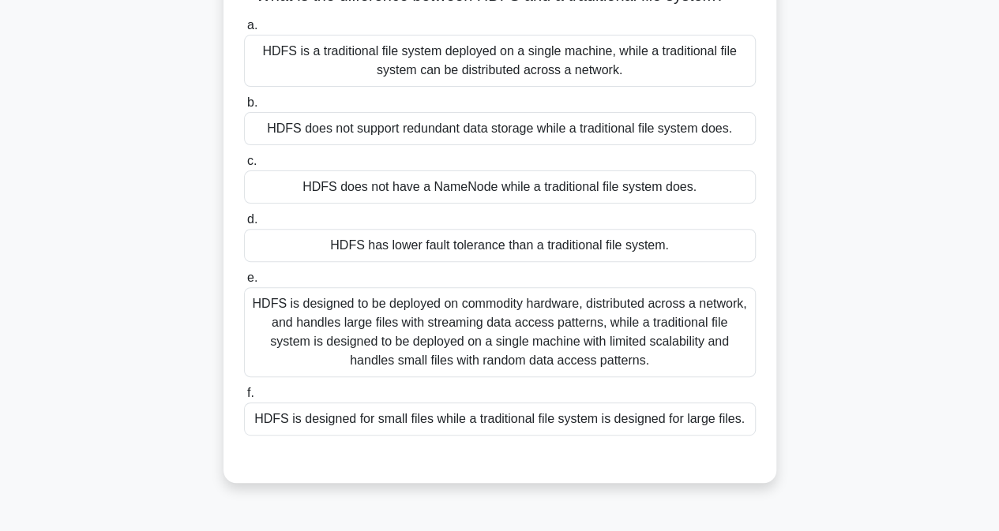
click at [497, 328] on div "HDFS is designed to be deployed on commodity hardware, distributed across a net…" at bounding box center [500, 332] width 512 height 90
click at [244, 283] on input "e. HDFS is designed to be deployed on commodity hardware, distributed across a …" at bounding box center [244, 278] width 0 height 10
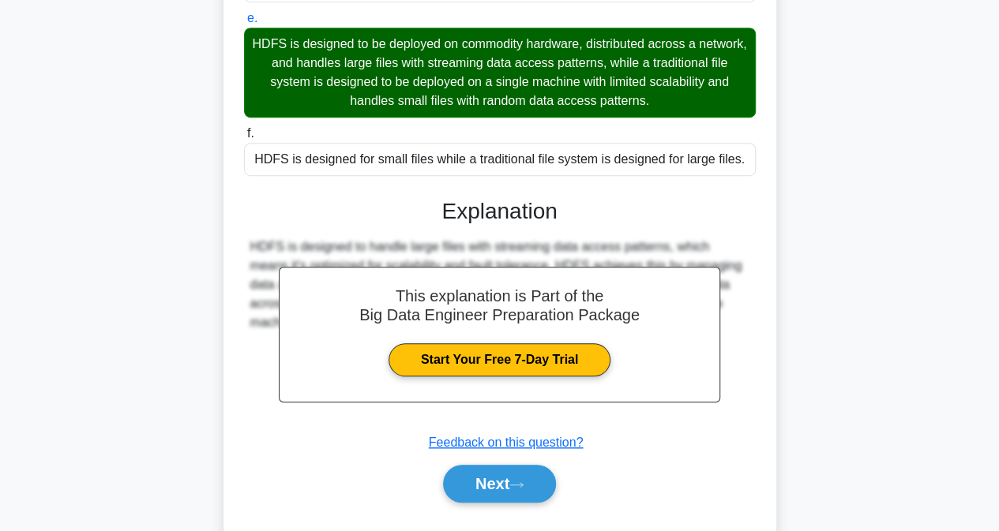
scroll to position [442, 0]
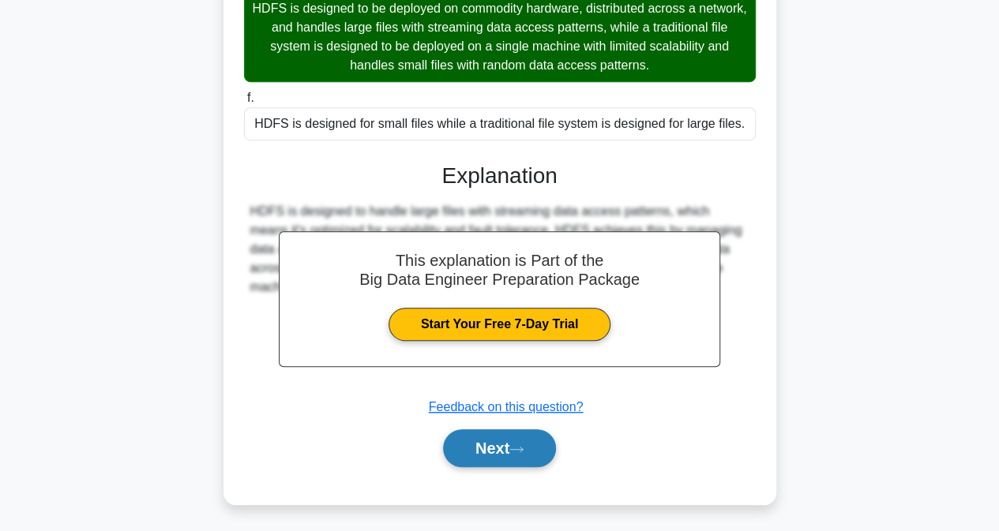
click at [505, 441] on button "Next" at bounding box center [499, 448] width 113 height 38
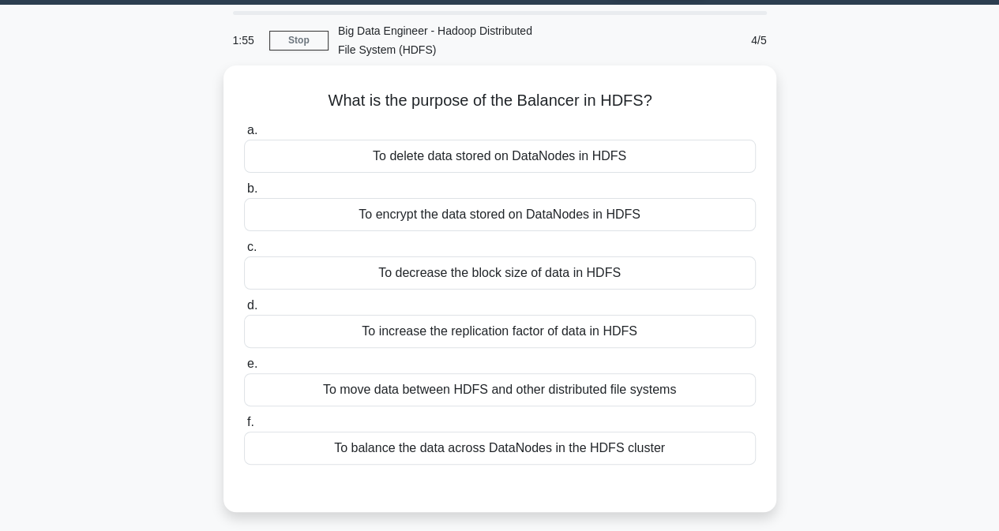
scroll to position [0, 0]
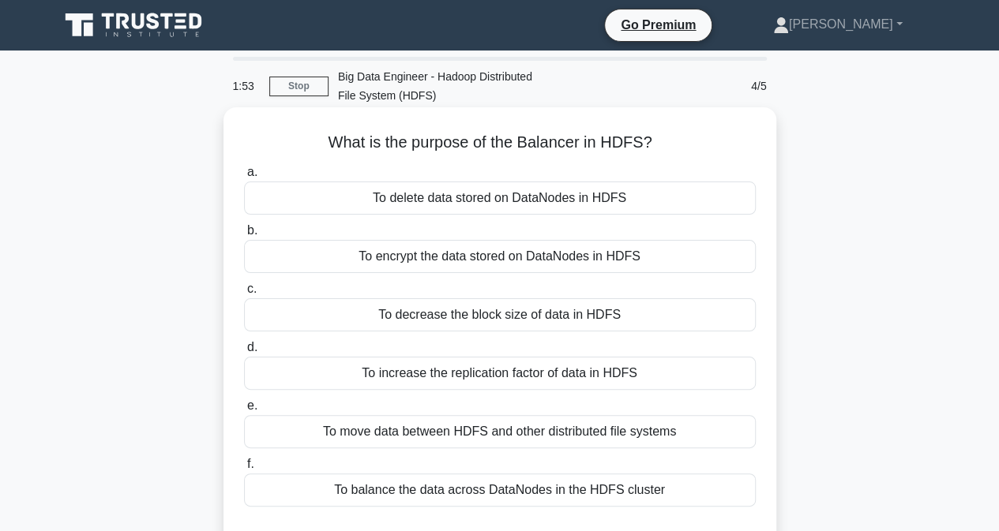
drag, startPoint x: 322, startPoint y: 144, endPoint x: 625, endPoint y: 139, distance: 303.2
click at [665, 133] on h5 "What is the purpose of the Balancer in HDFS? .spinner_0XTQ{transform-origin:cen…" at bounding box center [499, 143] width 515 height 21
copy h5 "What is the purpose of the Balancer in HDFS?"
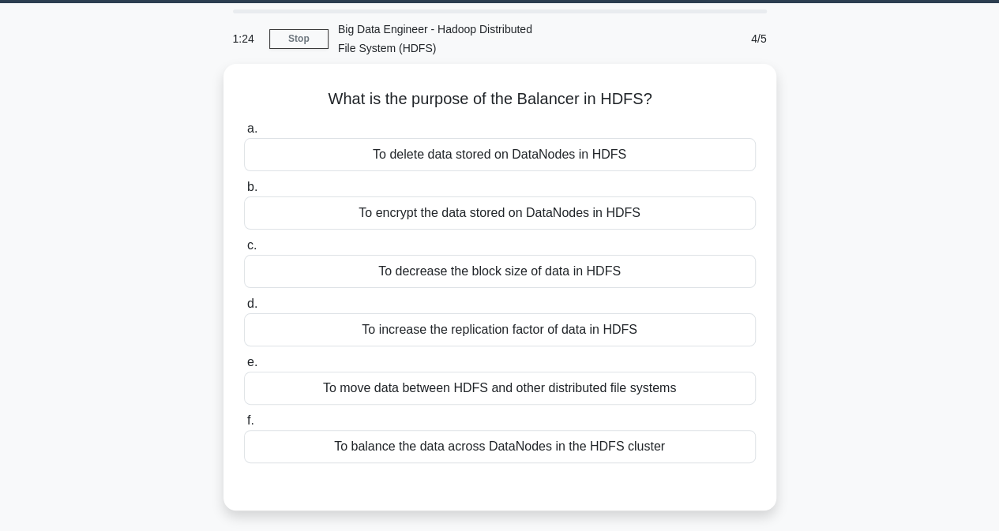
scroll to position [51, 0]
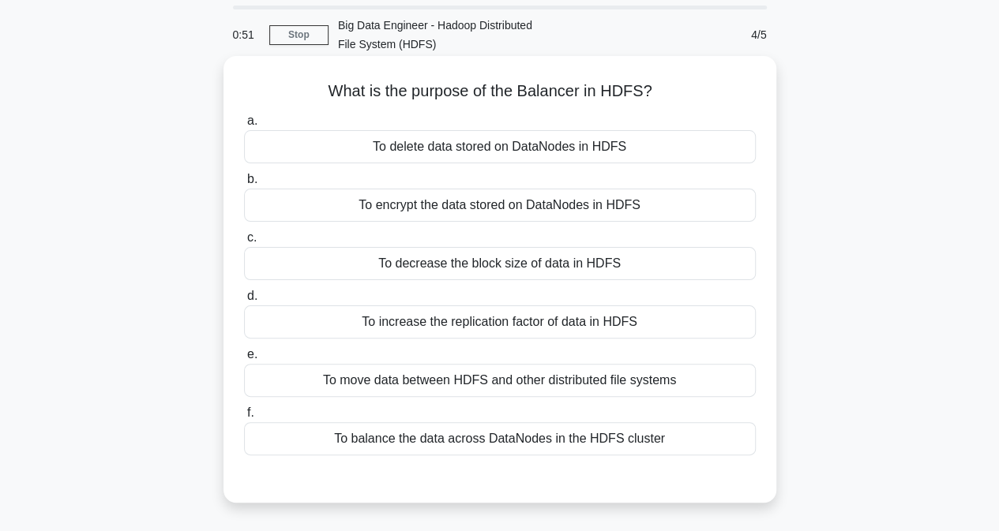
click at [527, 208] on div "To encrypt the data stored on DataNodes in HDFS" at bounding box center [500, 205] width 512 height 33
click at [244, 185] on input "b. To encrypt the data stored on DataNodes in HDFS" at bounding box center [244, 179] width 0 height 10
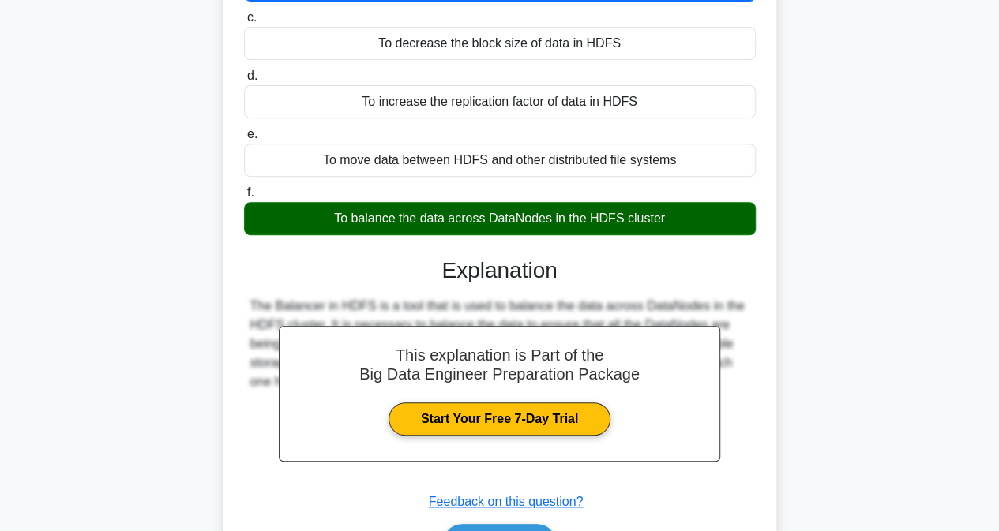
scroll to position [303, 0]
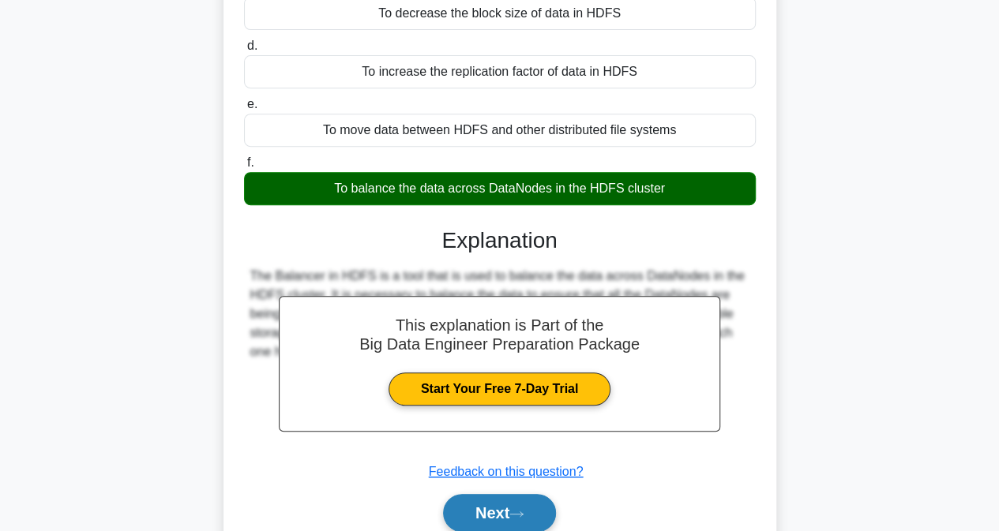
click at [523, 511] on icon at bounding box center [516, 514] width 14 height 9
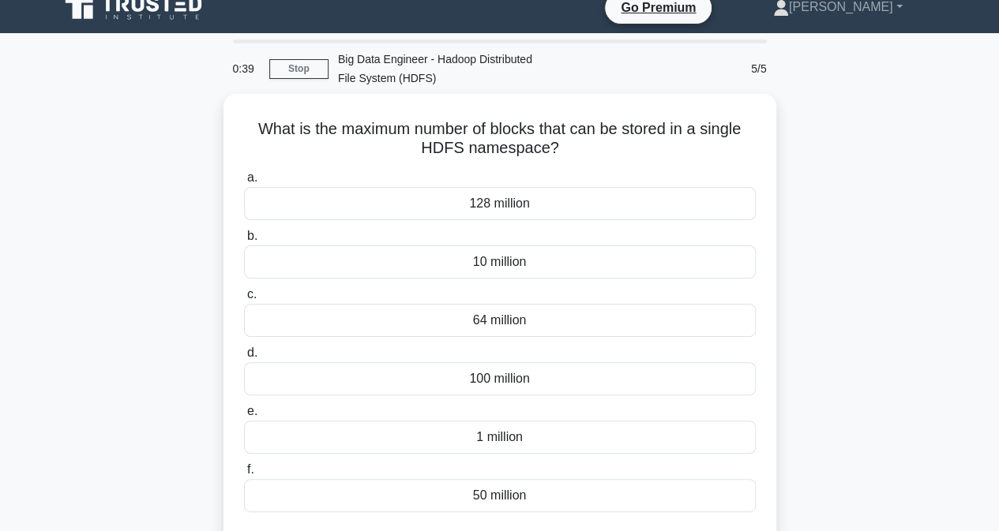
scroll to position [0, 0]
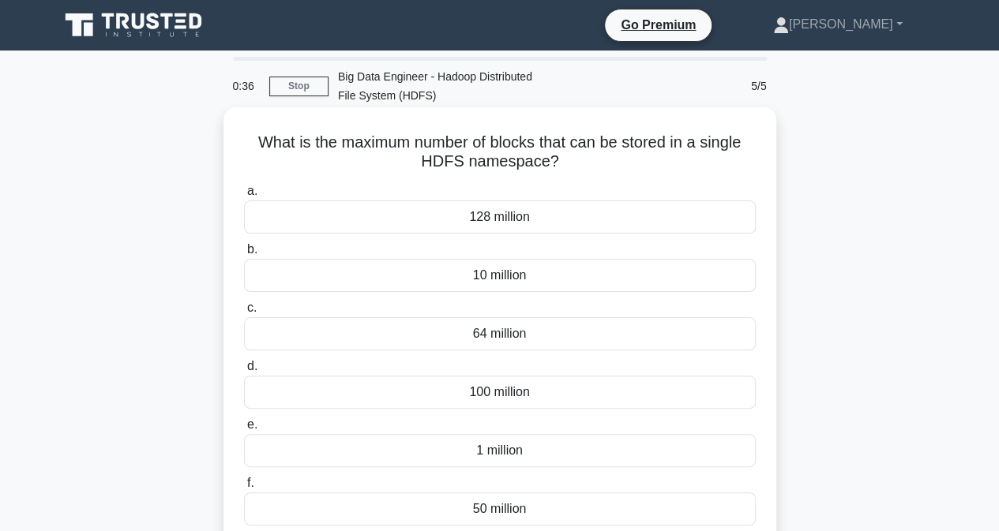
drag, startPoint x: 256, startPoint y: 138, endPoint x: 644, endPoint y: 163, distance: 389.2
click at [644, 163] on div "What is the maximum number of blocks that can be stored in a single HDFS namesp…" at bounding box center [500, 340] width 540 height 453
copy h5 "What is the maximum number of blocks that can be stored in a single HDFS namesp…"
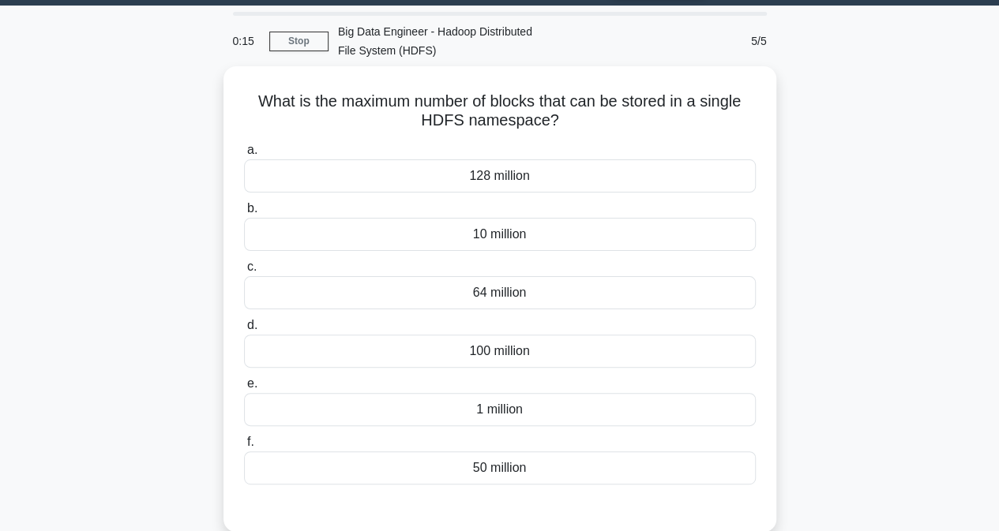
scroll to position [44, 0]
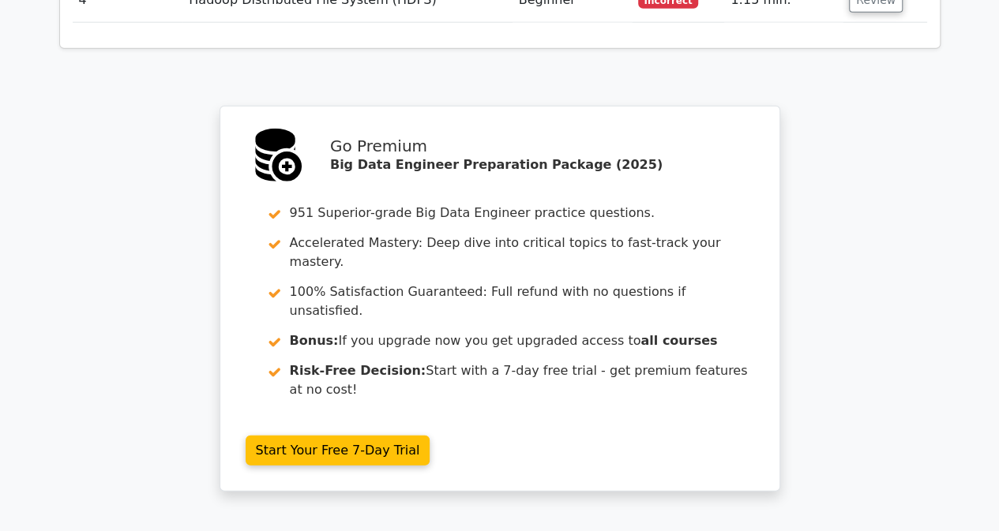
scroll to position [1965, 0]
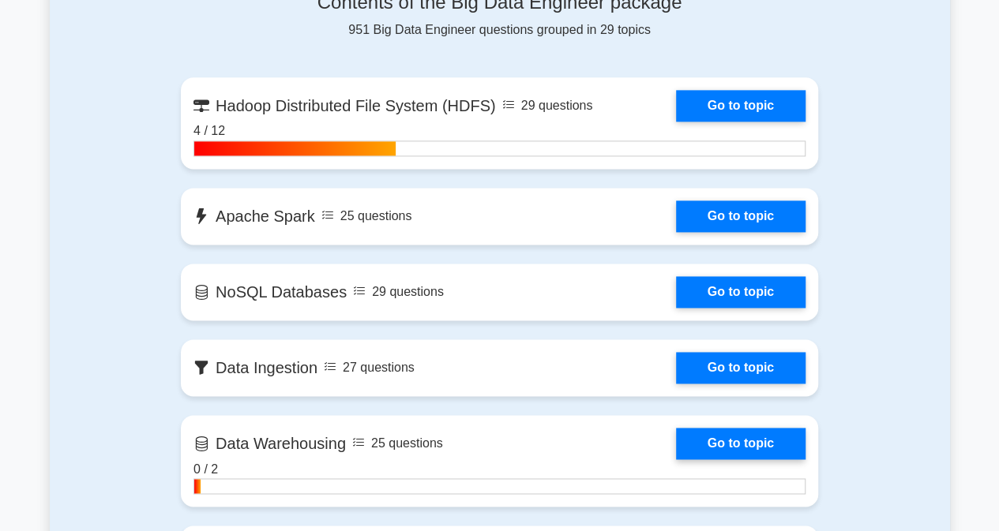
scroll to position [1048, 0]
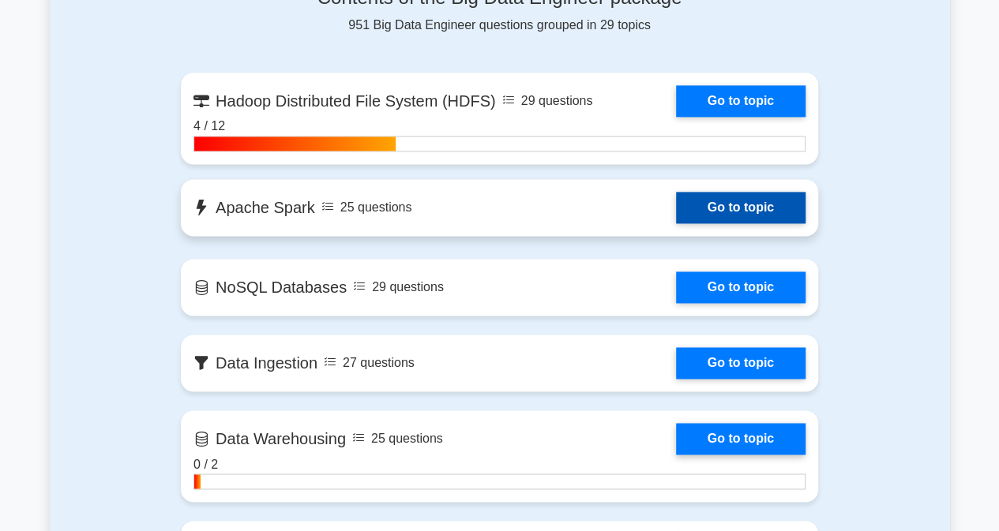
click at [676, 205] on link "Go to topic" at bounding box center [740, 208] width 129 height 32
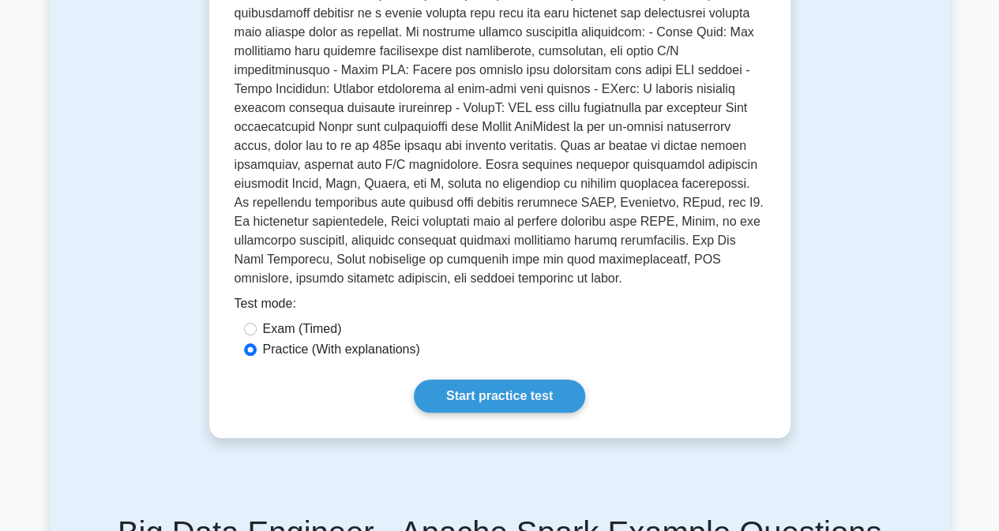
scroll to position [510, 0]
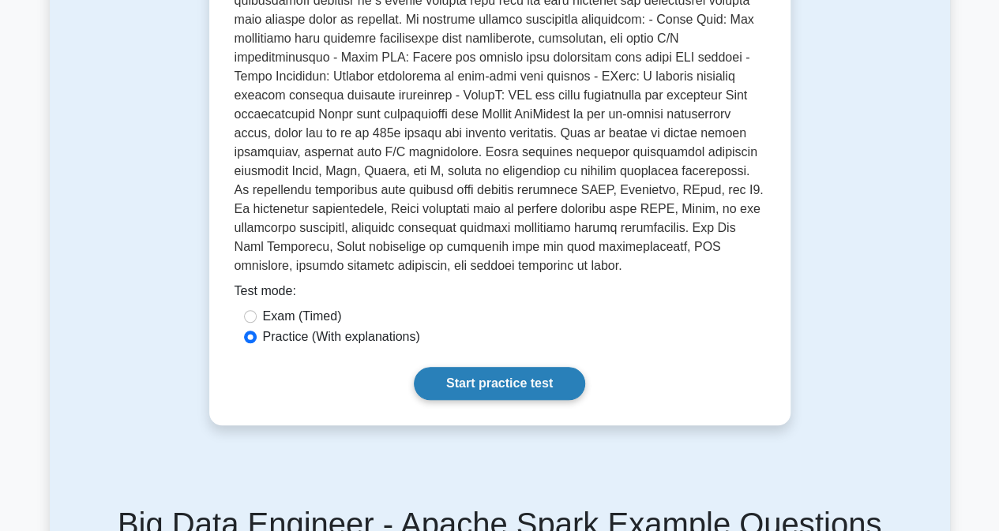
click at [553, 373] on link "Start practice test" at bounding box center [499, 383] width 171 height 33
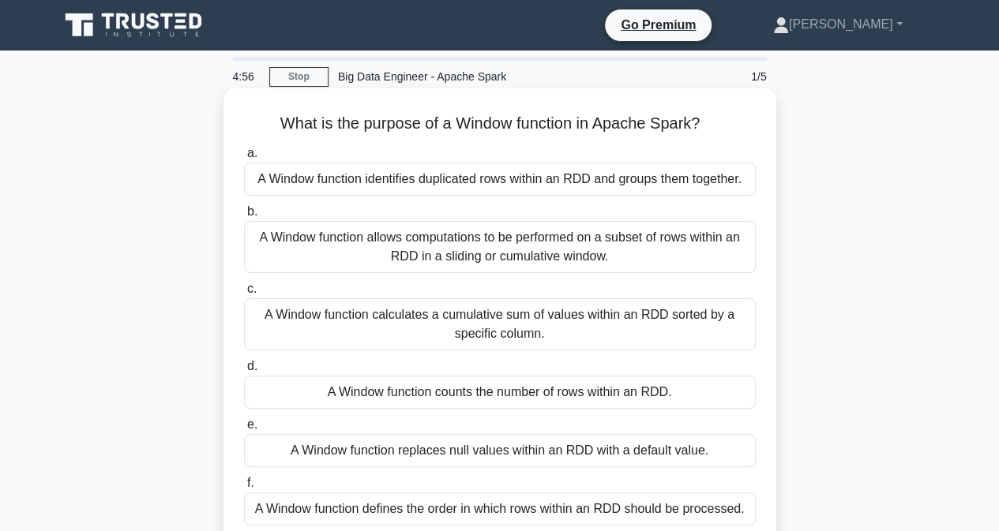
drag, startPoint x: 308, startPoint y: 114, endPoint x: 651, endPoint y: 120, distance: 343.5
click at [712, 113] on div "What is the purpose of a Window function in Apache Spark? .spinner_0XTQ{transfo…" at bounding box center [500, 331] width 540 height 472
copy h5 "What is the purpose of a Window function in Apache Spark?"
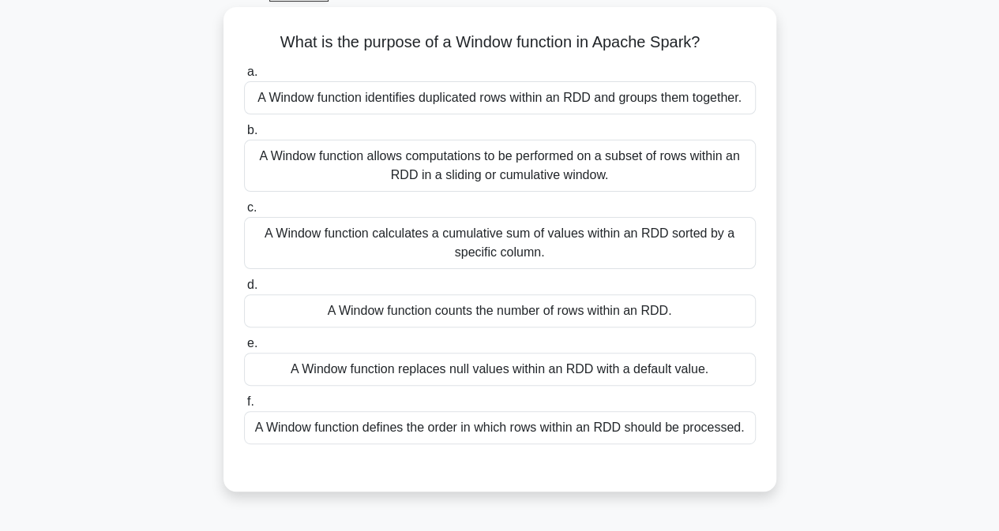
scroll to position [86, 0]
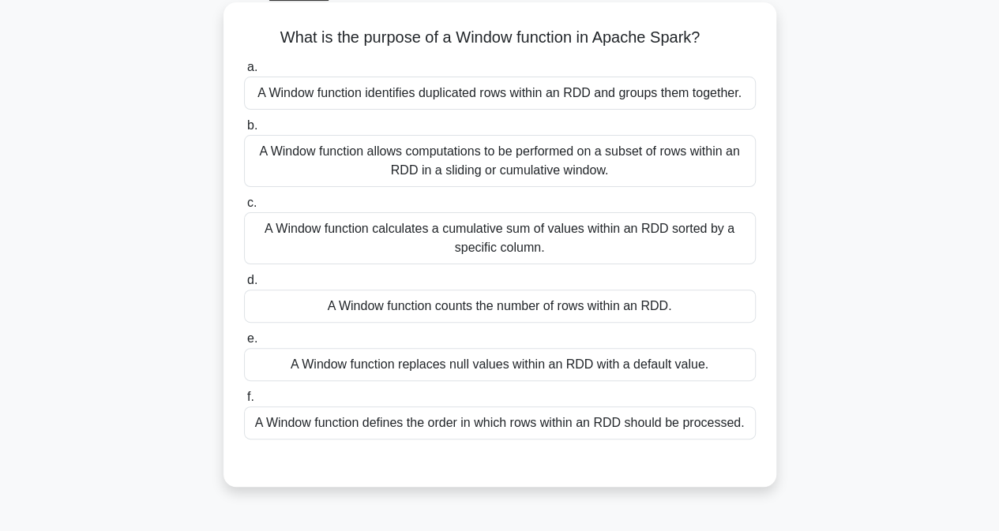
click at [409, 99] on div "A Window function identifies duplicated rows within an RDD and groups them toge…" at bounding box center [500, 93] width 512 height 33
click at [244, 73] on input "a. A Window function identifies duplicated rows within an RDD and groups them t…" at bounding box center [244, 67] width 0 height 10
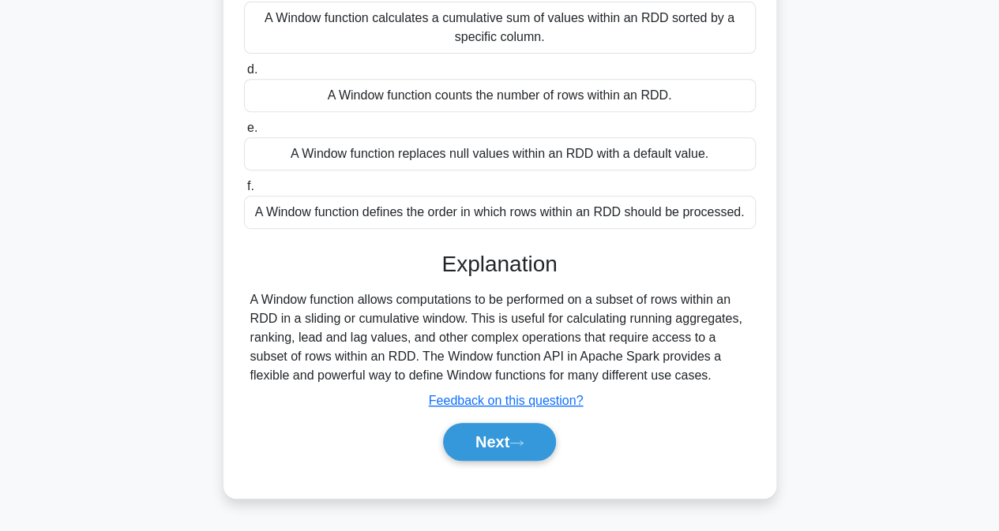
scroll to position [321, 0]
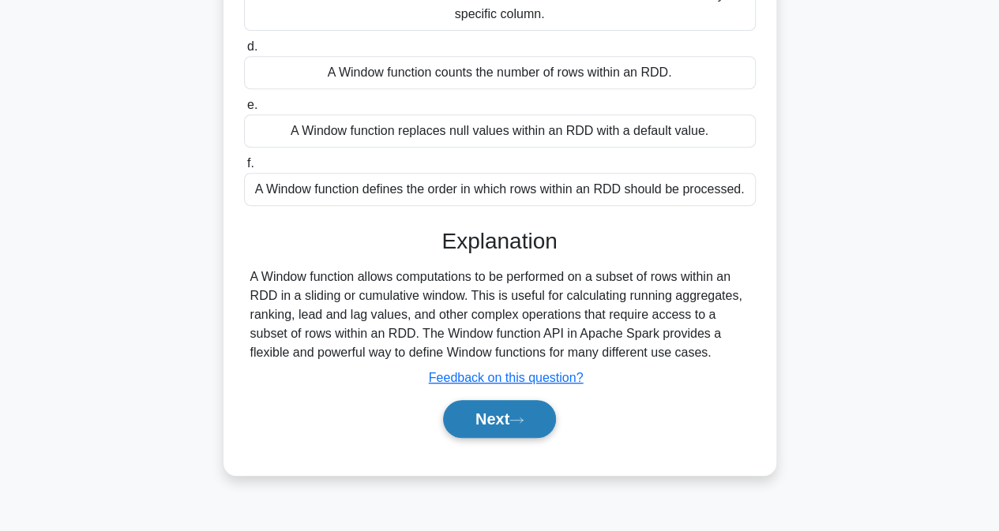
click at [500, 438] on button "Next" at bounding box center [499, 419] width 113 height 38
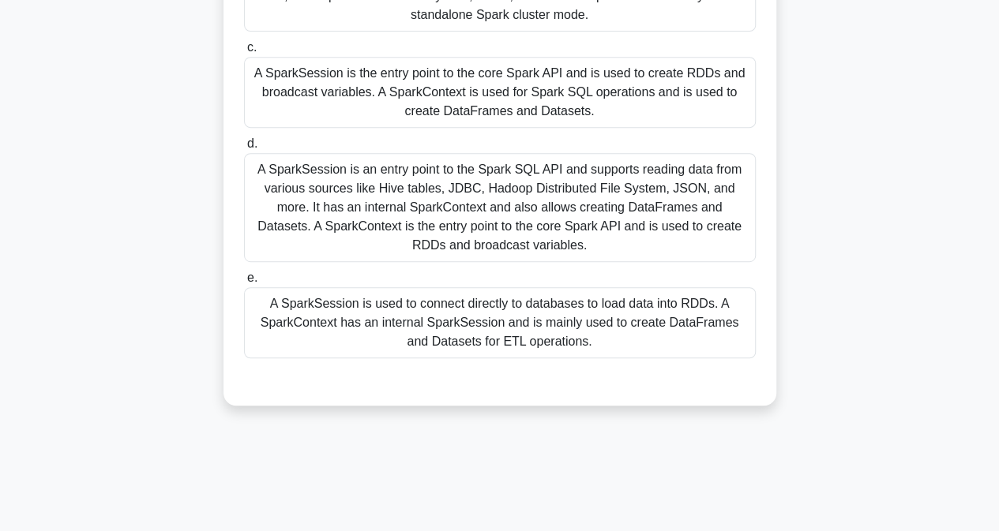
click at [994, 264] on main "3:38 Stop Big Data Engineer - Apache Spark 2/5 What is a SparkSession and how i…" at bounding box center [499, 130] width 999 height 802
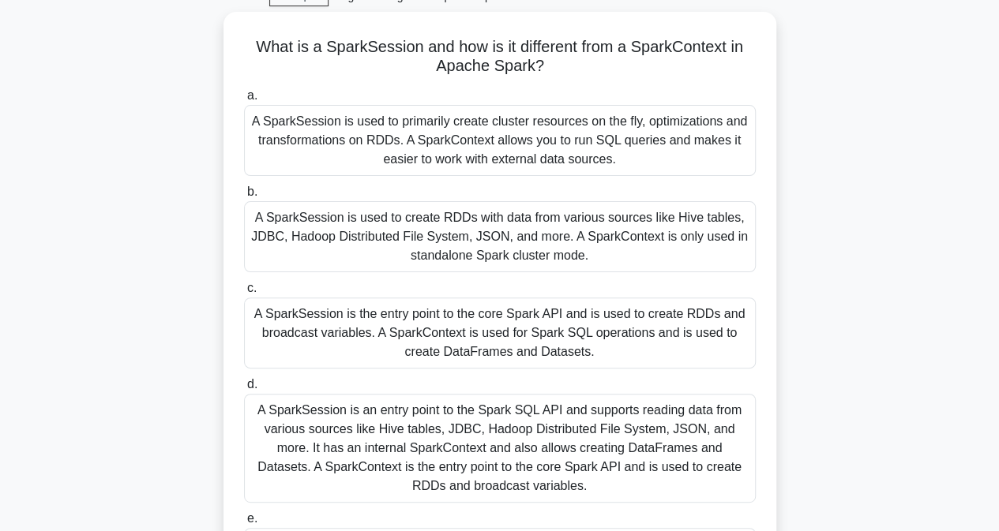
scroll to position [21, 0]
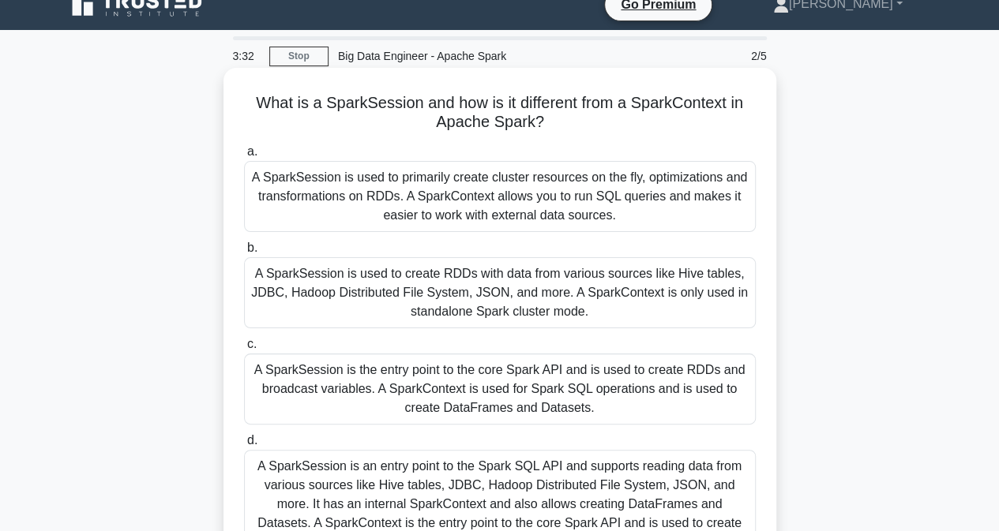
drag, startPoint x: 242, startPoint y: 99, endPoint x: 564, endPoint y: 126, distance: 324.0
click at [564, 126] on h5 "What is a SparkSession and how is it different from a SparkContext in Apache Sp…" at bounding box center [499, 112] width 515 height 39
copy h5 "What is a SparkSession and how is it different from a SparkContext in Apache Sp…"
click at [671, 198] on div "A SparkSession is used to primarily create cluster resources on the fly, optimi…" at bounding box center [500, 196] width 512 height 71
click at [244, 157] on input "a. A SparkSession is used to primarily create cluster resources on the fly, opt…" at bounding box center [244, 152] width 0 height 10
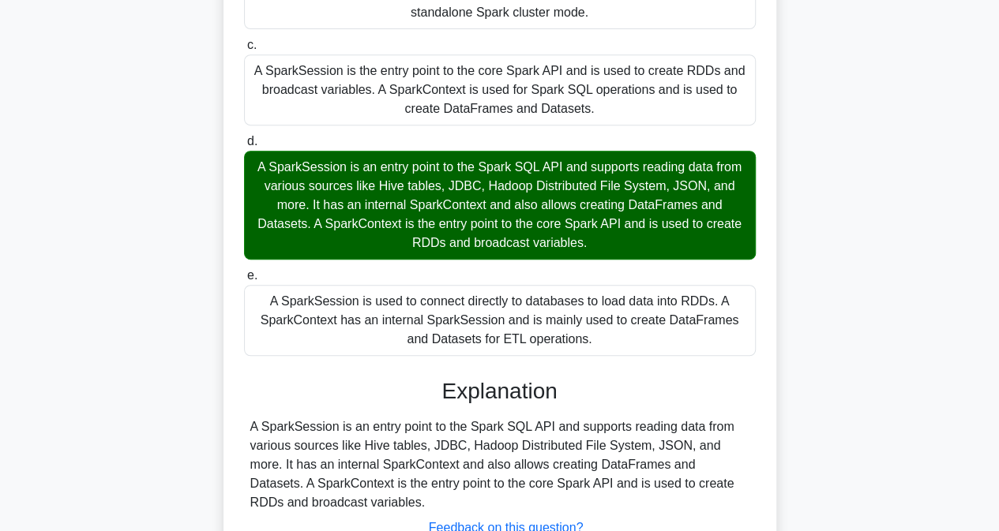
scroll to position [443, 0]
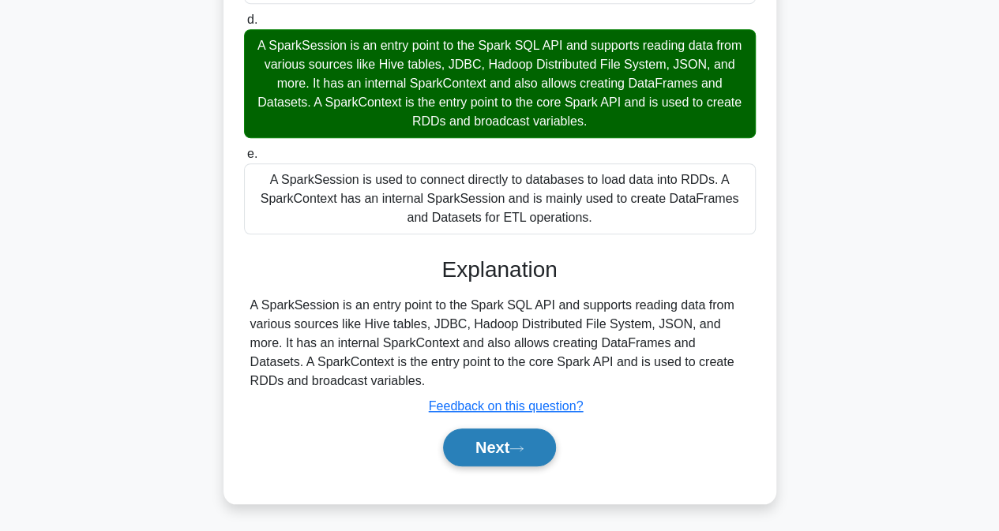
click at [516, 451] on icon at bounding box center [516, 448] width 14 height 9
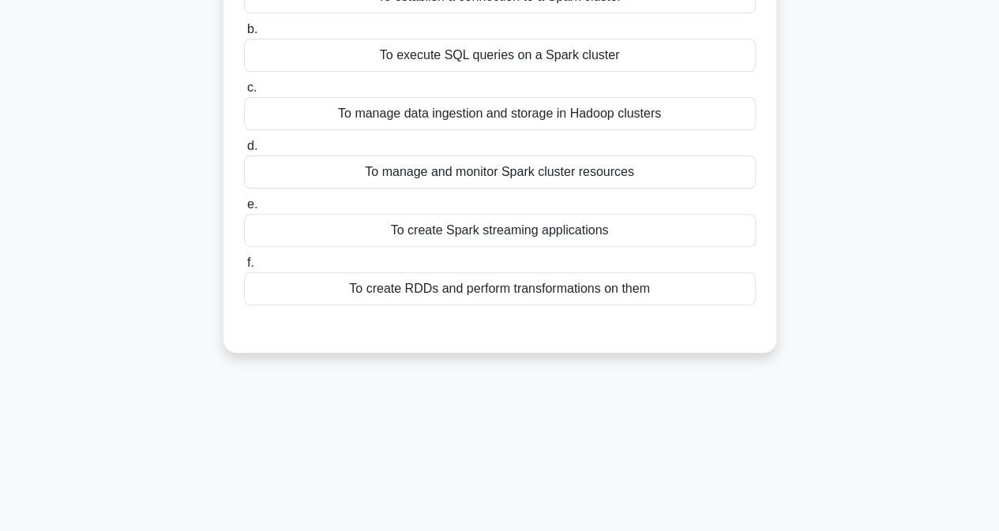
scroll to position [0, 0]
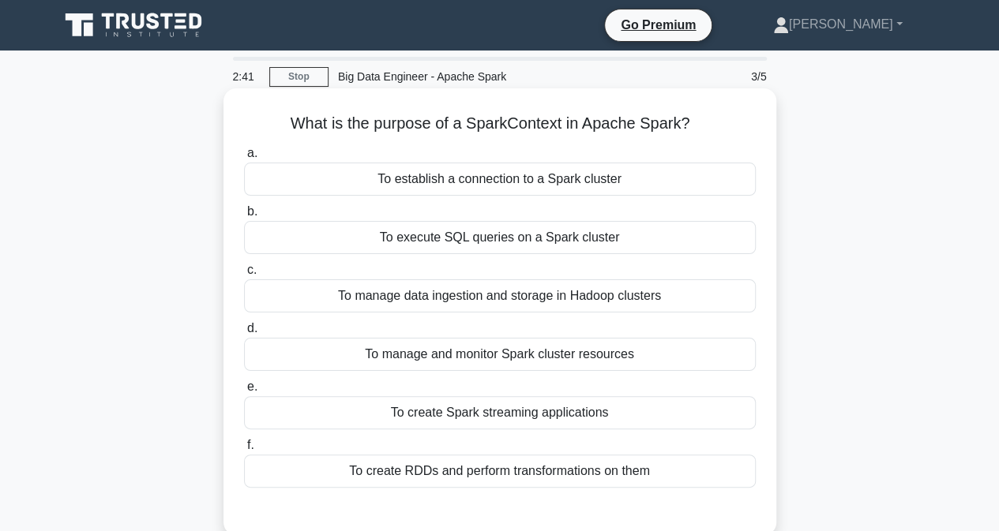
drag, startPoint x: 288, startPoint y: 118, endPoint x: 696, endPoint y: 110, distance: 407.5
click at [696, 110] on div "What is the purpose of a SparkContext in Apache Spark? .spinner_0XTQ{transform-…" at bounding box center [500, 312] width 540 height 434
copy h5 "What is the purpose of a SparkContext in Apache Spark?"
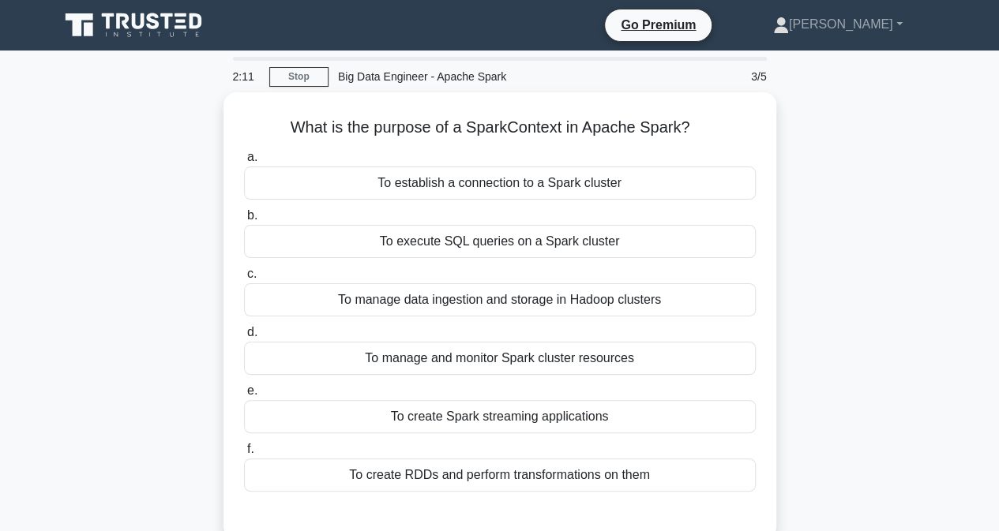
drag, startPoint x: 702, startPoint y: 235, endPoint x: 647, endPoint y: -62, distance: 302.7
click at [647, 0] on html "Go Premium [PERSON_NAME]" at bounding box center [499, 426] width 999 height 853
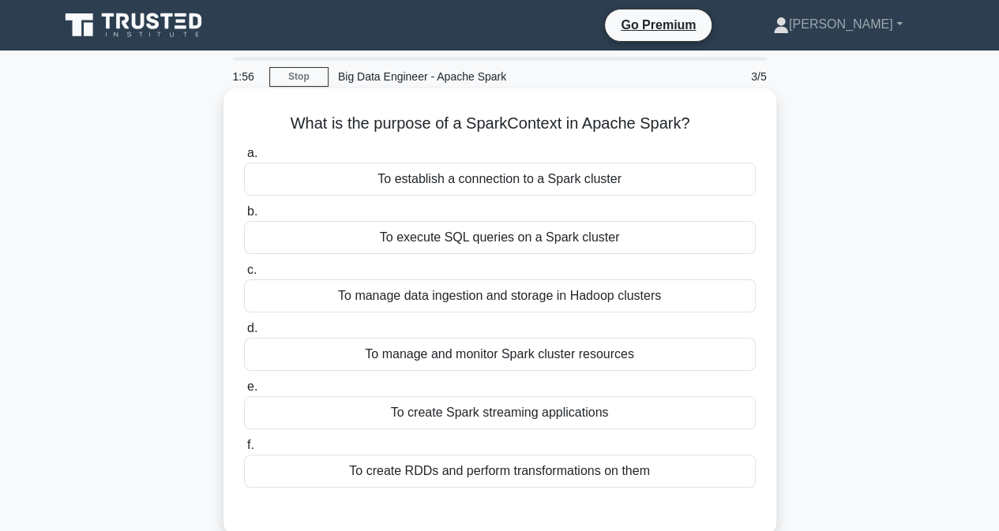
click at [557, 411] on div "To create Spark streaming applications" at bounding box center [500, 412] width 512 height 33
click at [244, 392] on input "e. To create Spark streaming applications" at bounding box center [244, 387] width 0 height 10
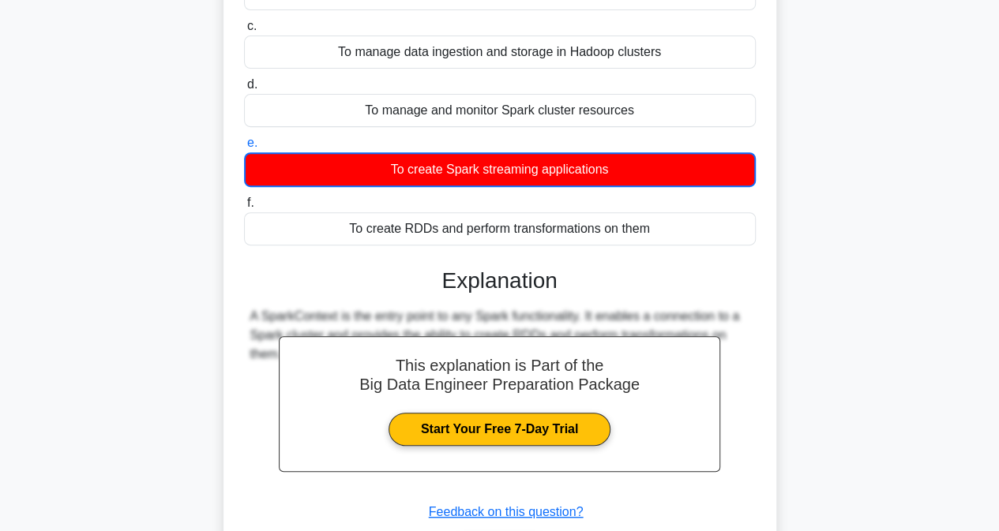
scroll to position [349, 0]
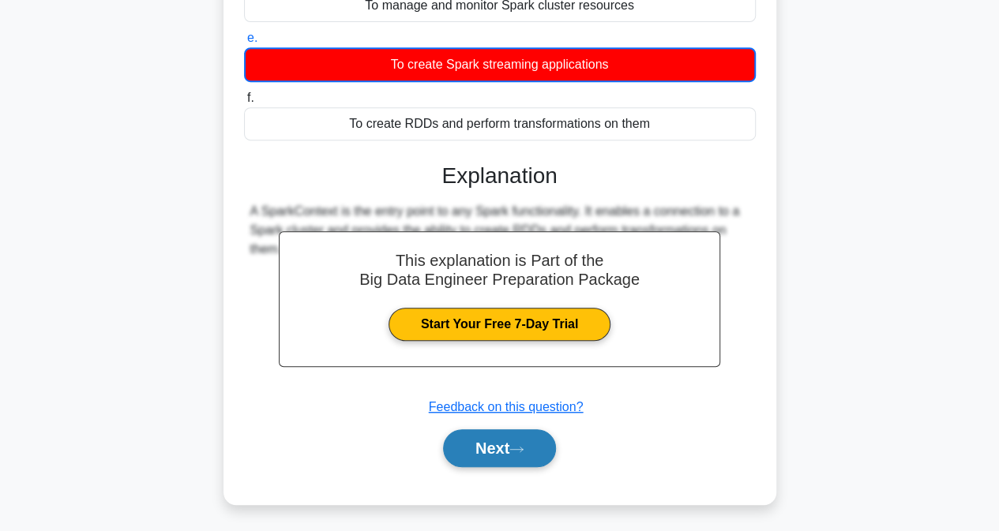
click at [475, 443] on button "Next" at bounding box center [499, 448] width 113 height 38
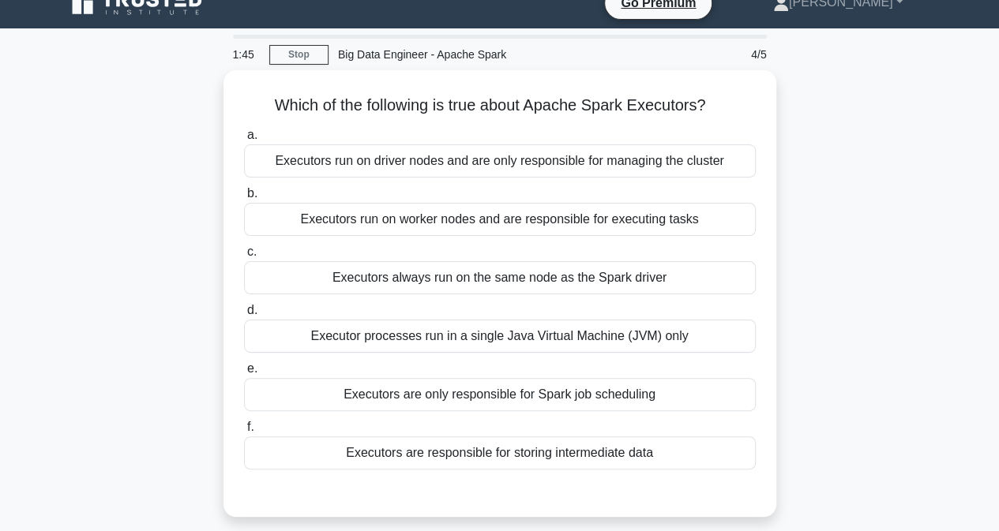
scroll to position [5, 0]
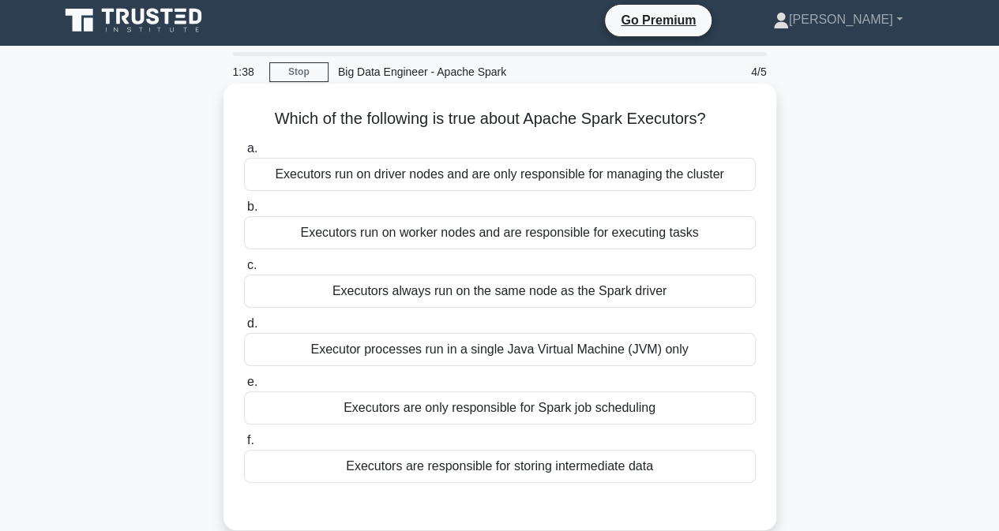
drag, startPoint x: 272, startPoint y: 119, endPoint x: 721, endPoint y: 117, distance: 449.2
click at [721, 117] on h5 "Which of the following is true about Apache Spark Executors? .spinner_0XTQ{tran…" at bounding box center [499, 119] width 515 height 21
copy h5 "Which of the following is true about Apache Spark Executors?"
click at [496, 186] on div "Executors run on driver nodes and are only responsible for managing the cluster" at bounding box center [500, 174] width 512 height 33
click at [244, 154] on input "a. Executors run on driver nodes and are only responsible for managing the clus…" at bounding box center [244, 149] width 0 height 10
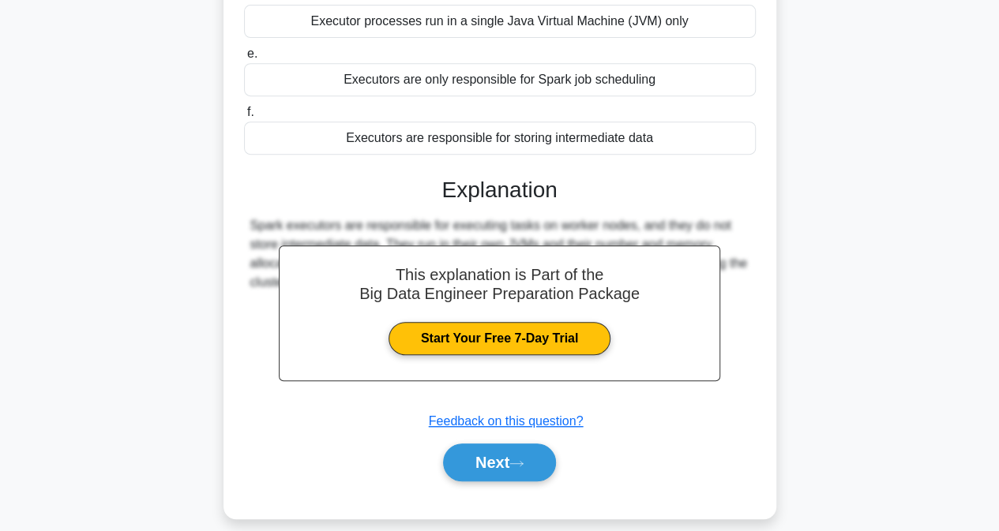
scroll to position [341, 0]
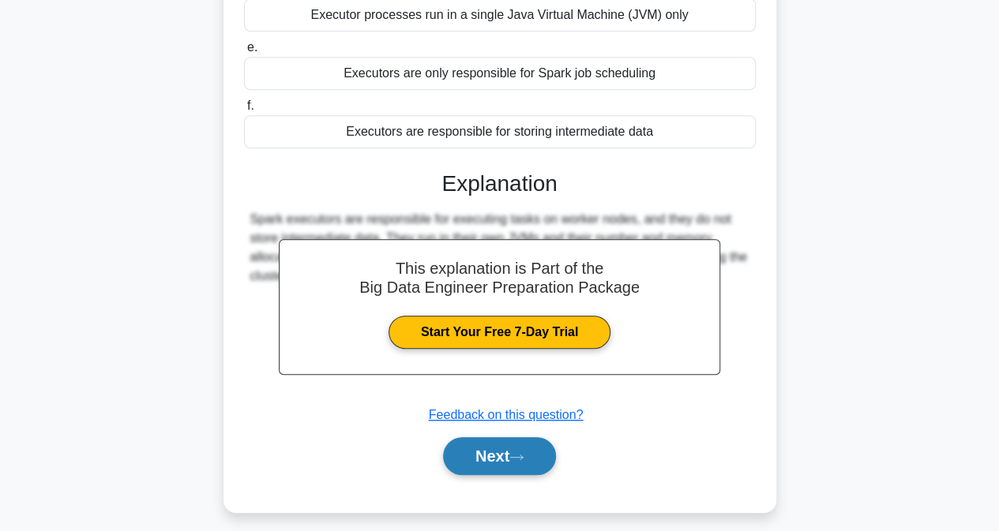
click at [513, 451] on button "Next" at bounding box center [499, 456] width 113 height 38
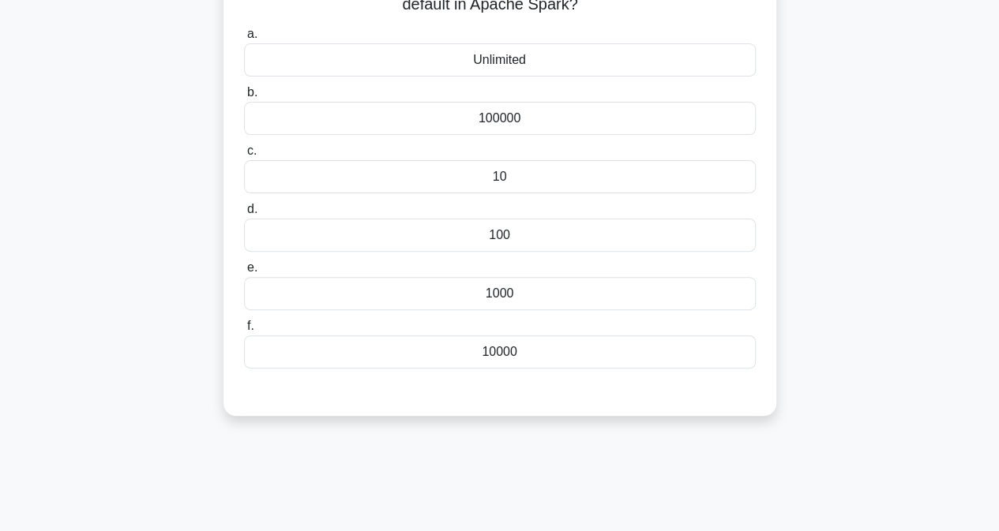
scroll to position [44, 0]
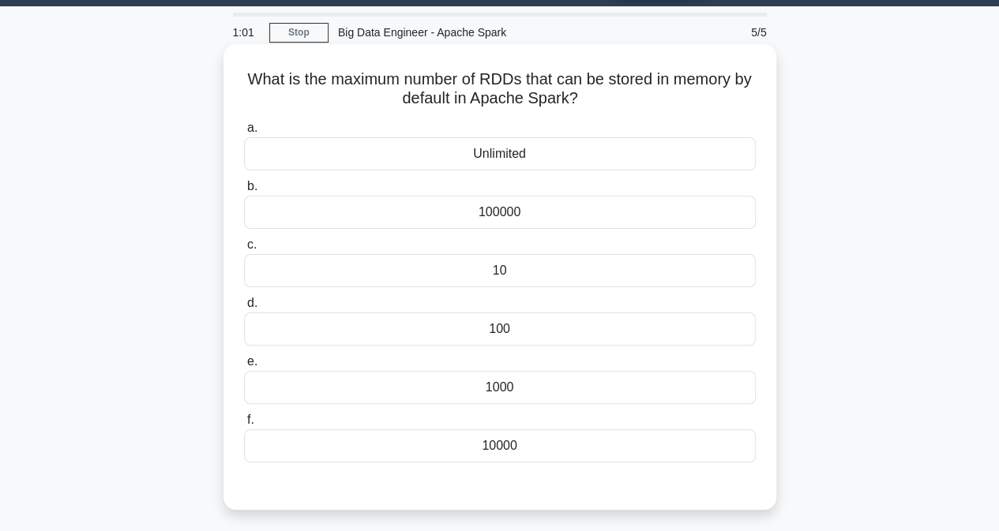
drag, startPoint x: 246, startPoint y: 79, endPoint x: 557, endPoint y: 102, distance: 311.1
click at [638, 104] on h5 "What is the maximum number of RDDs that can be stored in memory by default in A…" at bounding box center [499, 88] width 515 height 39
copy h5 "What is the maximum number of RDDs that can be stored in memory by default in A…"
click at [497, 159] on div "Unlimited" at bounding box center [500, 153] width 512 height 33
click at [244, 133] on input "a. Unlimited" at bounding box center [244, 128] width 0 height 10
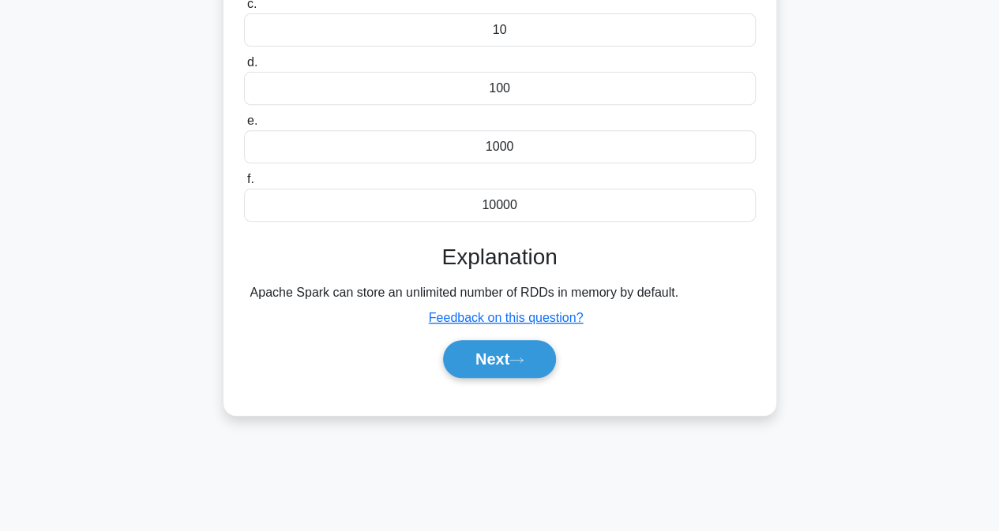
scroll to position [321, 0]
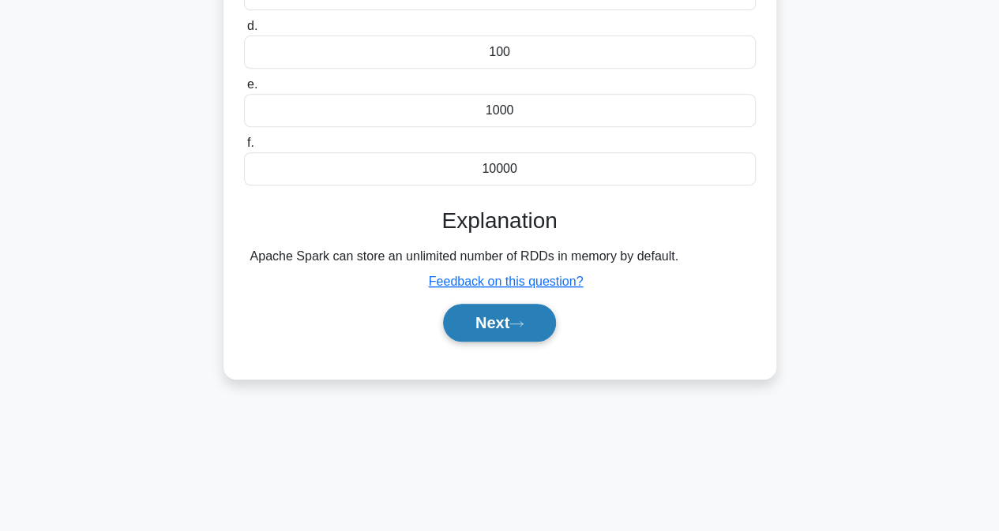
click at [506, 315] on button "Next" at bounding box center [499, 323] width 113 height 38
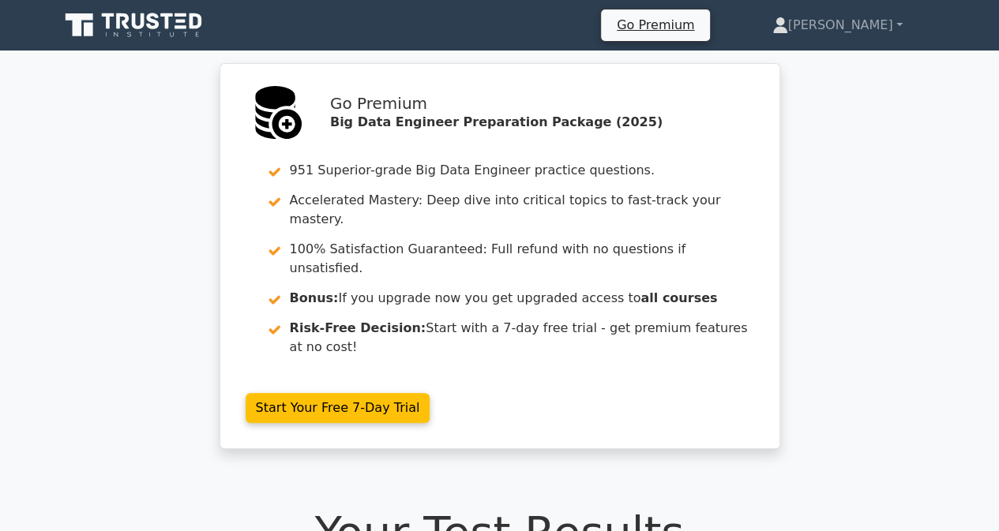
drag, startPoint x: 1003, startPoint y: 78, endPoint x: 906, endPoint y: -69, distance: 175.6
